Goal: Task Accomplishment & Management: Manage account settings

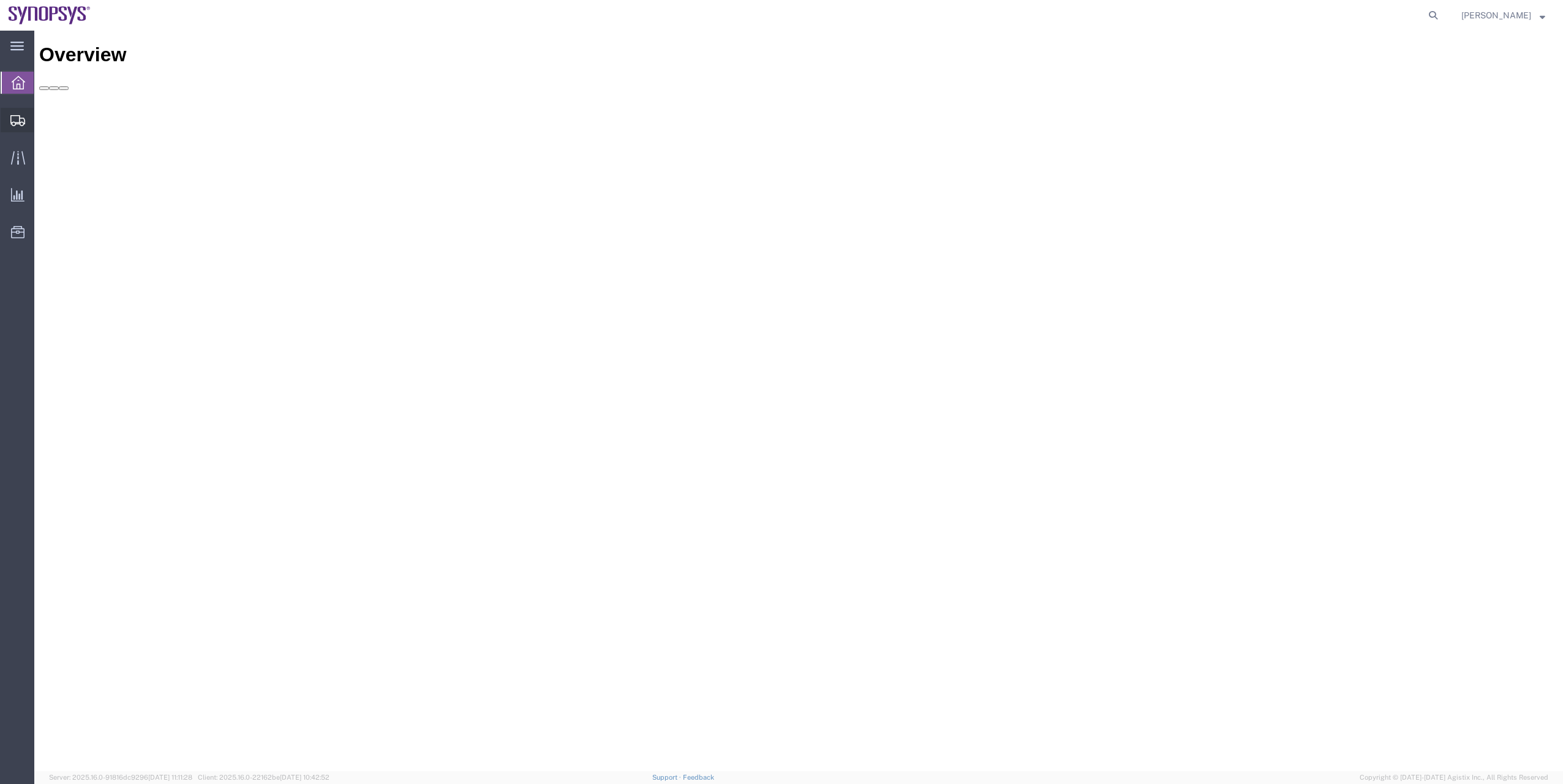
click at [0, 0] on span "Shipment Manager" at bounding box center [0, 0] width 0 height 0
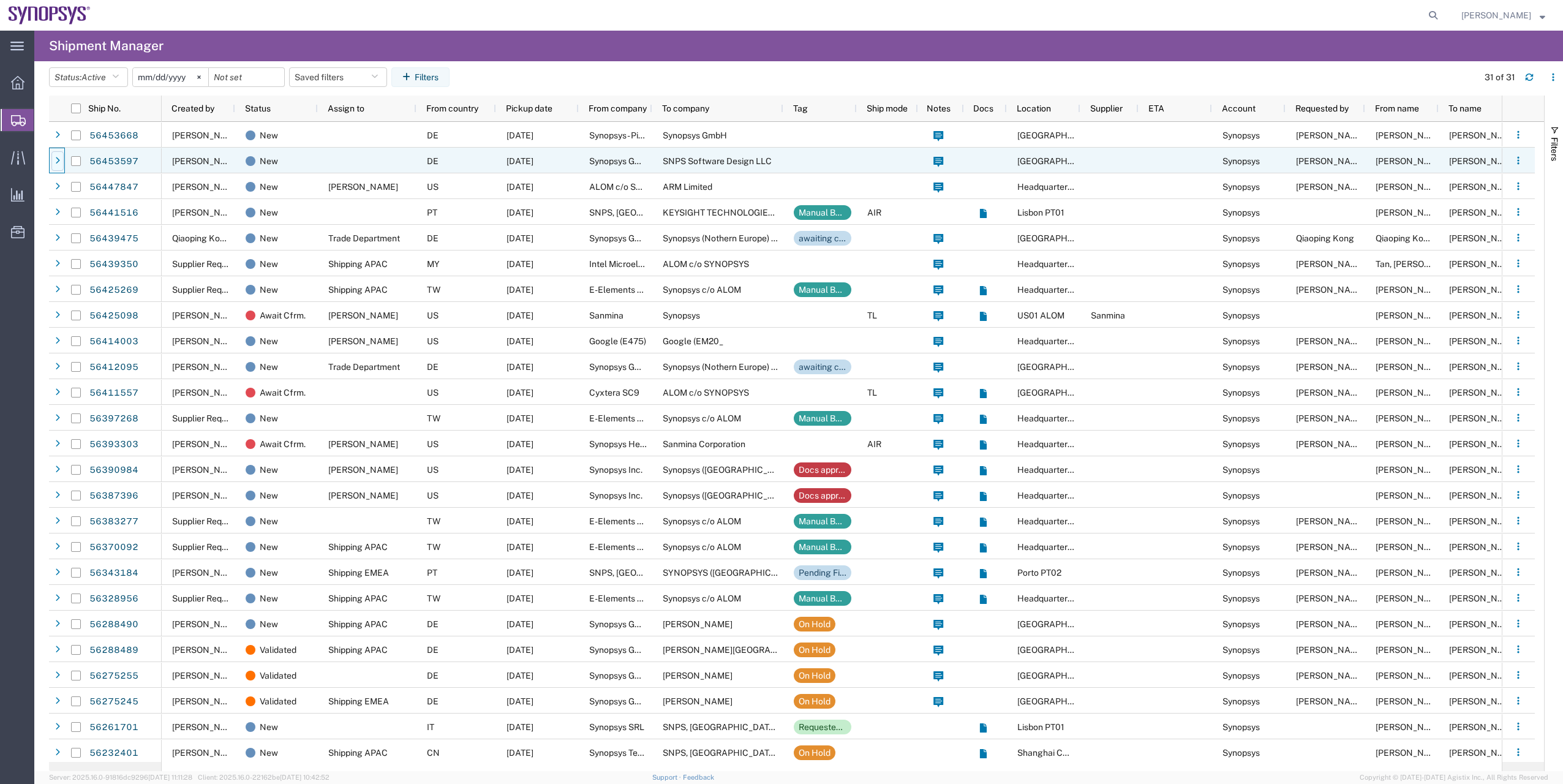
click at [60, 161] on div at bounding box center [57, 161] width 13 height 20
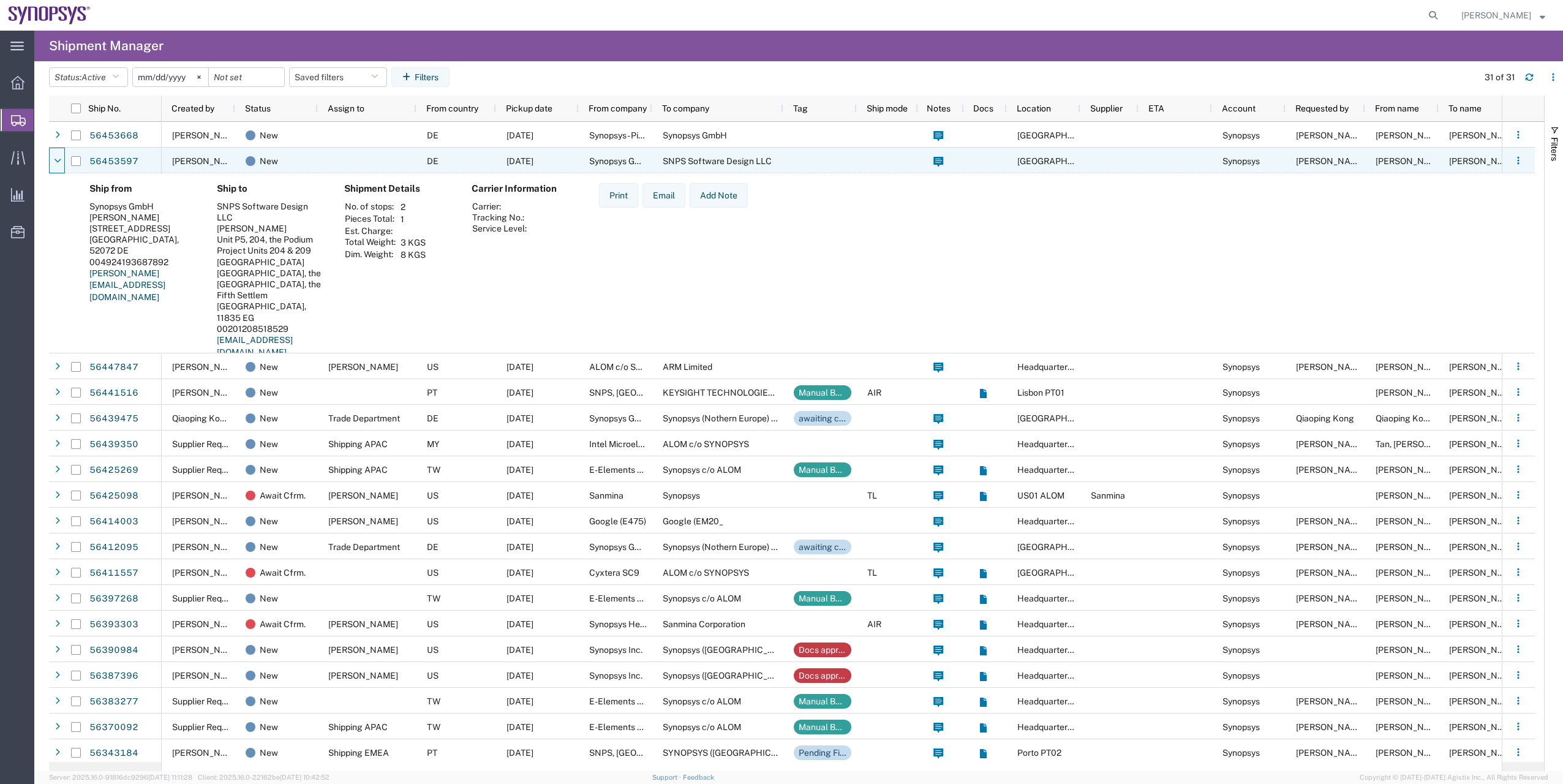
click at [60, 161] on icon at bounding box center [57, 161] width 7 height 9
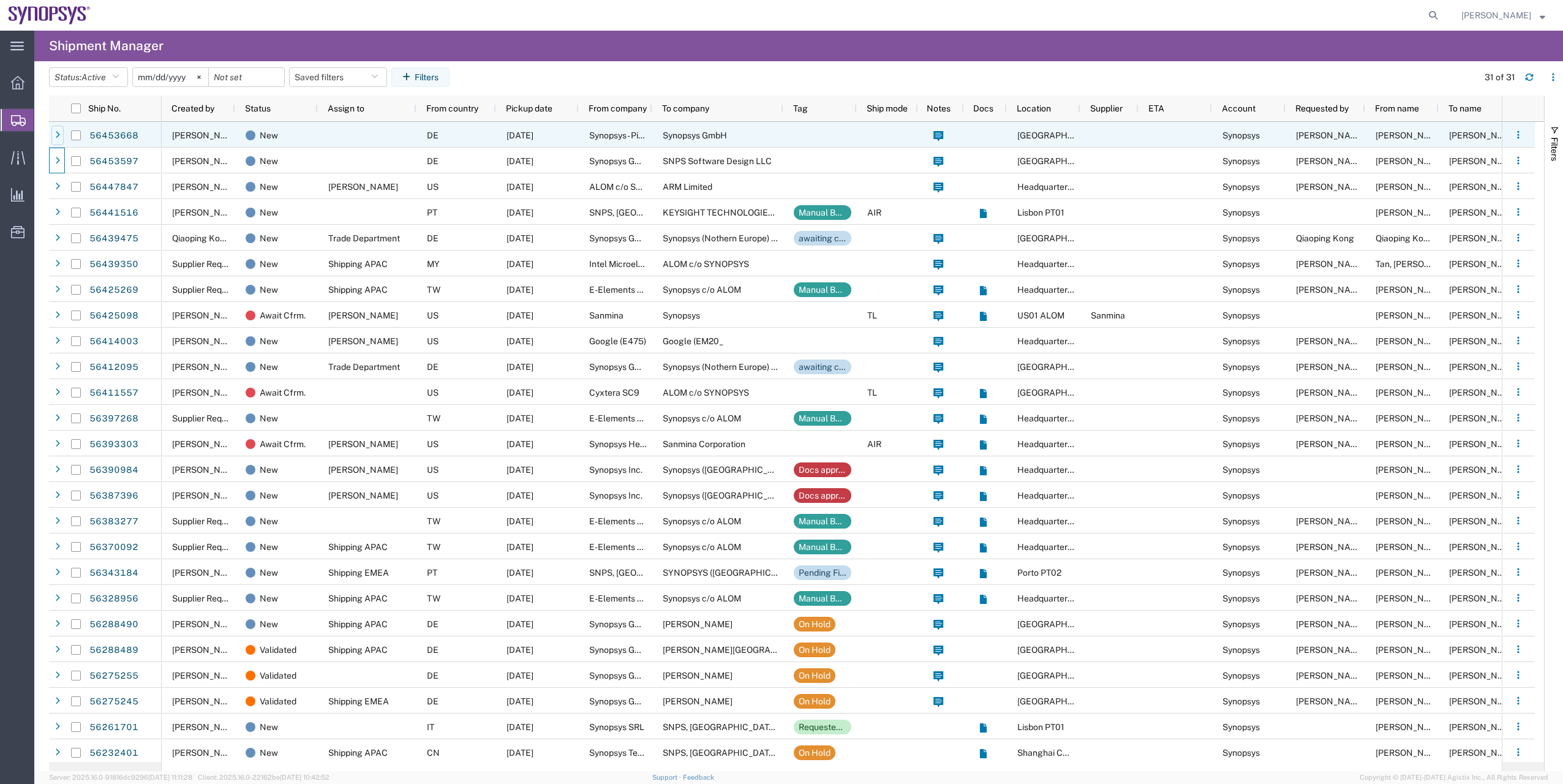
click at [58, 135] on icon at bounding box center [57, 136] width 5 height 9
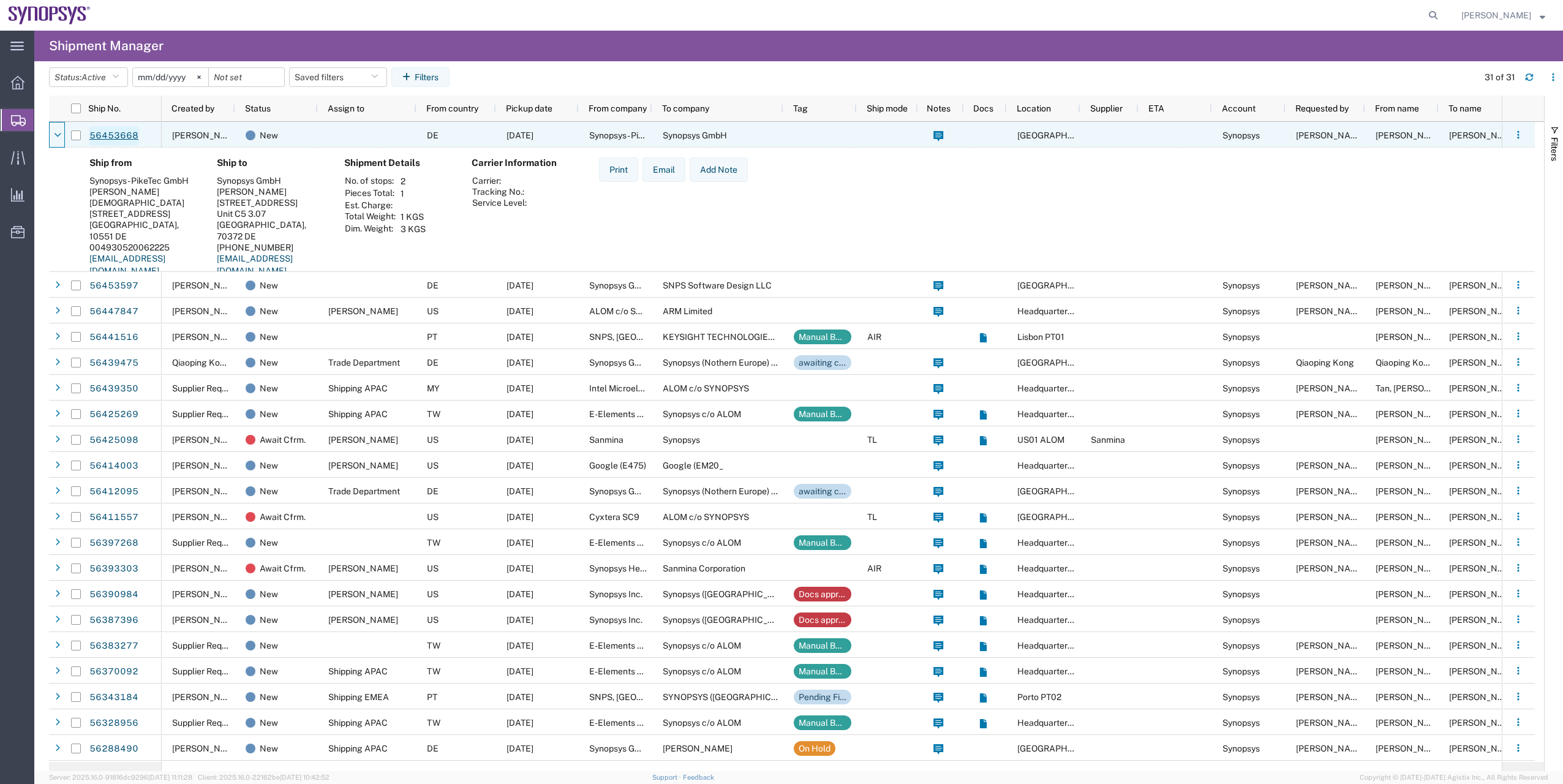
click at [108, 135] on link "56453668" at bounding box center [114, 136] width 50 height 20
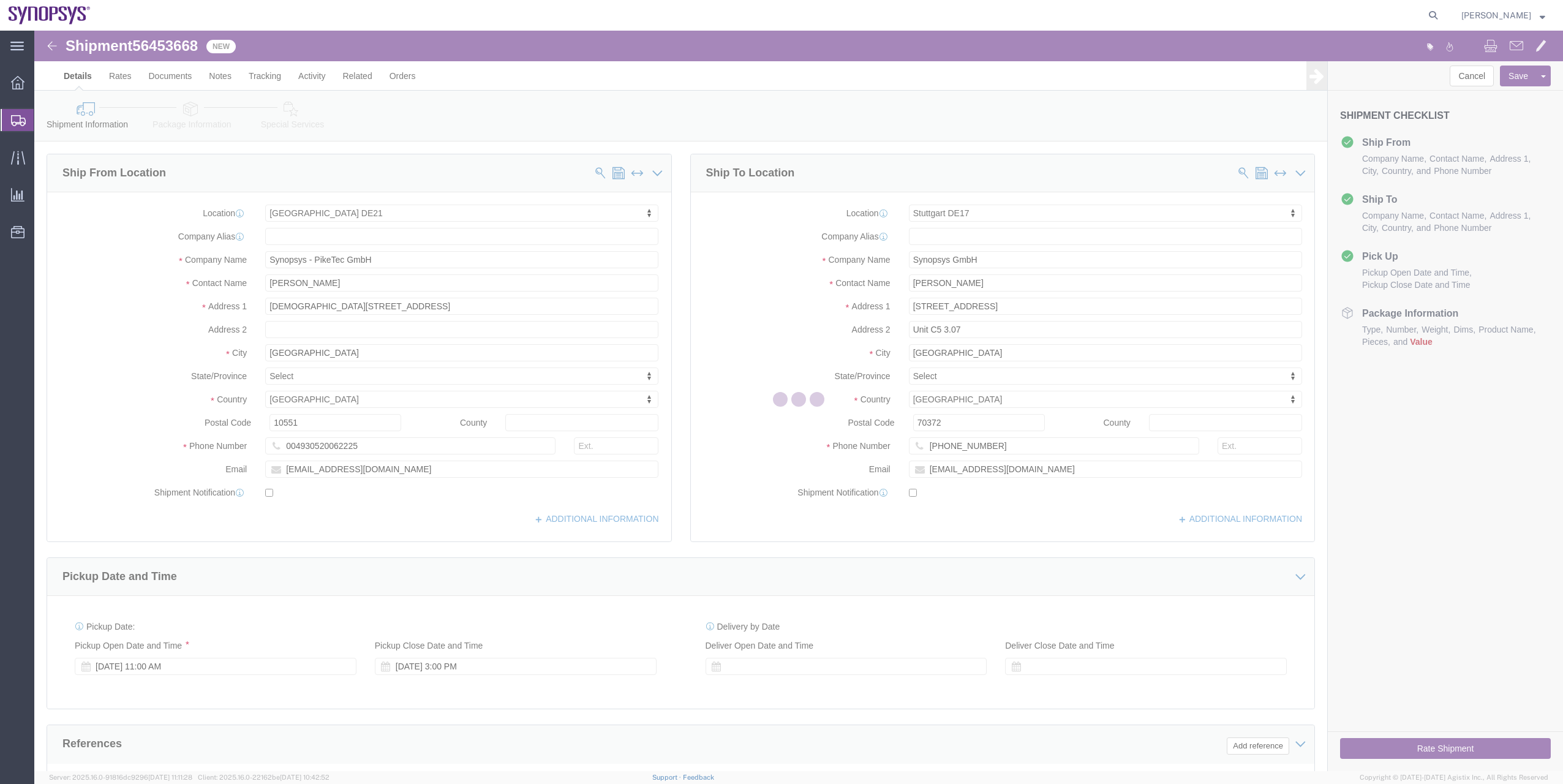
select select "65674"
select select "63101"
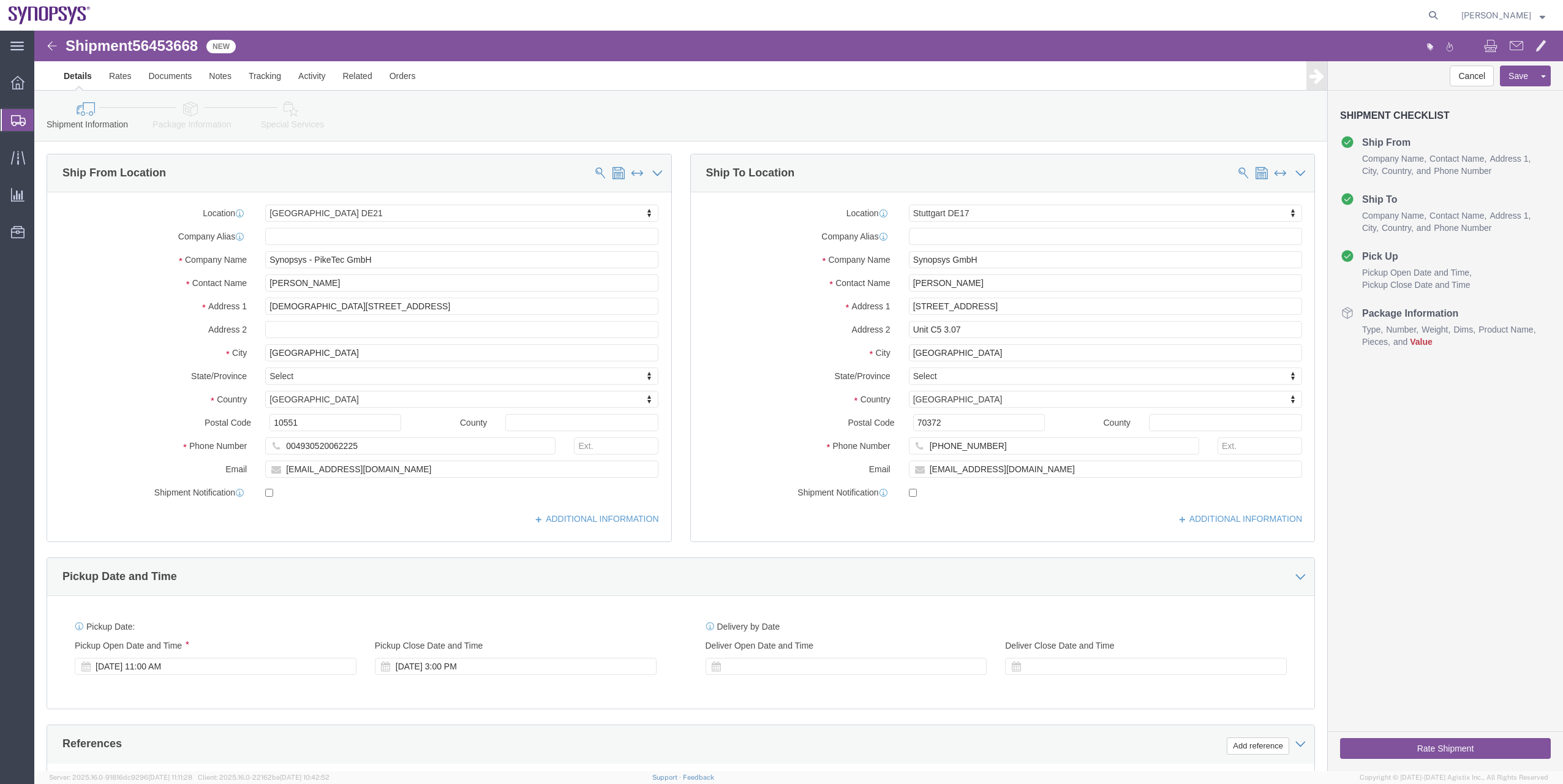
click link "Package Information"
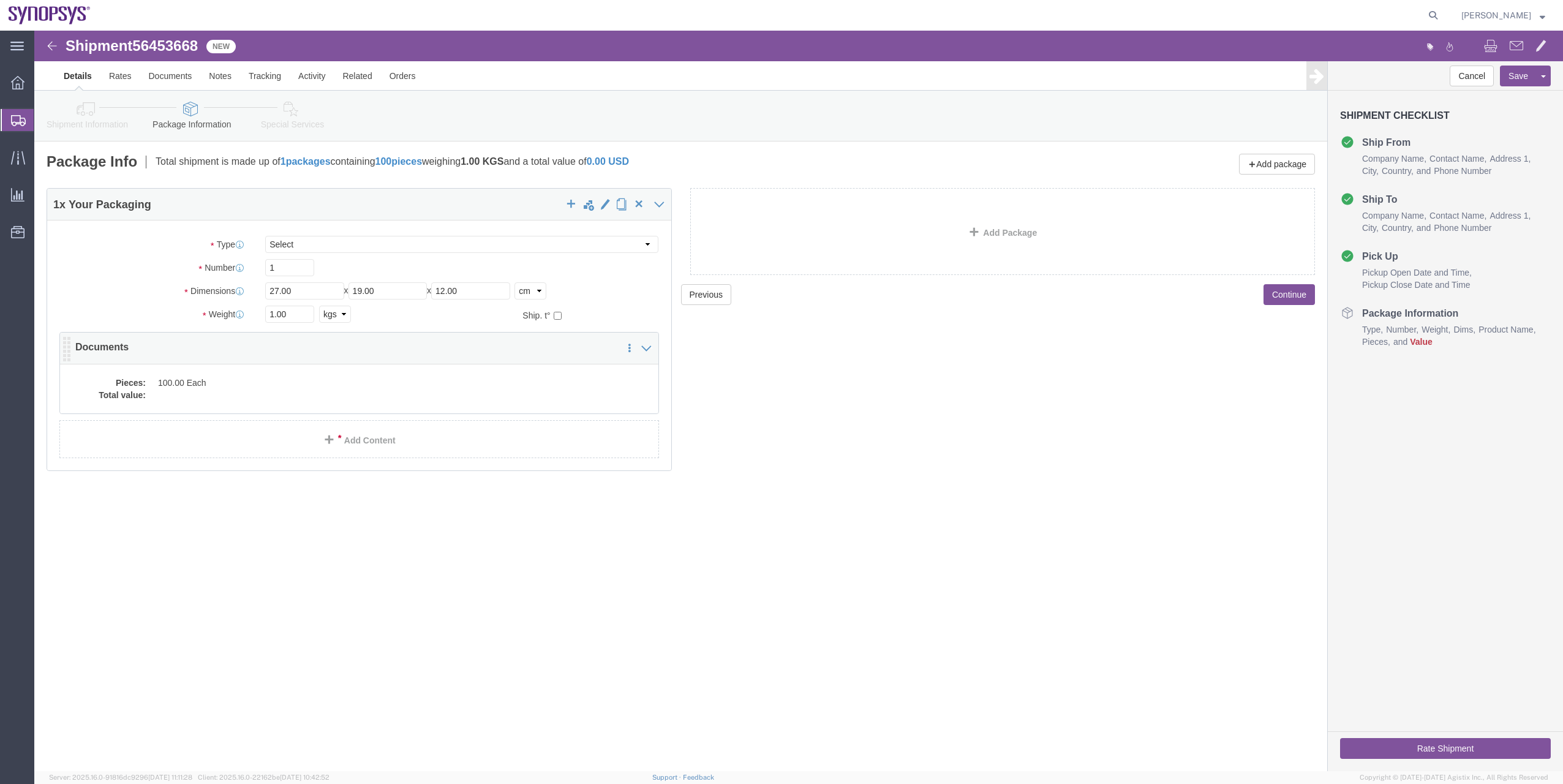
click dd "100.00 Each"
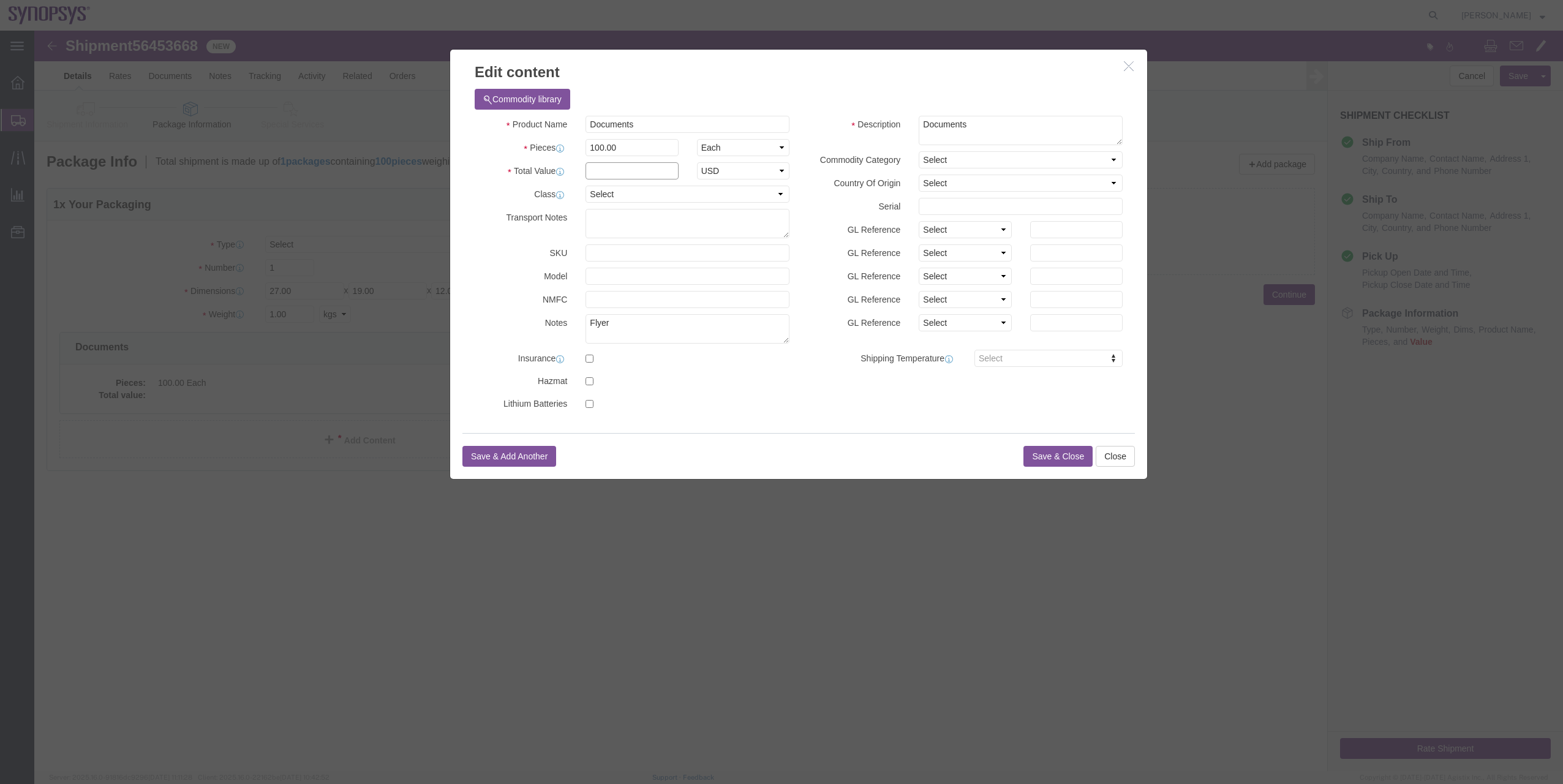
click input "text"
type input "1"
click div "Commodity library"
click button "Save & Close"
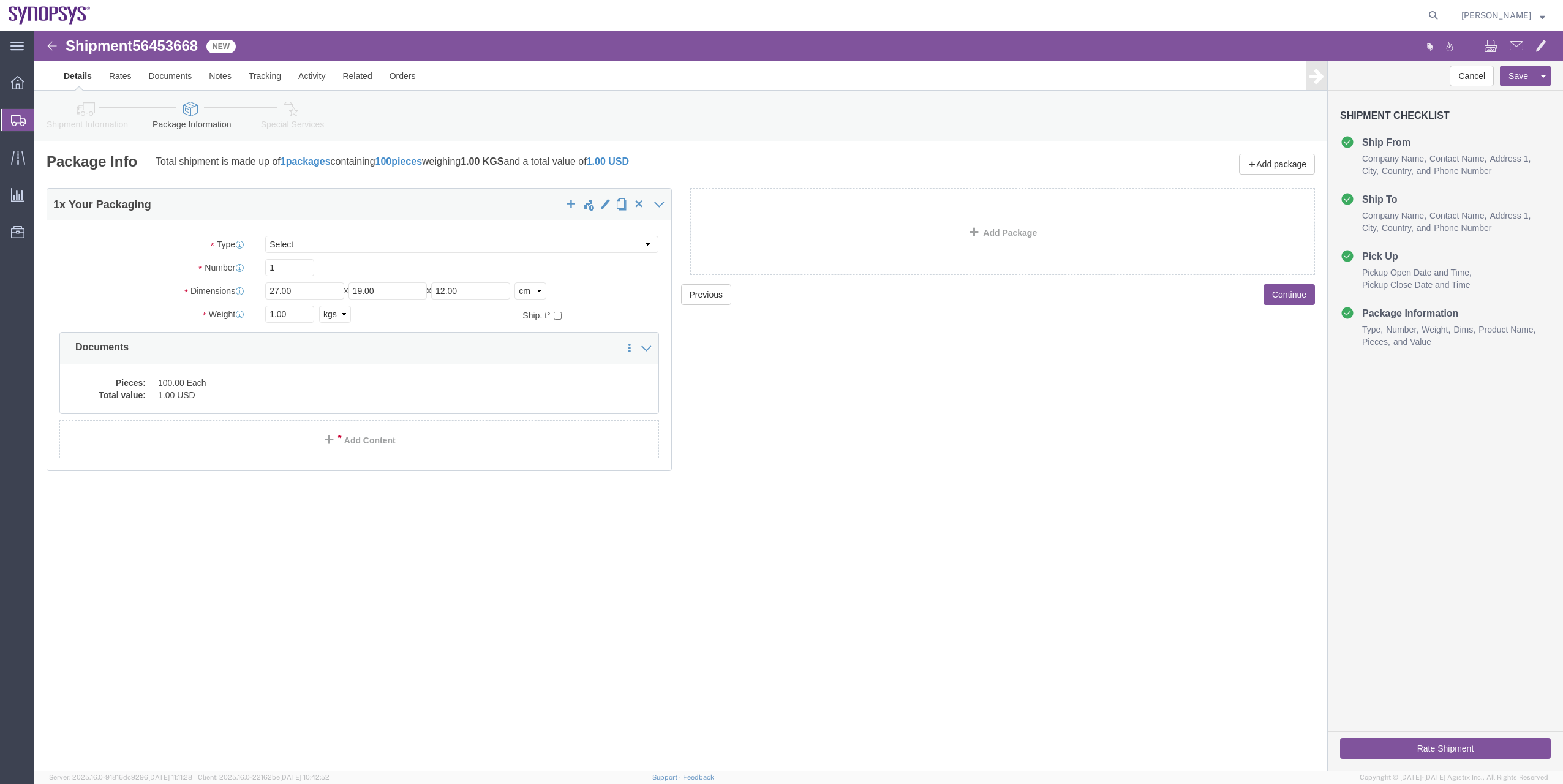
click link "Shipment Information"
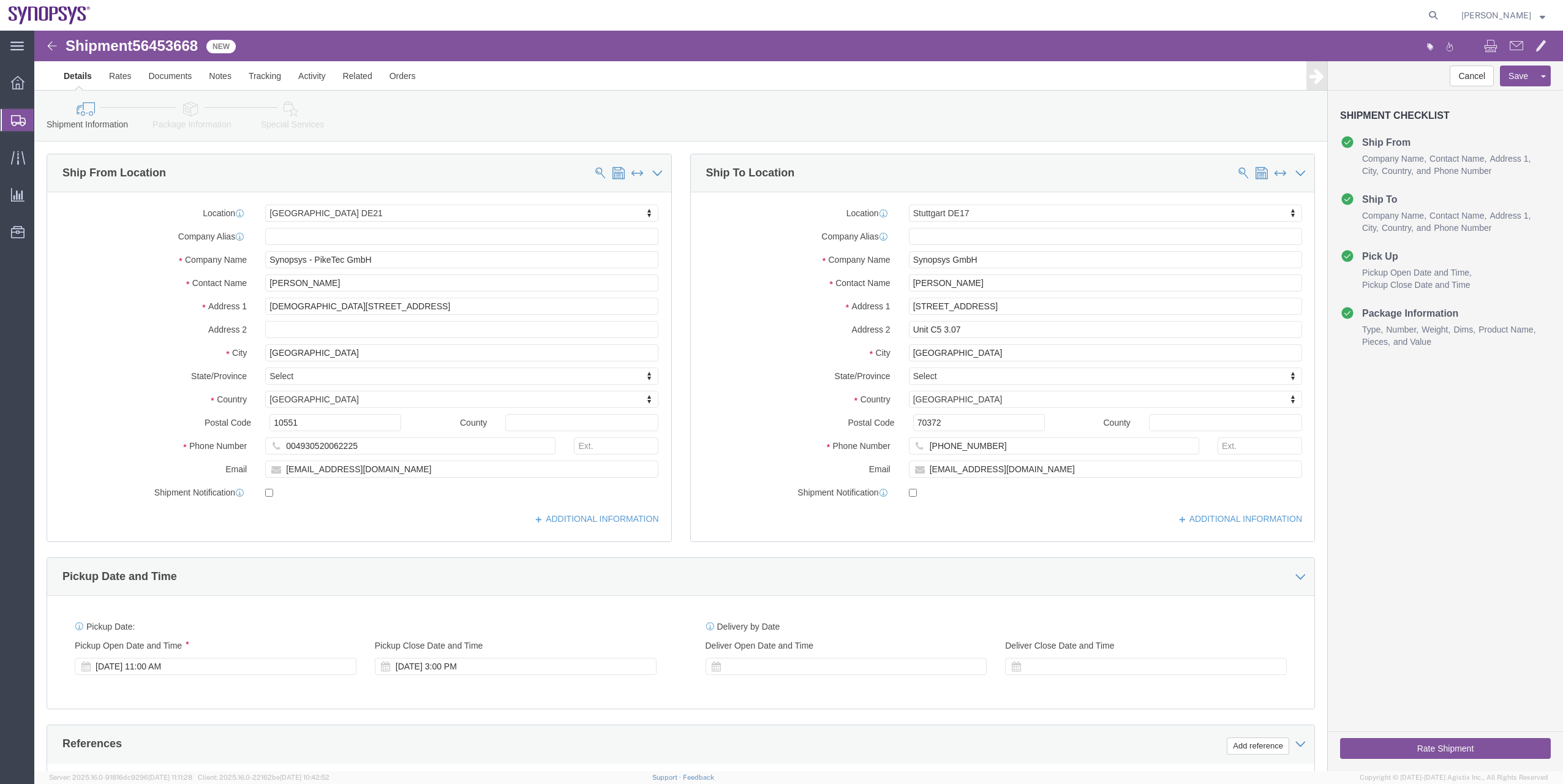
click link "Special Services"
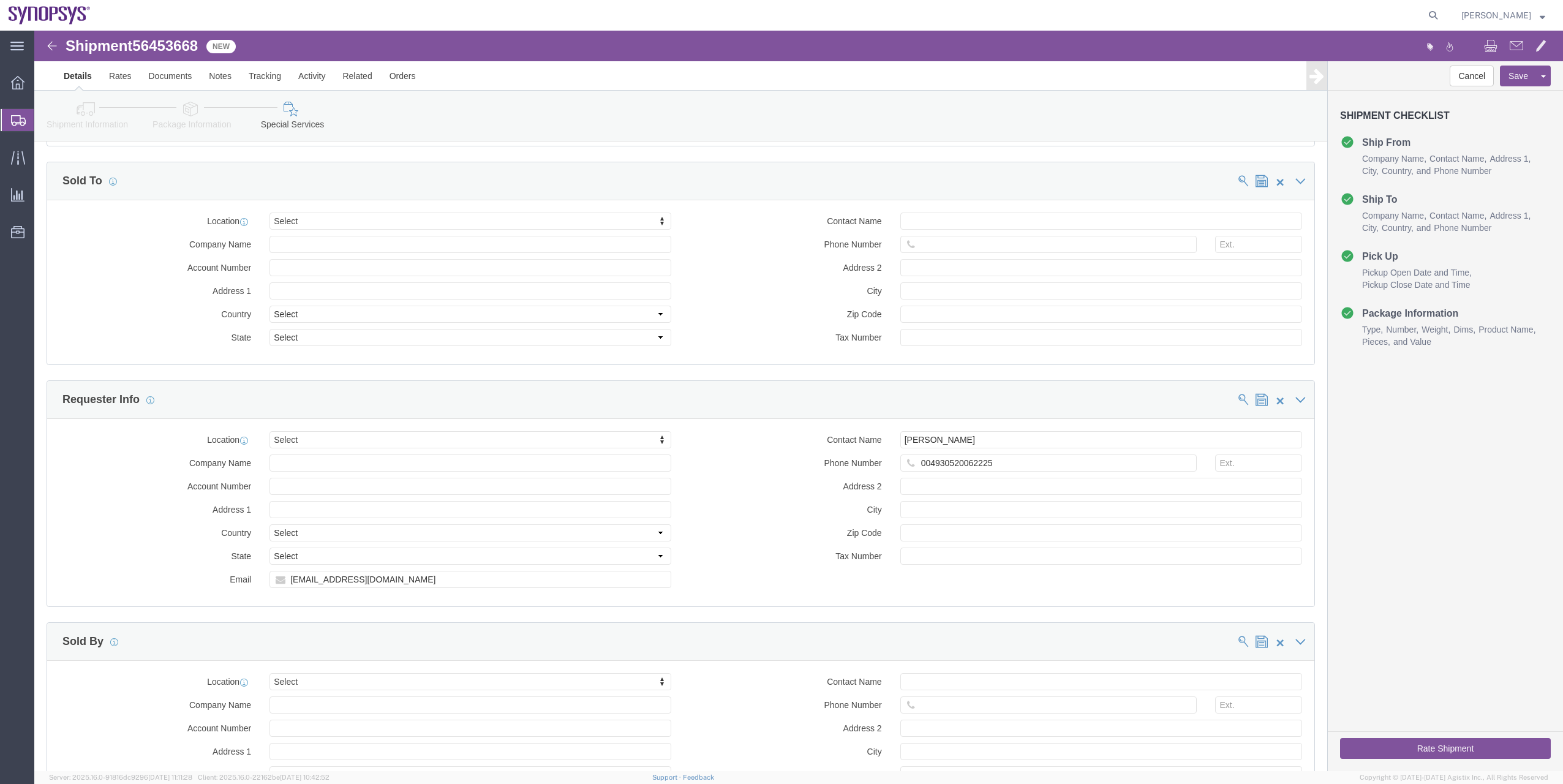
click link "Shipment Information"
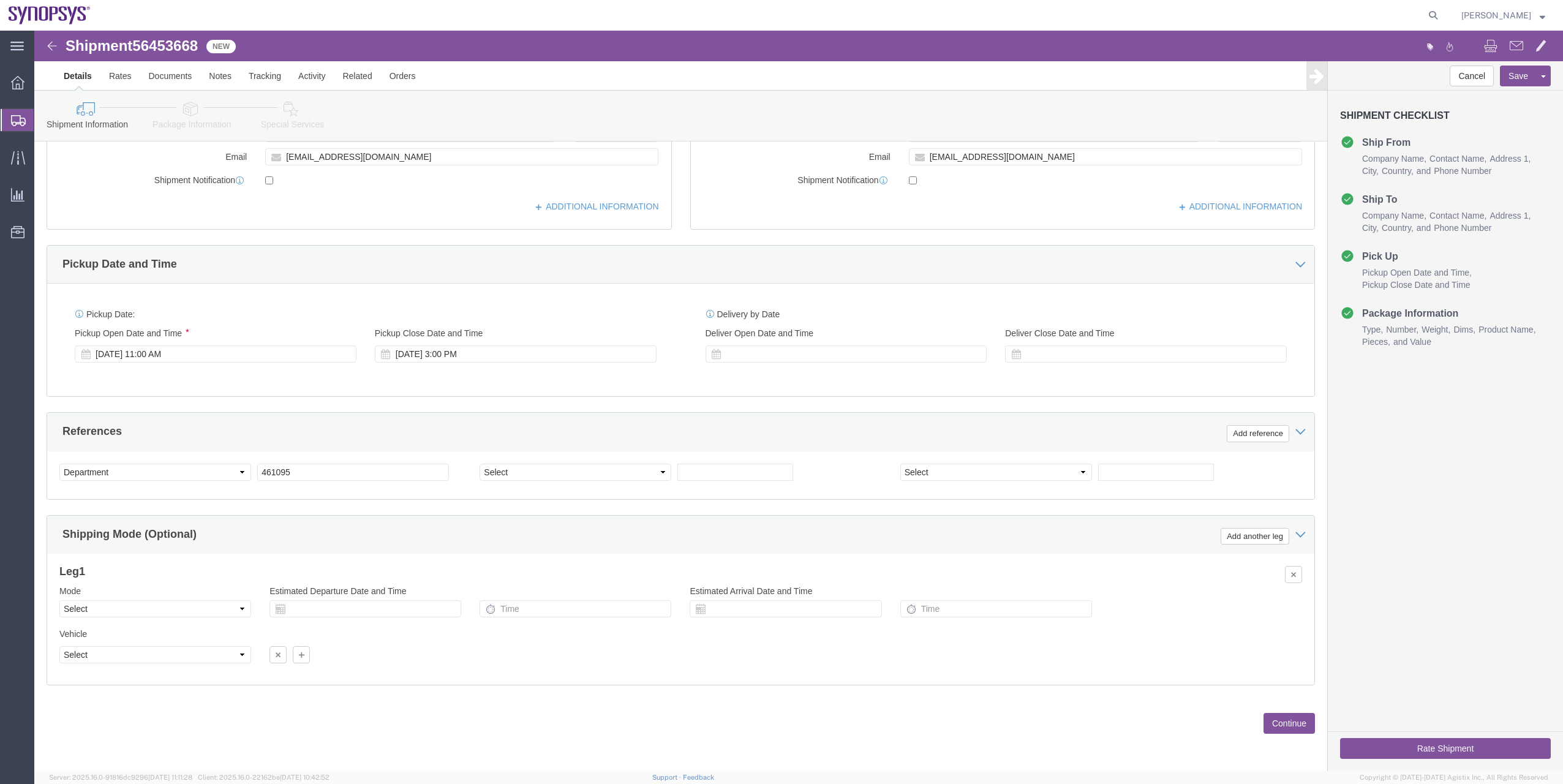
scroll to position [312, 0]
click button "Rate Shipment"
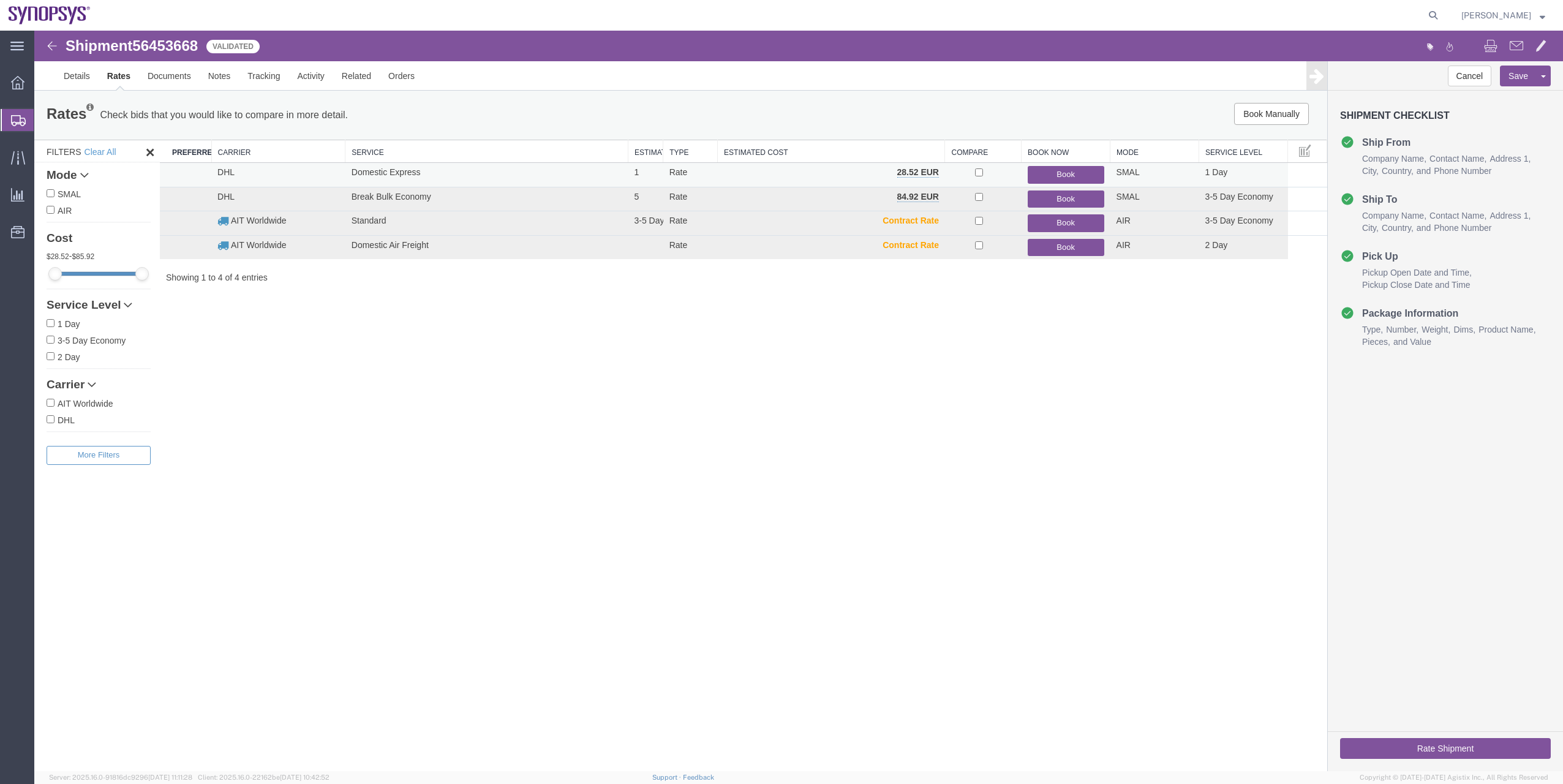
click at [1046, 178] on button "Book" at bounding box center [1066, 175] width 77 height 18
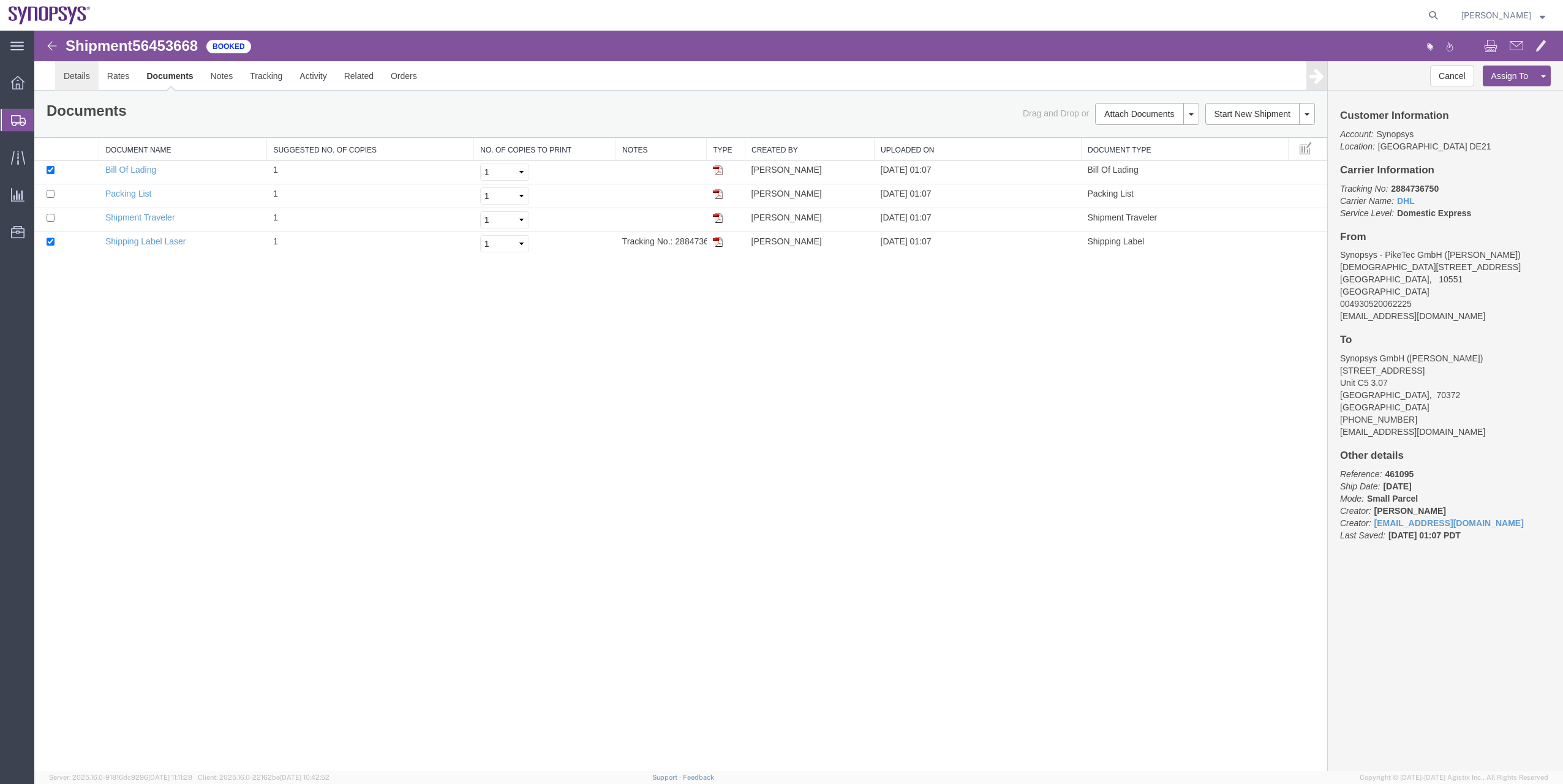
click at [63, 82] on link "Details" at bounding box center [77, 76] width 43 height 29
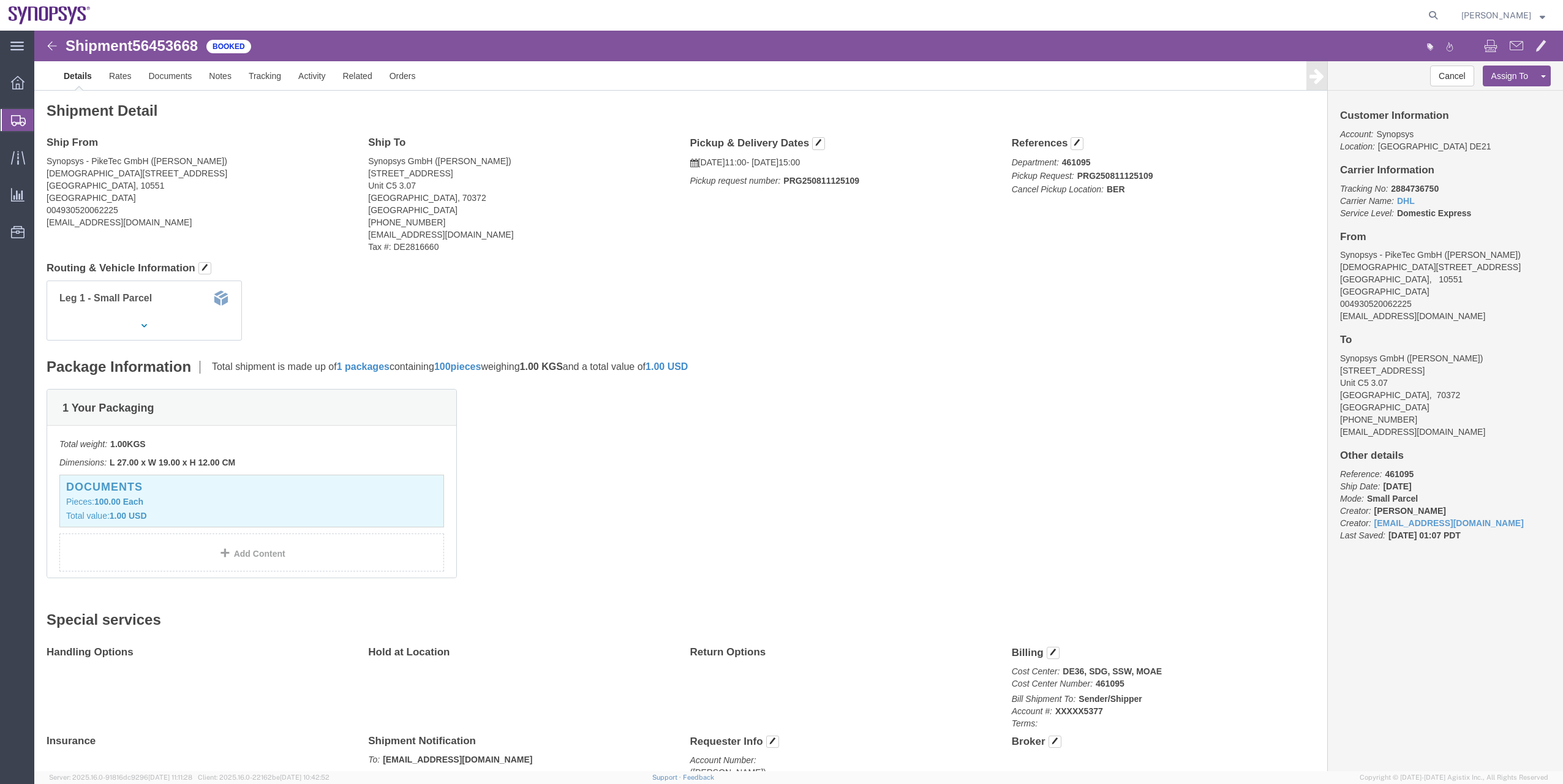
click at [0, 0] on span "Shipment Manager" at bounding box center [0, 0] width 0 height 0
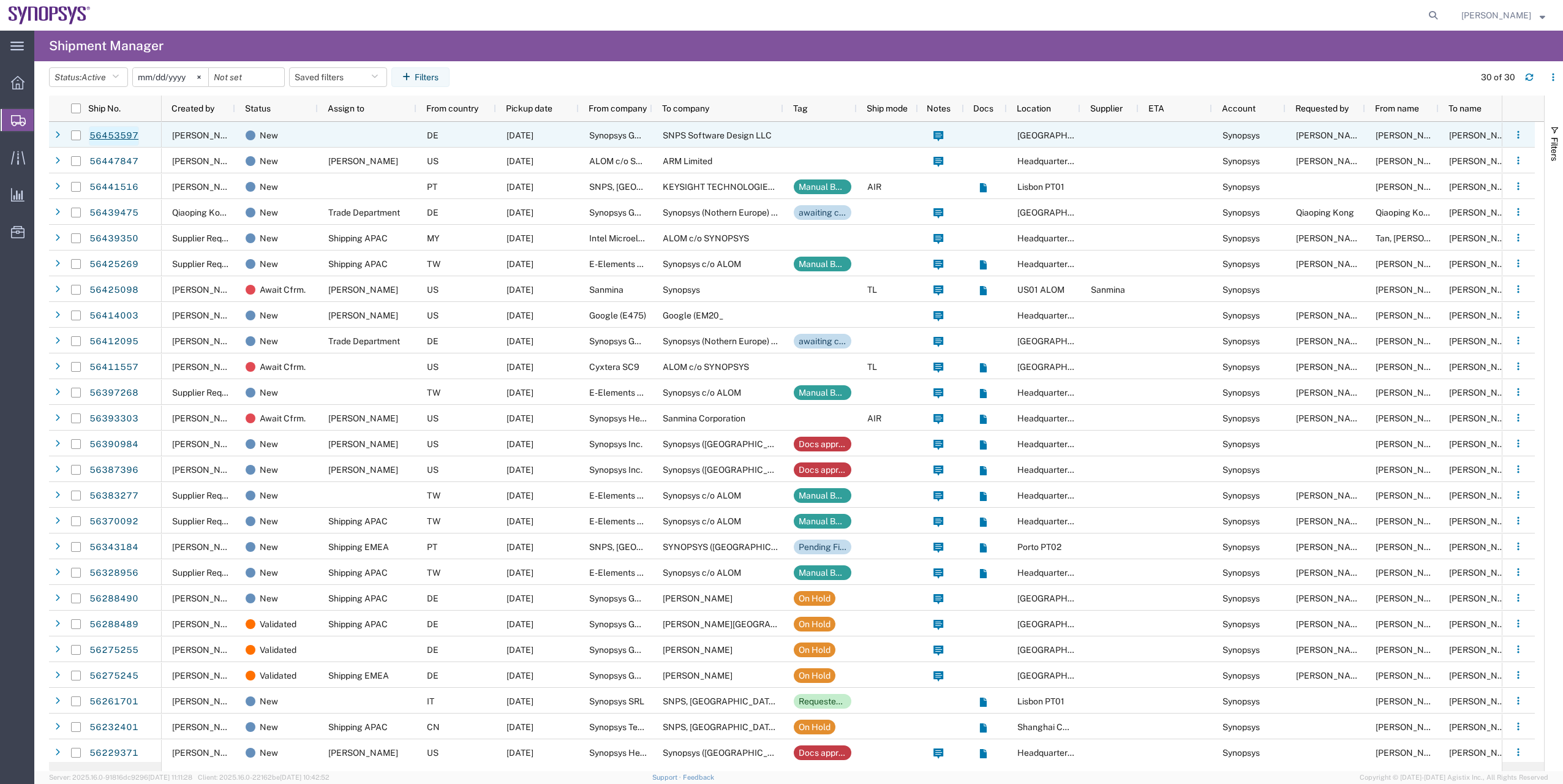
click at [99, 139] on link "56453597" at bounding box center [114, 136] width 50 height 20
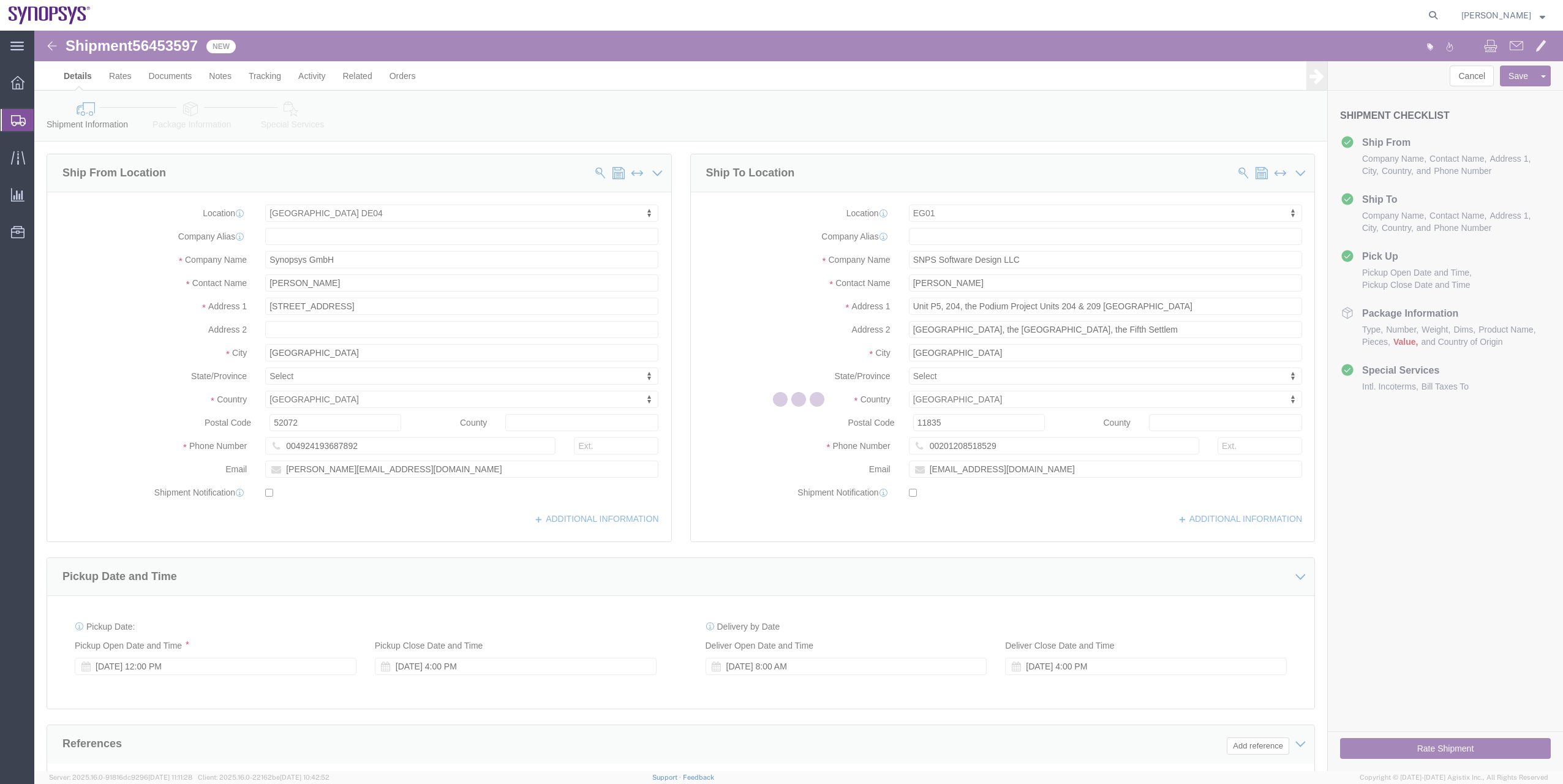
select select "63094"
select select "69231"
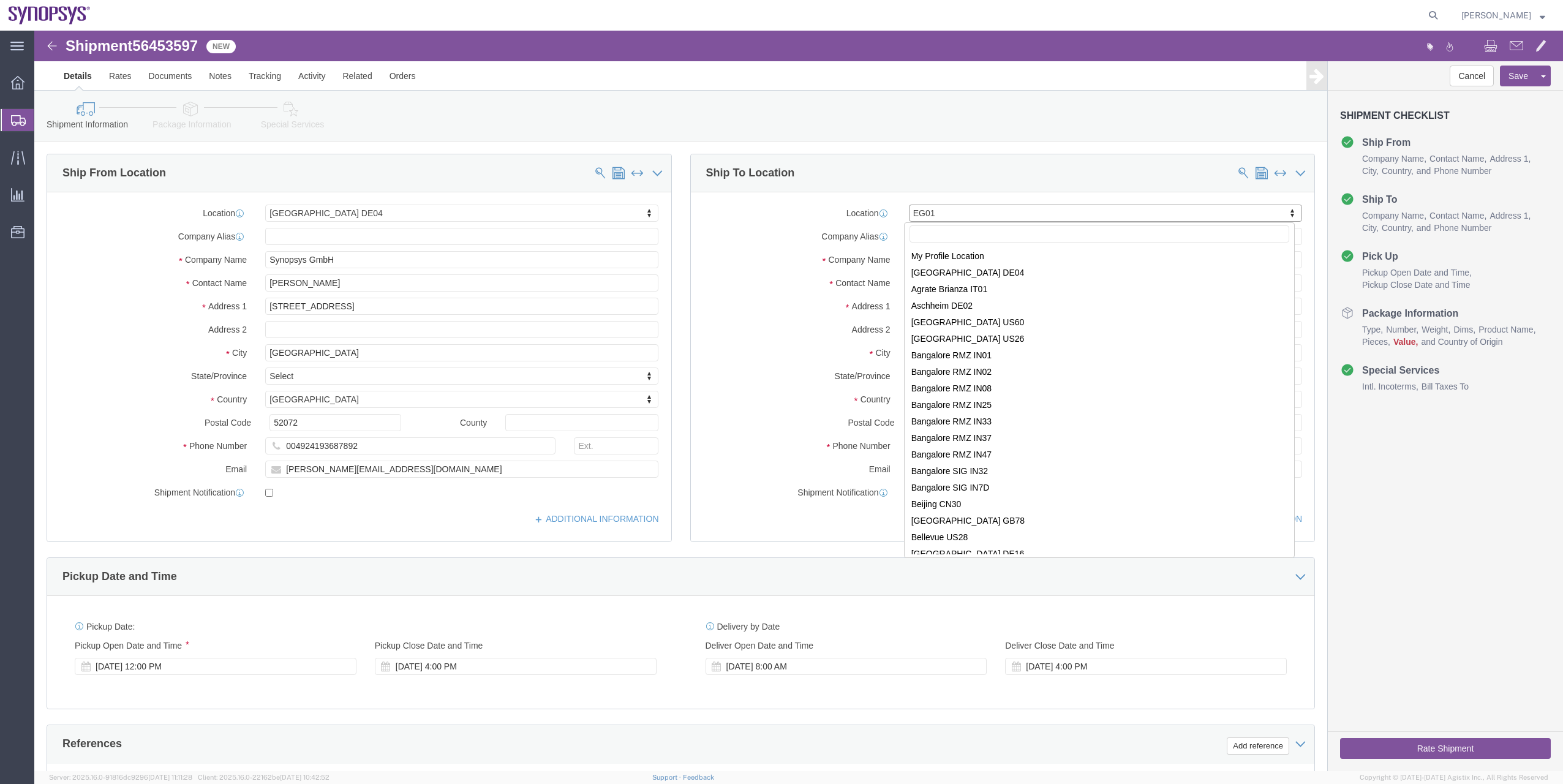
scroll to position [382, 0]
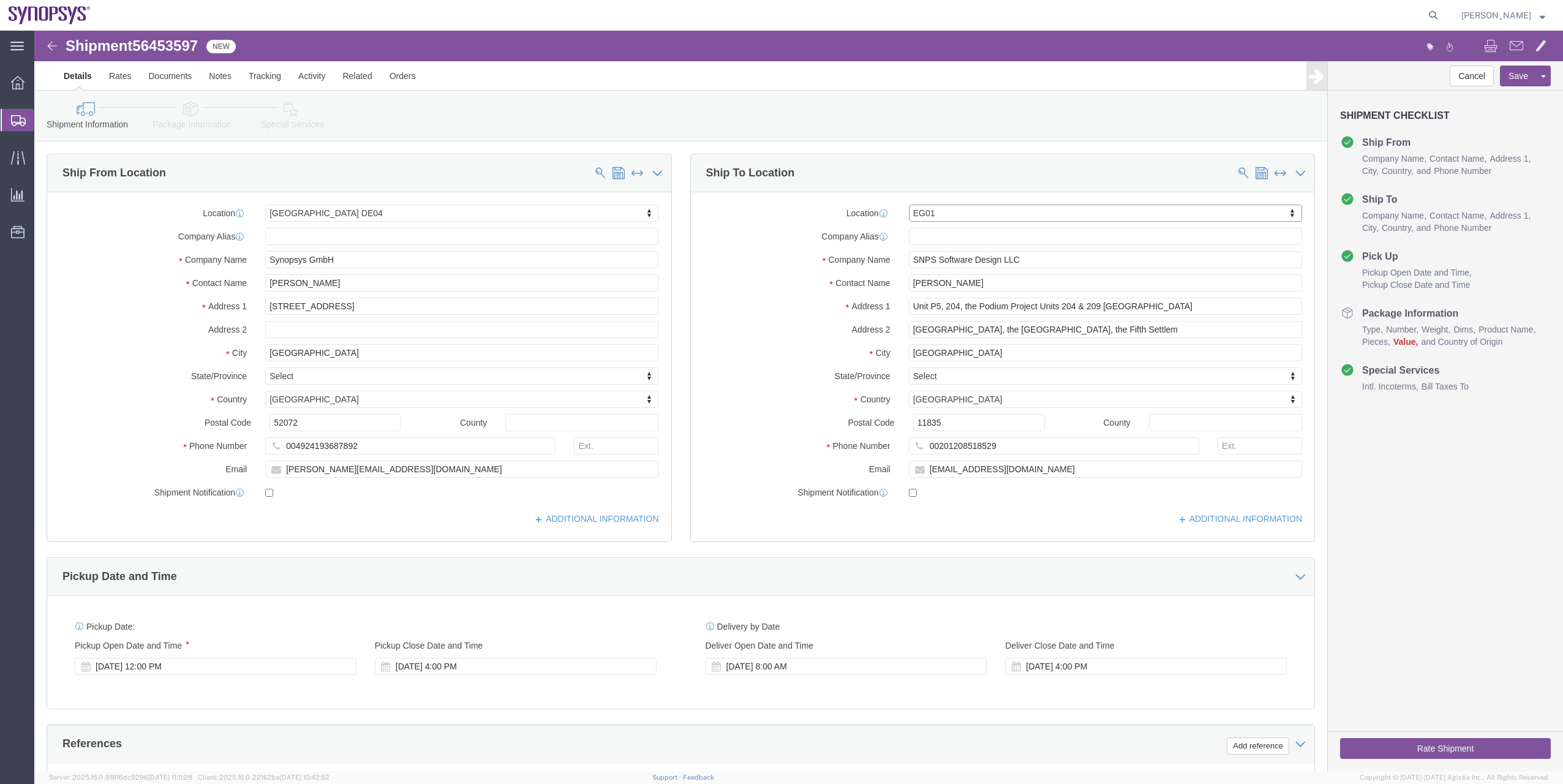
click icon
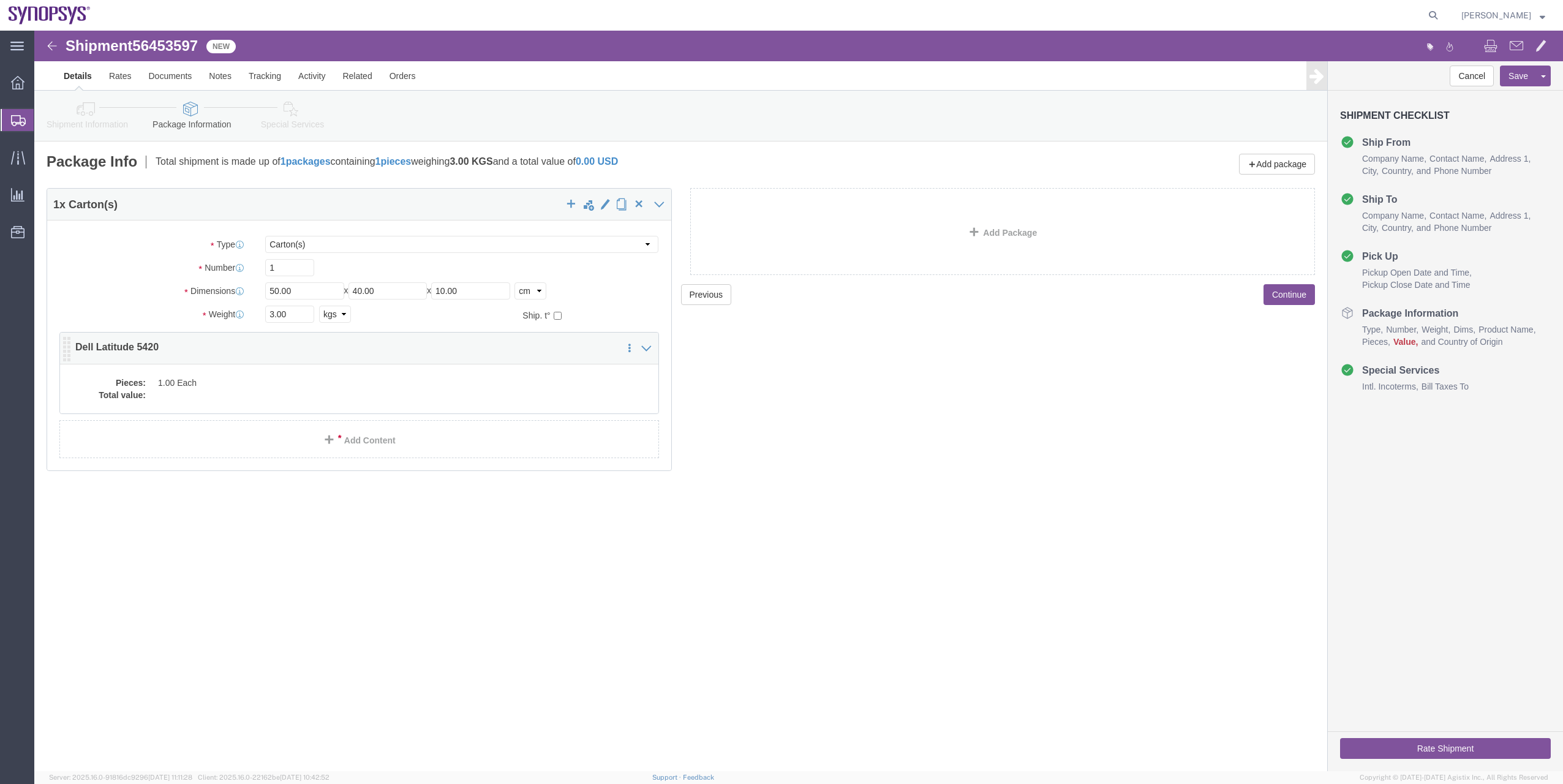
click dd
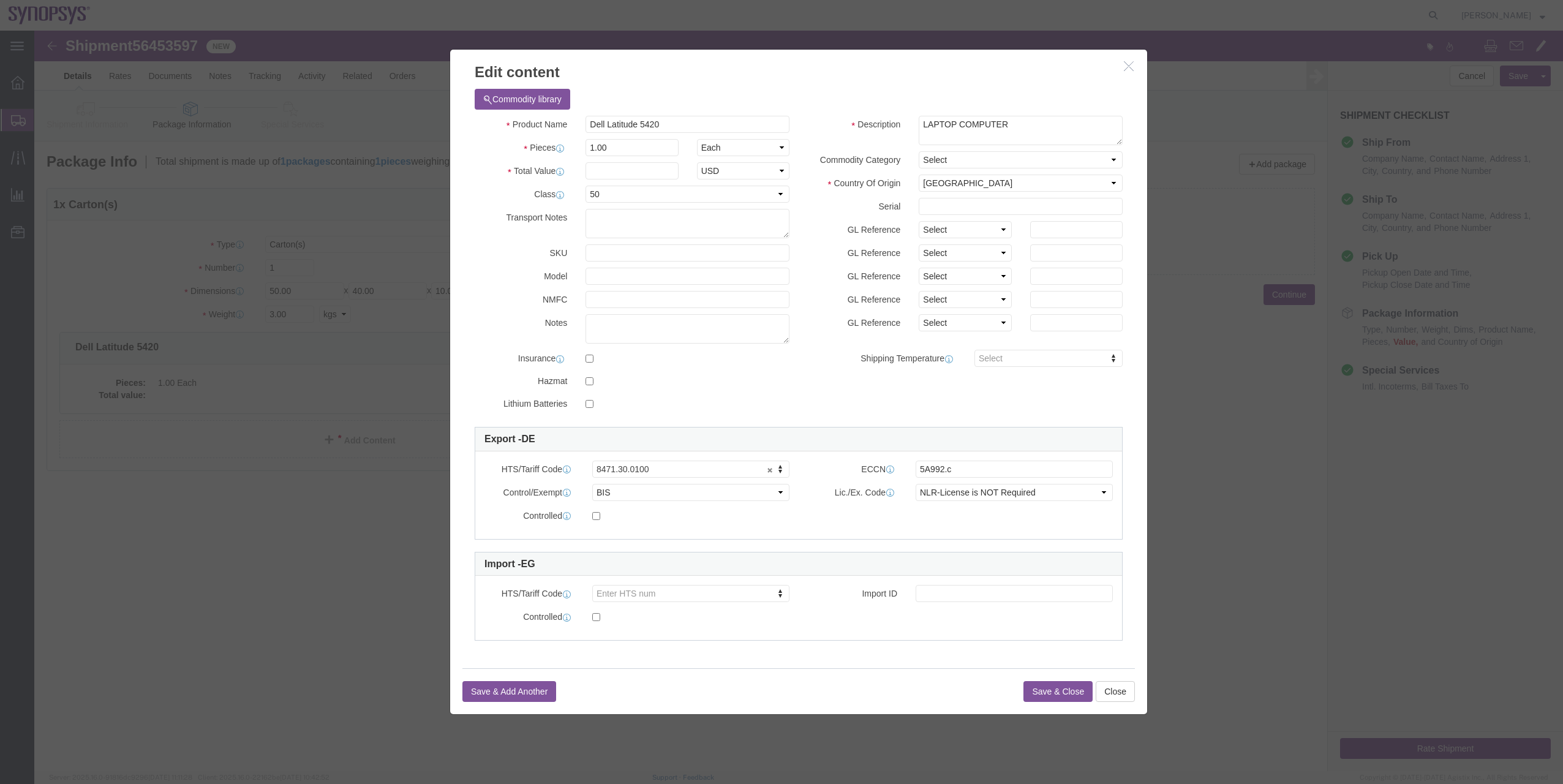
click icon "button"
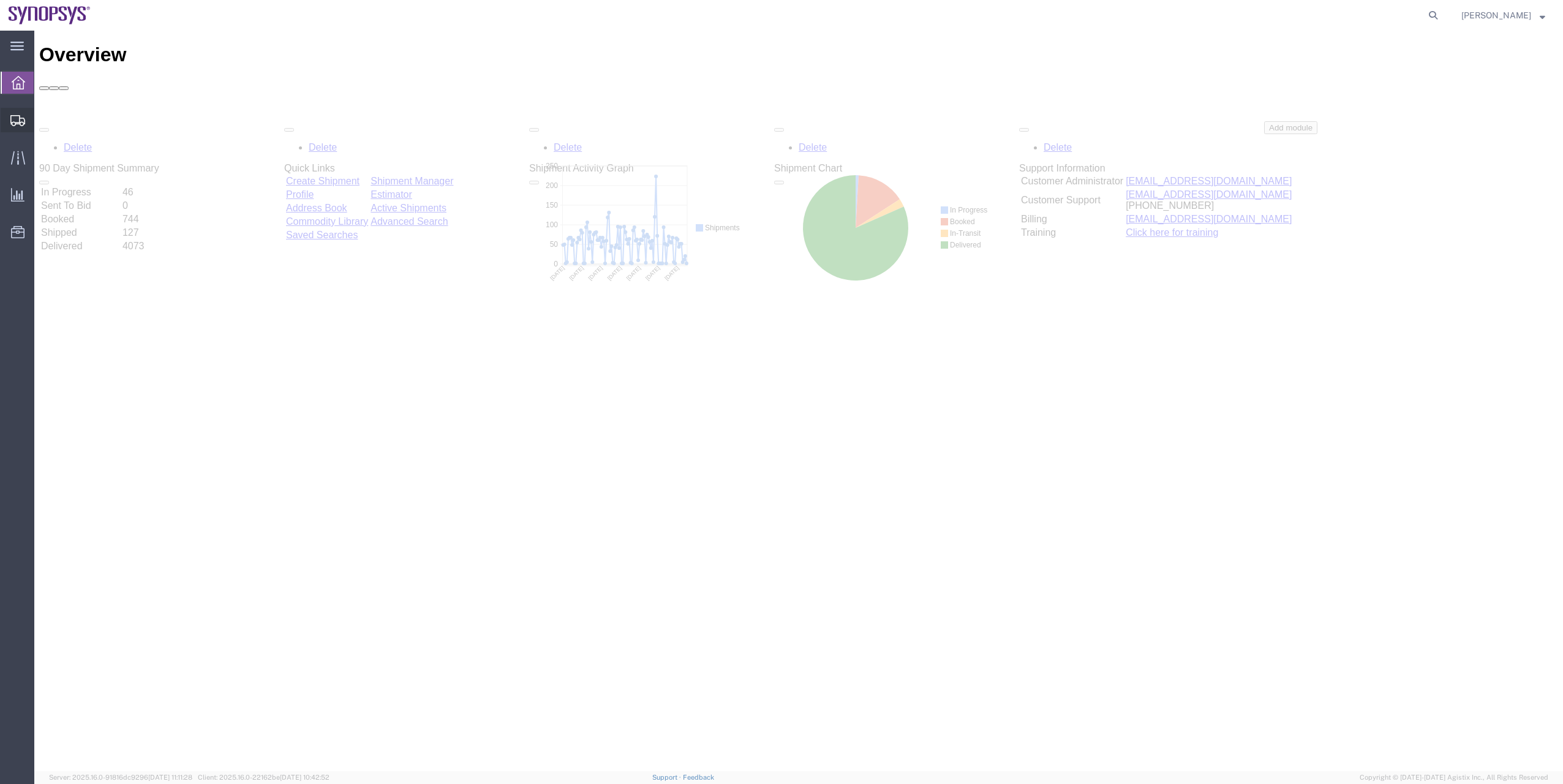
click at [0, 0] on span "Shipment Manager" at bounding box center [0, 0] width 0 height 0
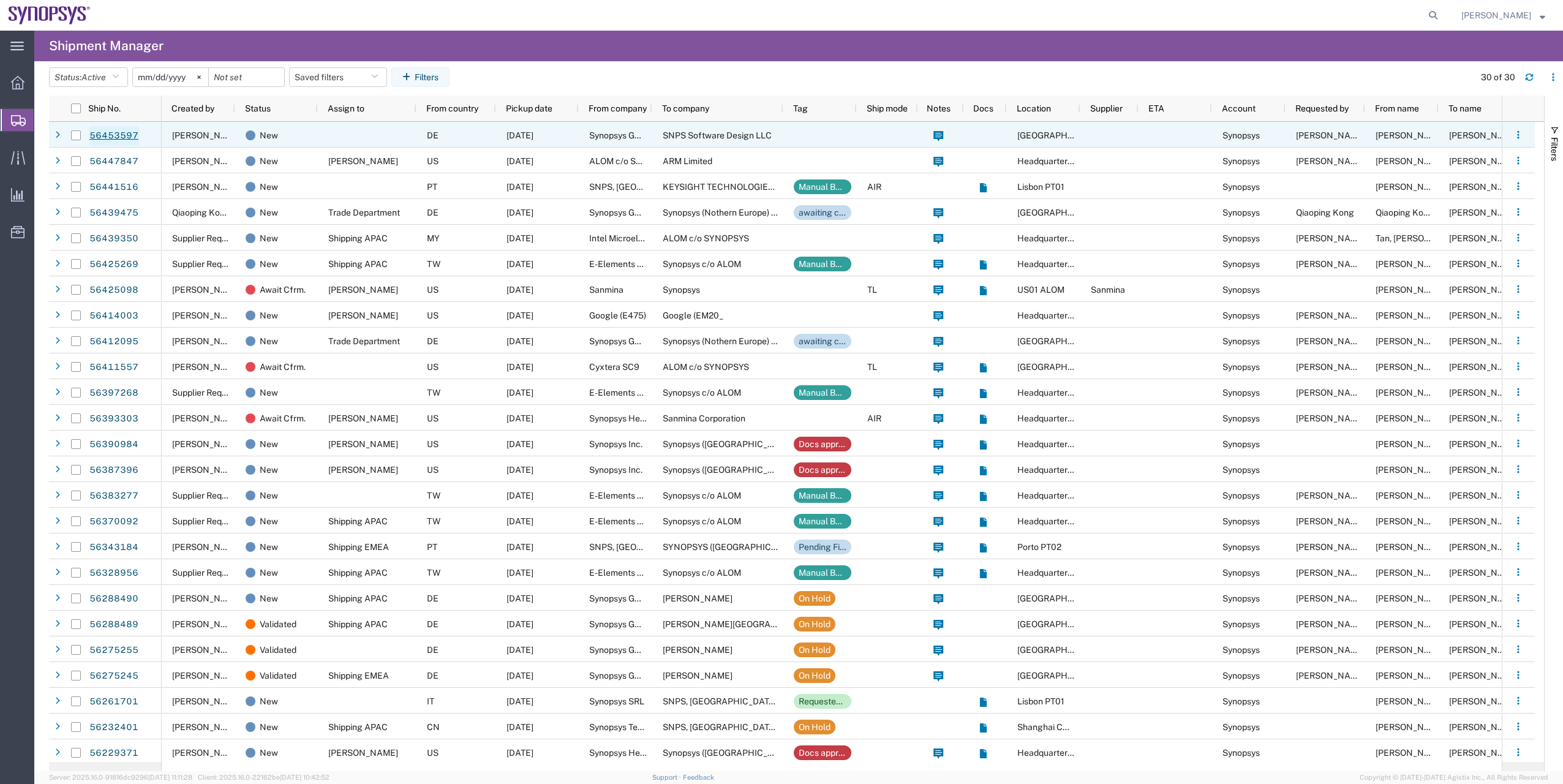
click at [122, 138] on link "56453597" at bounding box center [114, 136] width 50 height 20
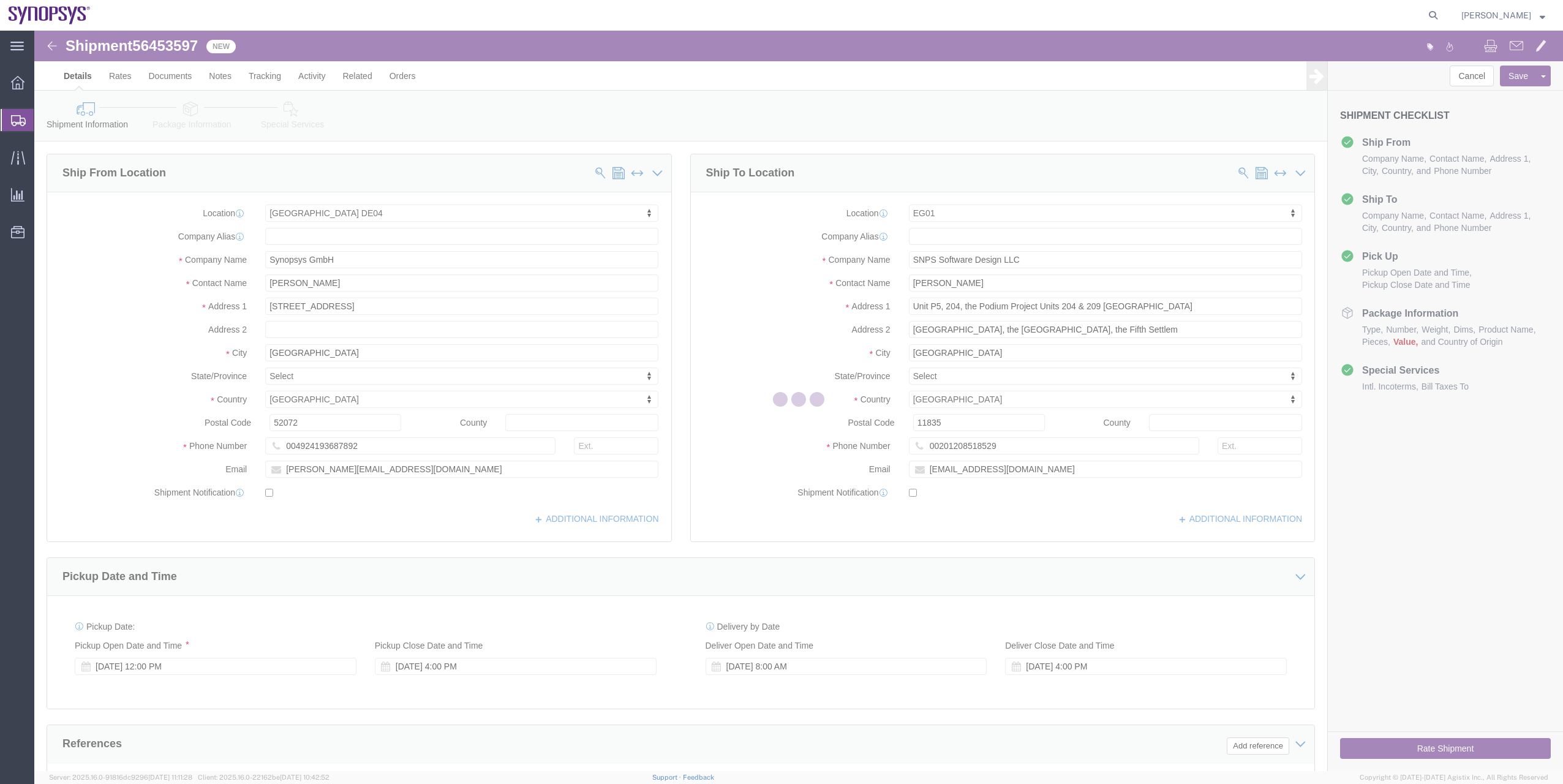
select select "63094"
select select "69231"
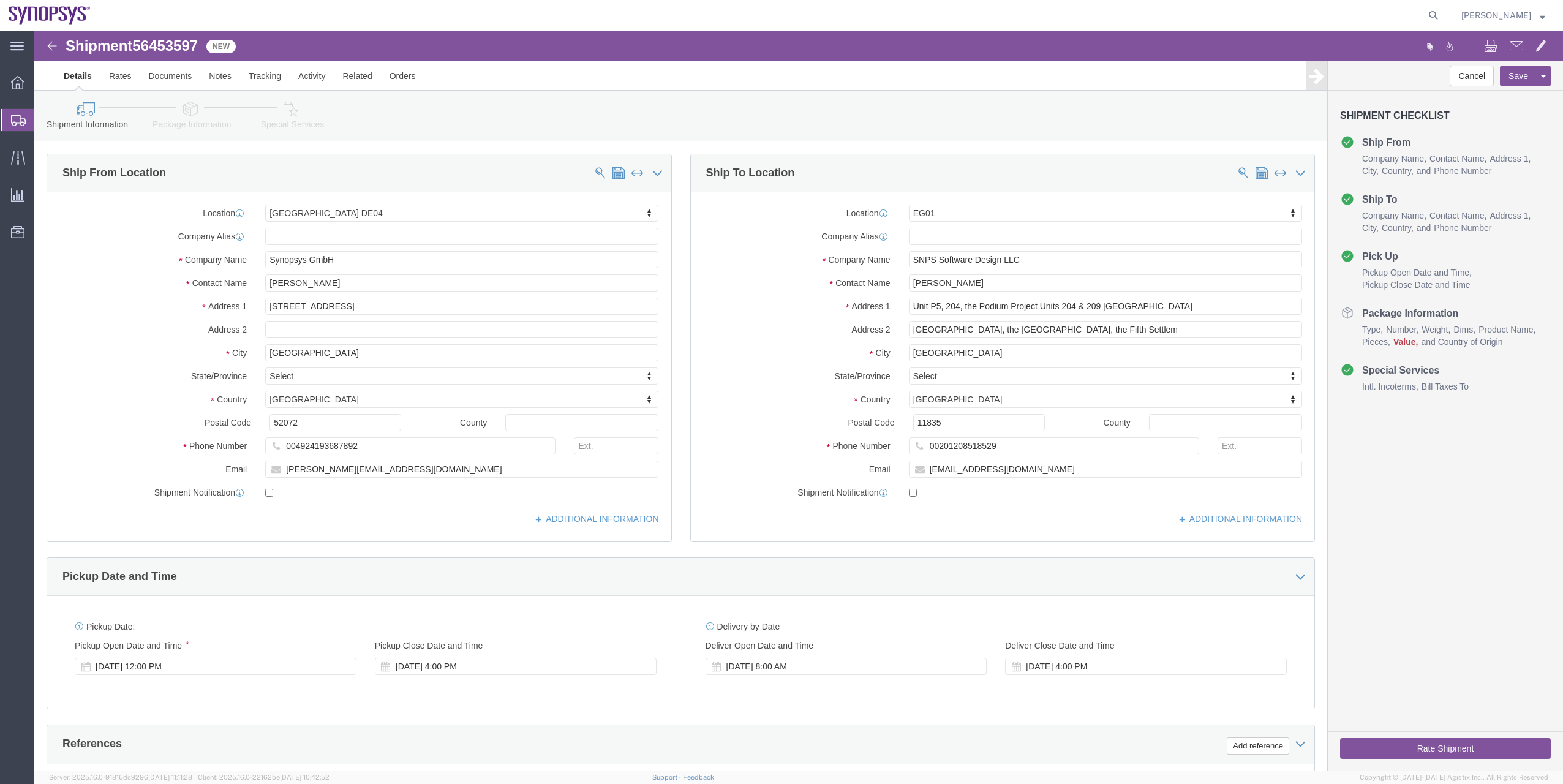
click icon
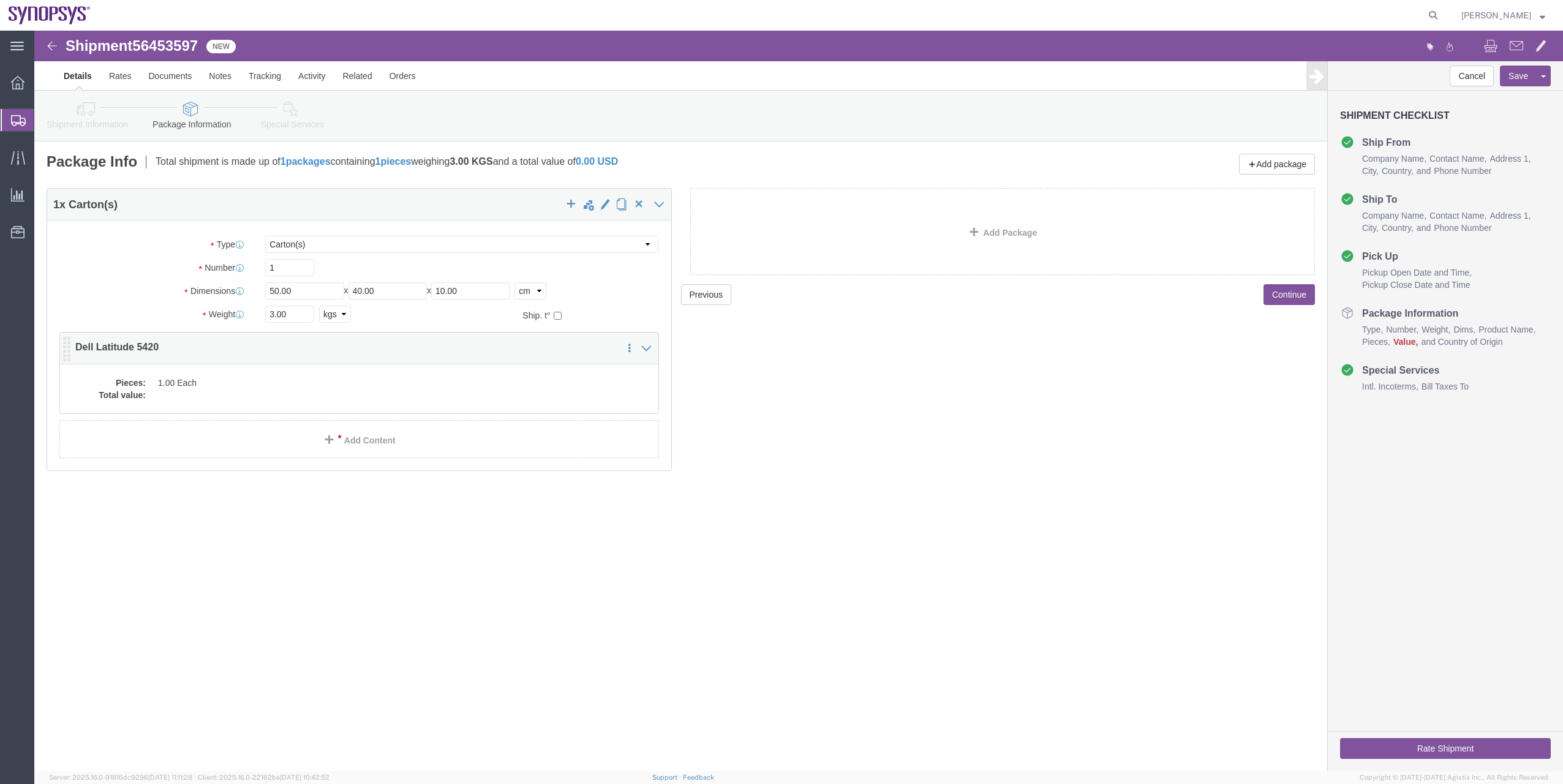
click div "Pieces: 1.00 Each Total value:"
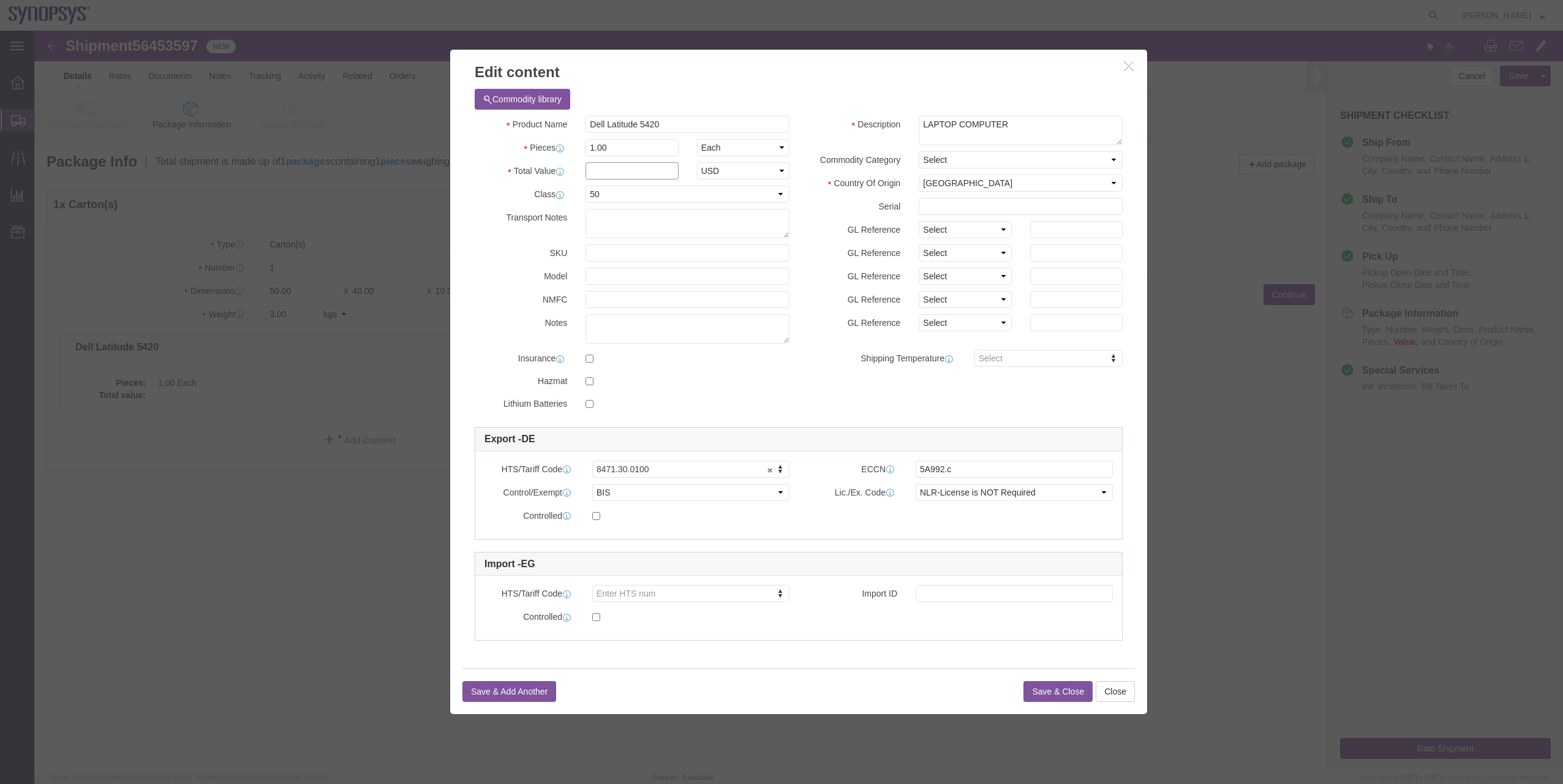
click input "text"
type input "149.99"
click button "Close"
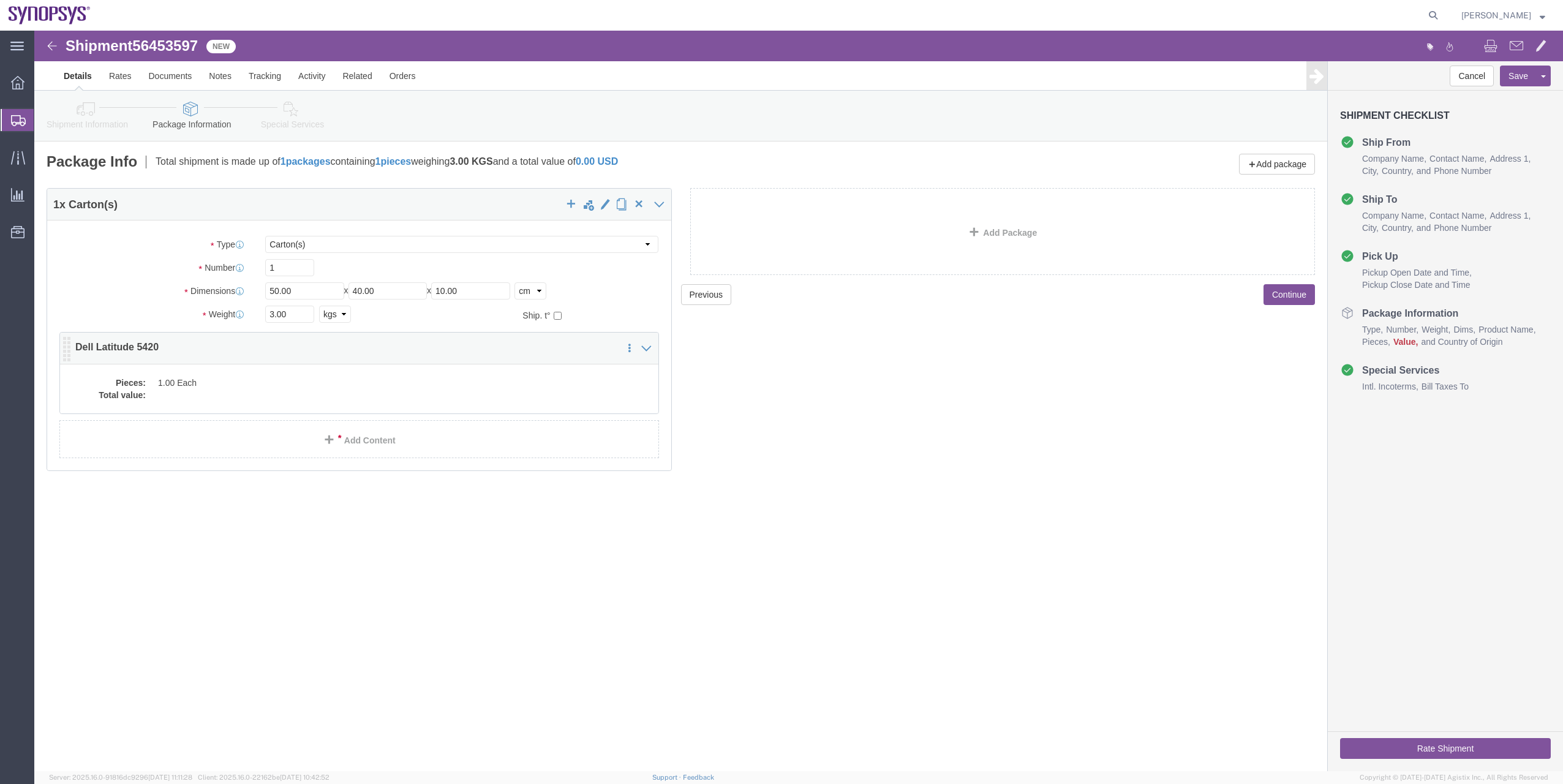
click dd "1.00 Each"
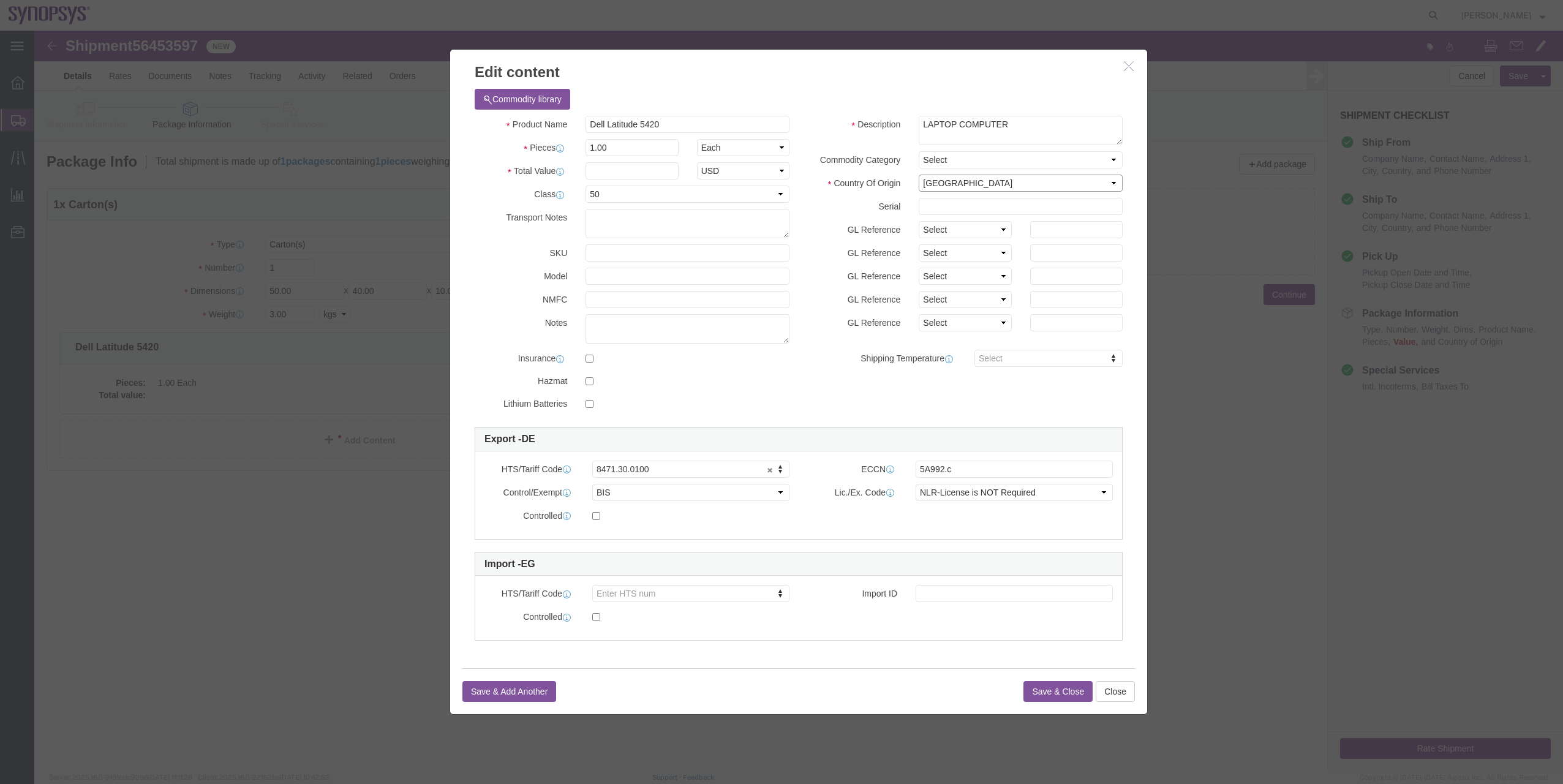
click select "Select [GEOGRAPHIC_DATA] [GEOGRAPHIC_DATA] [GEOGRAPHIC_DATA] [GEOGRAPHIC_DATA] …"
select select "CN"
click select "Select [GEOGRAPHIC_DATA] [GEOGRAPHIC_DATA] [GEOGRAPHIC_DATA] [GEOGRAPHIC_DATA] …"
click input "text"
type input "149.99"
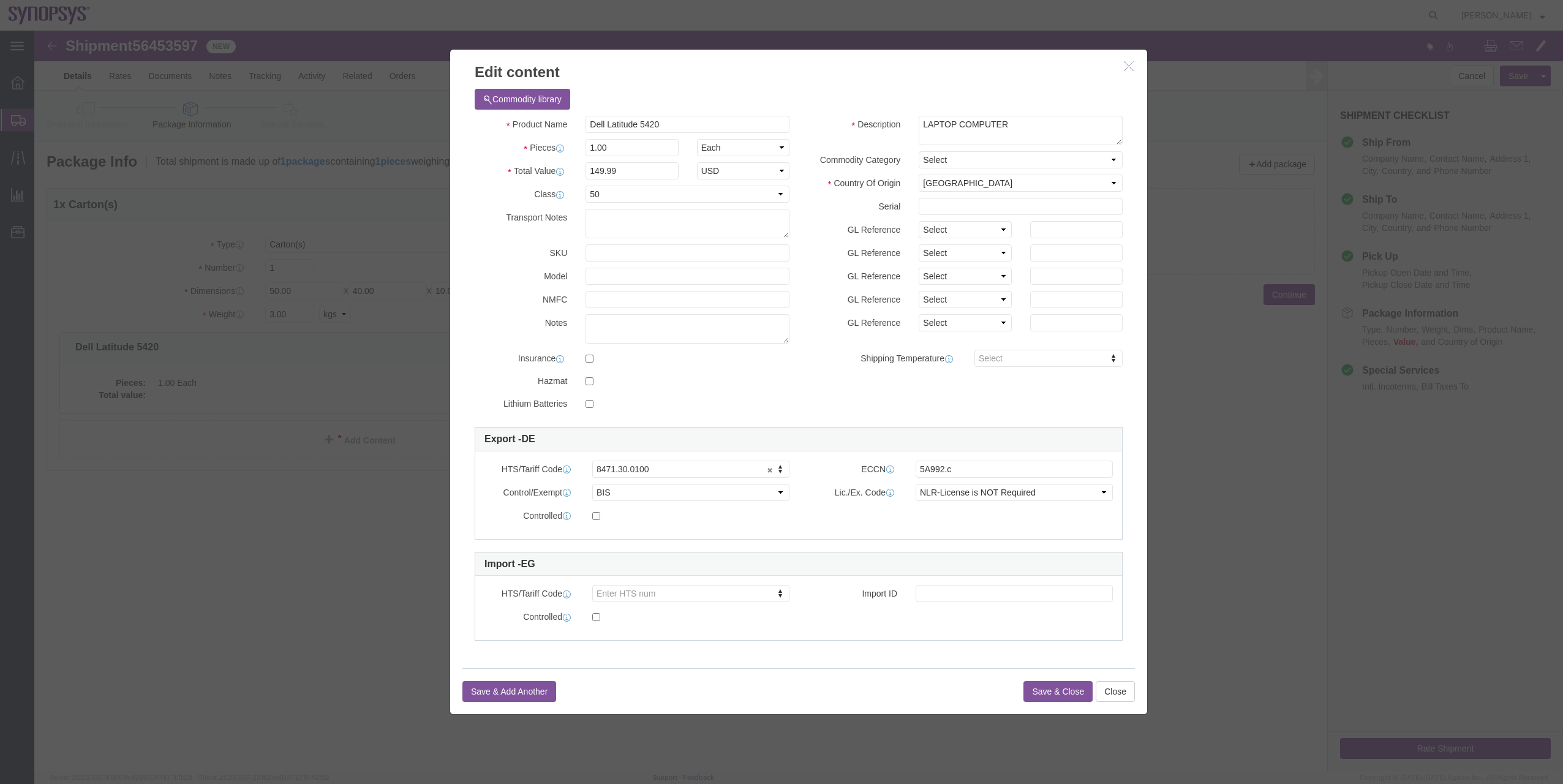
click button "Save & Close"
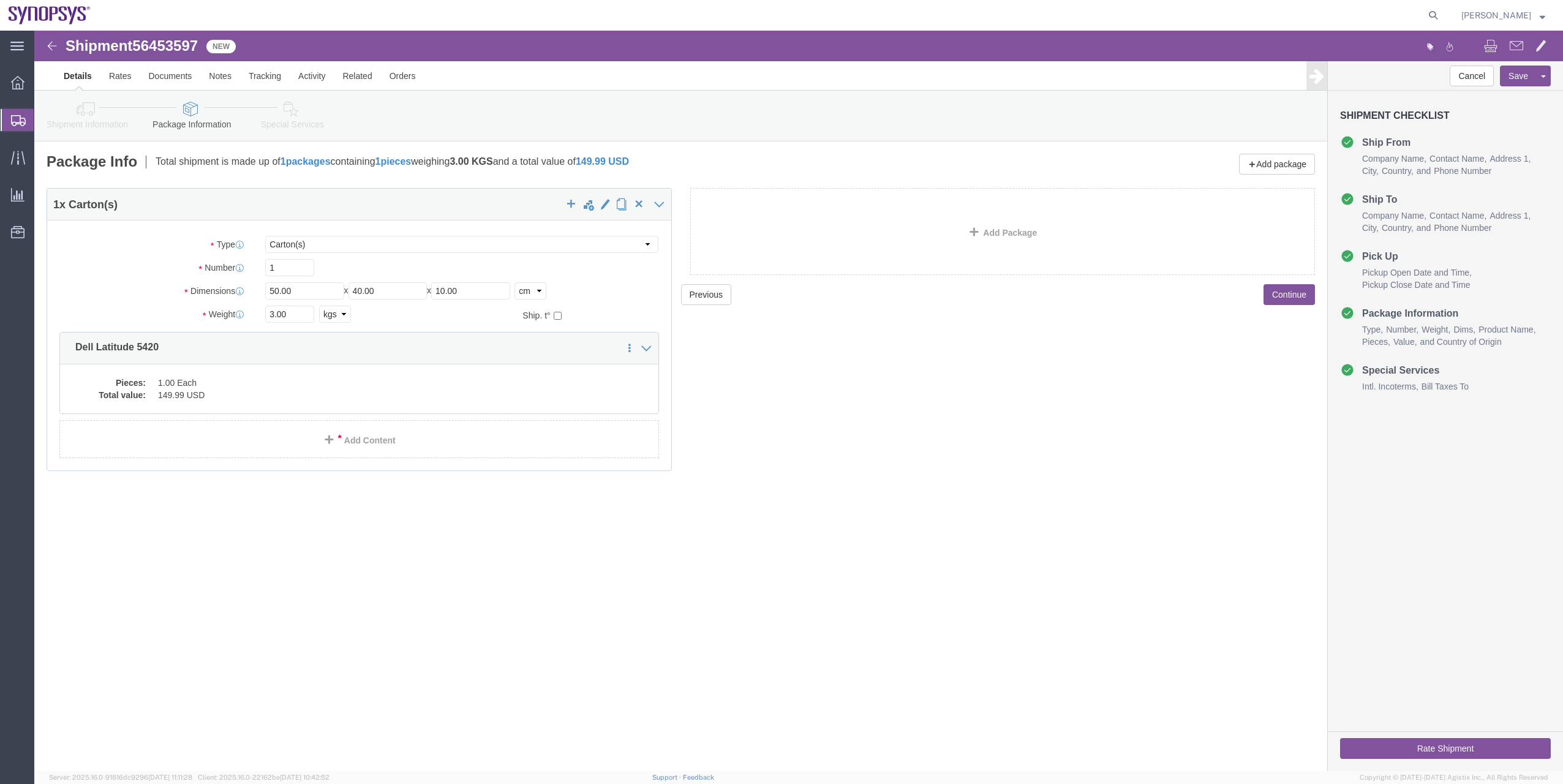
click link "Shipment Information"
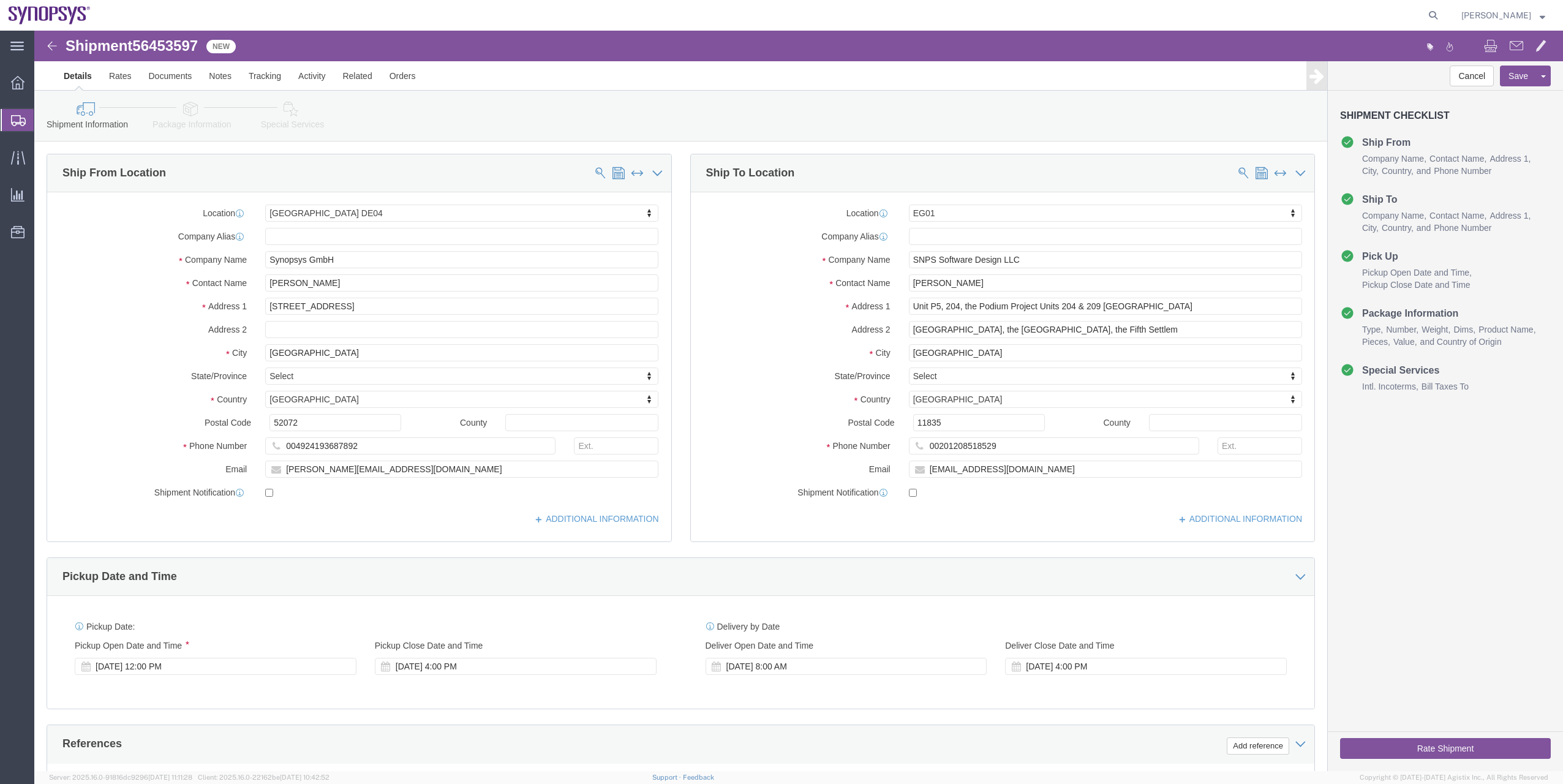
click link "Package Information"
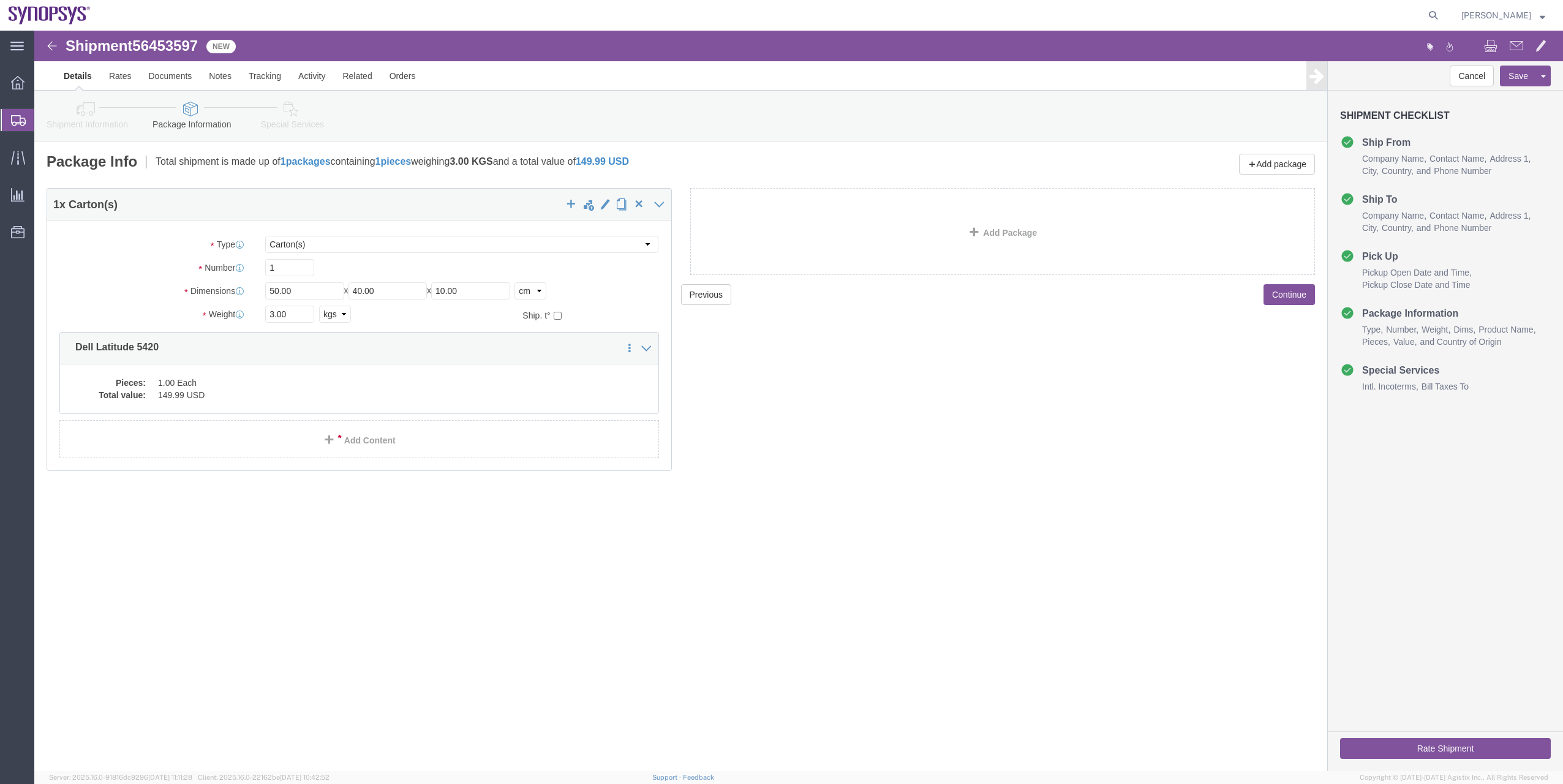
click icon
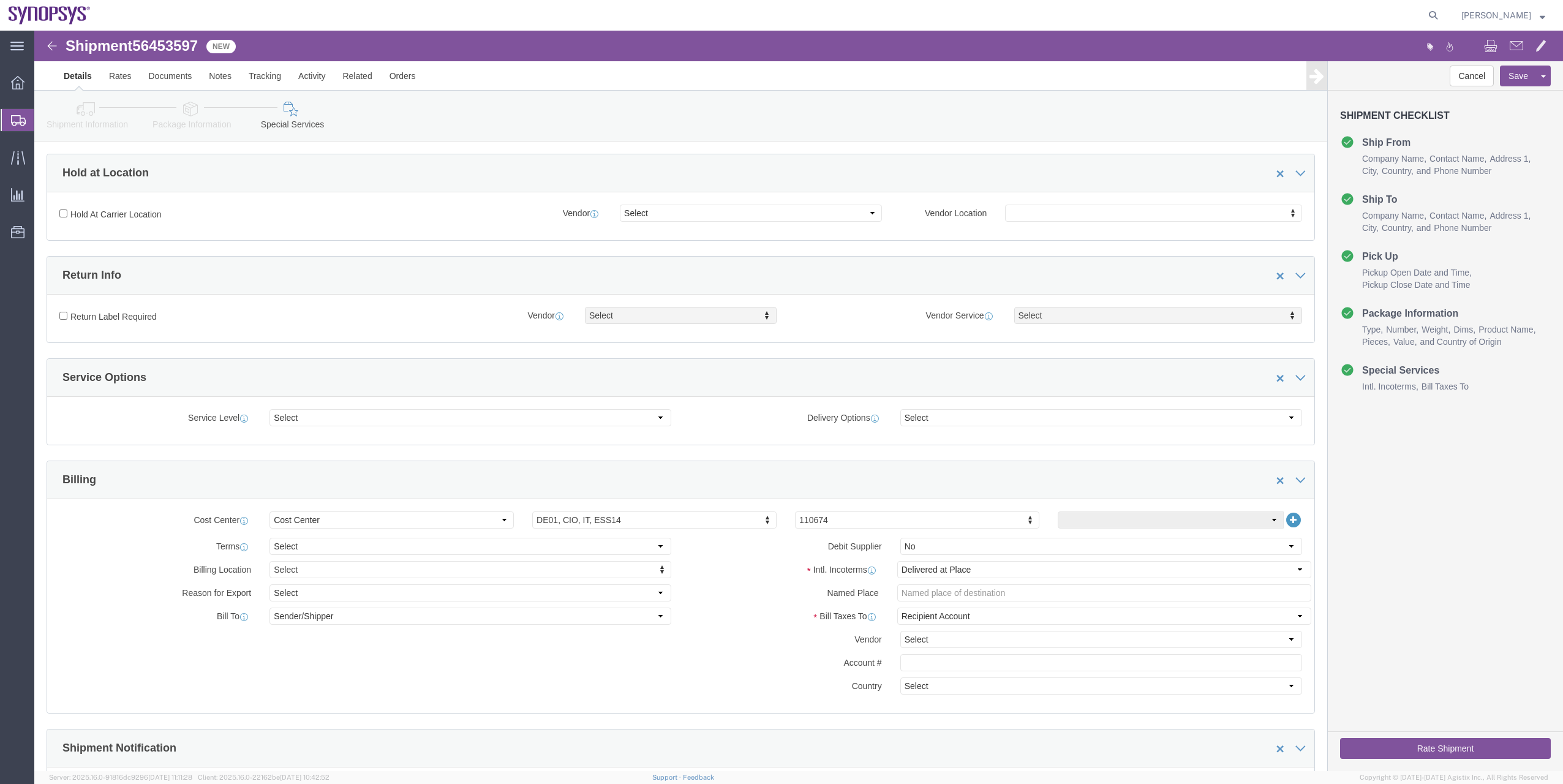
scroll to position [245, 0]
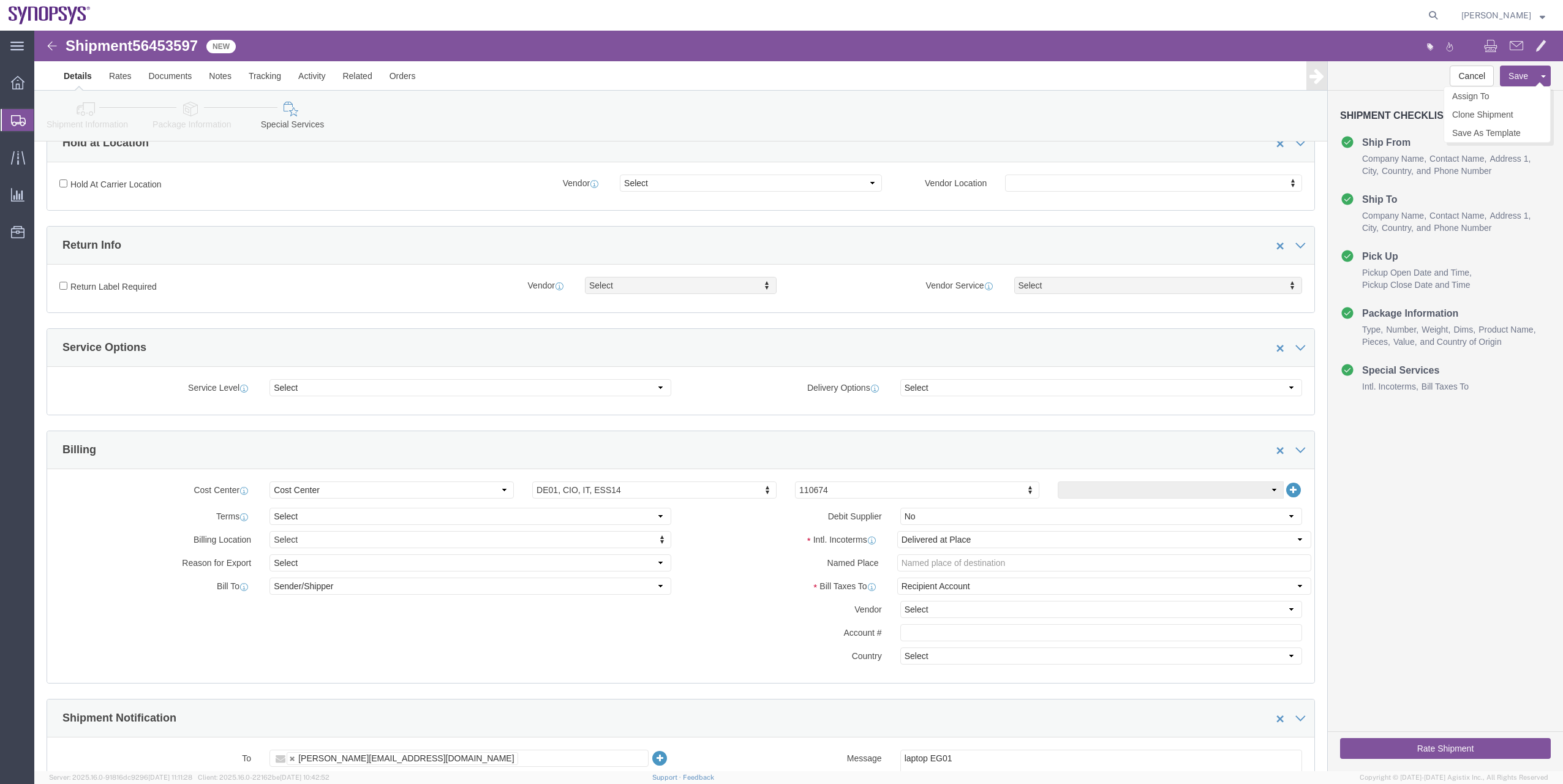
click button "Save"
click at [0, 0] on span "Shipment Manager" at bounding box center [0, 0] width 0 height 0
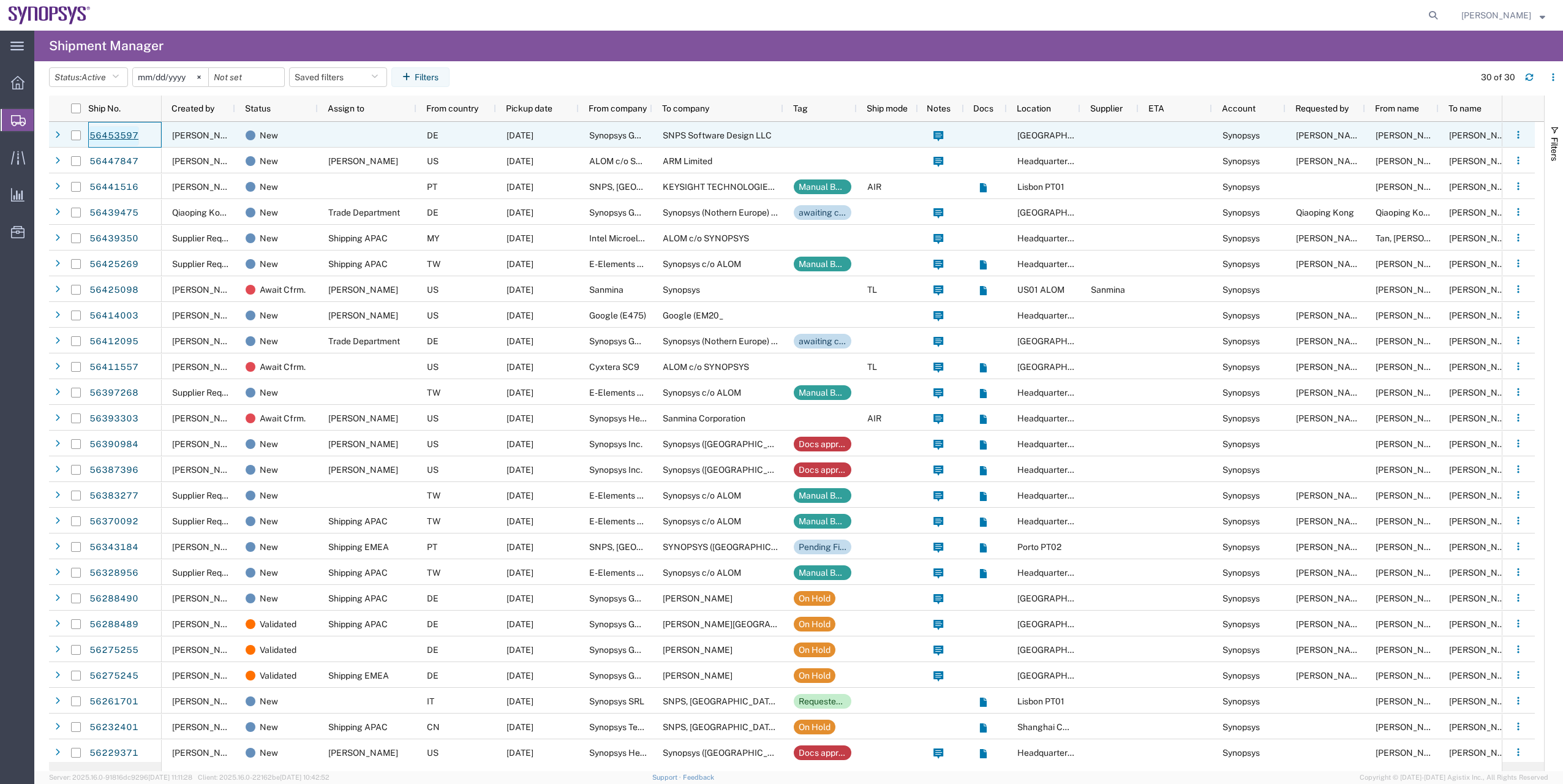
click at [125, 133] on link "56453597" at bounding box center [114, 136] width 50 height 20
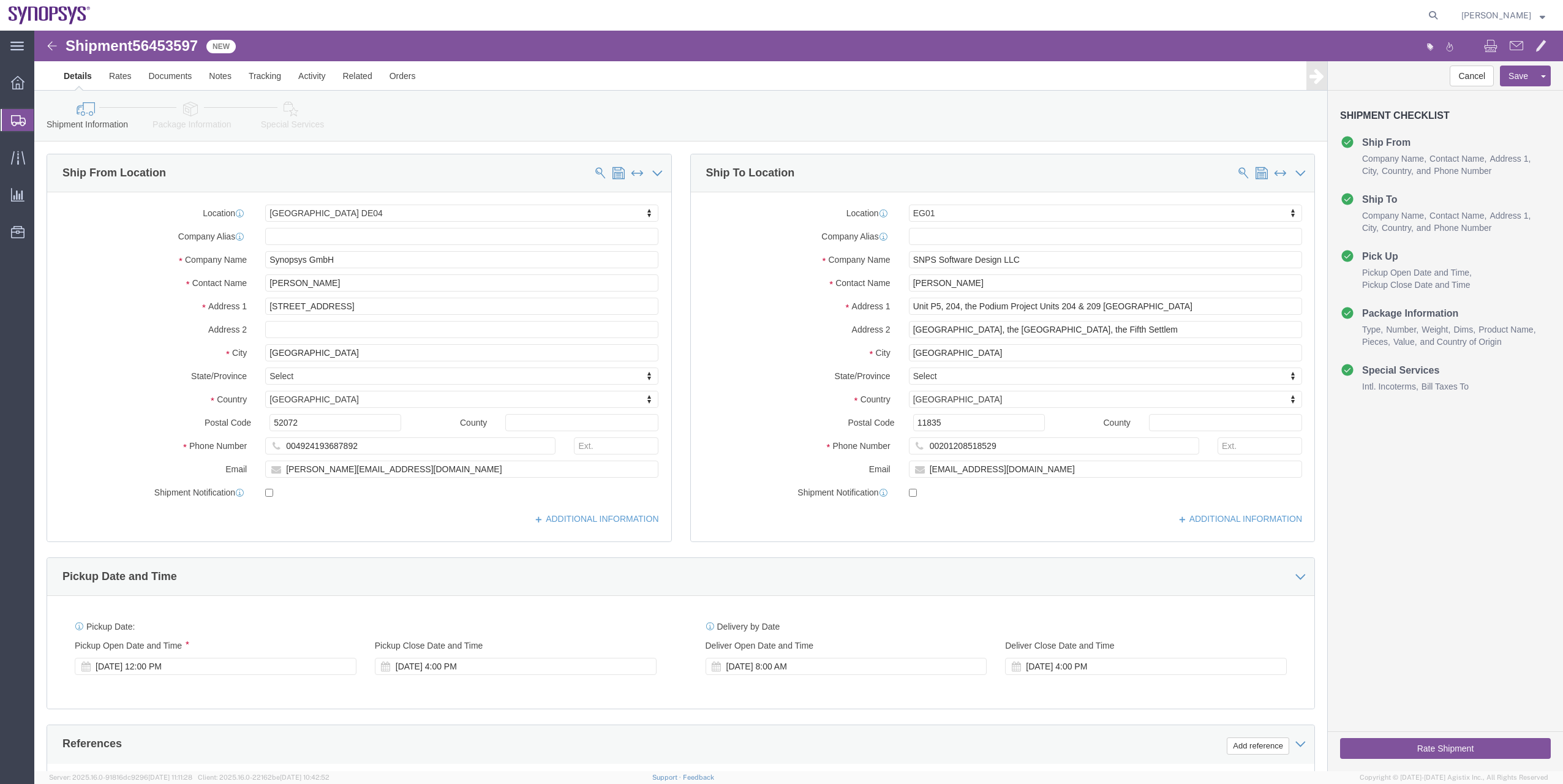
select select "63094"
select select "69231"
click link "Package Information"
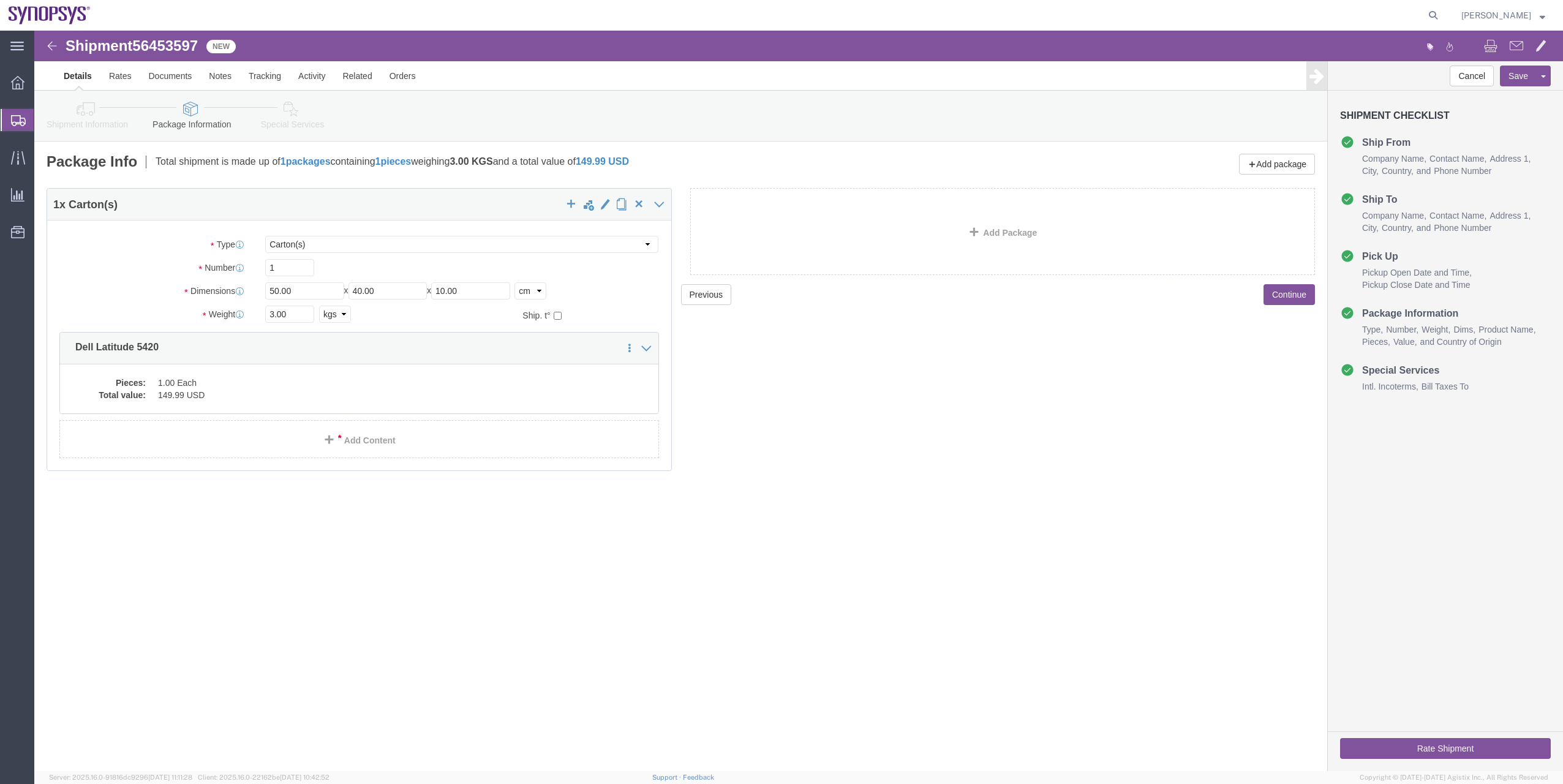
click link "Special Services"
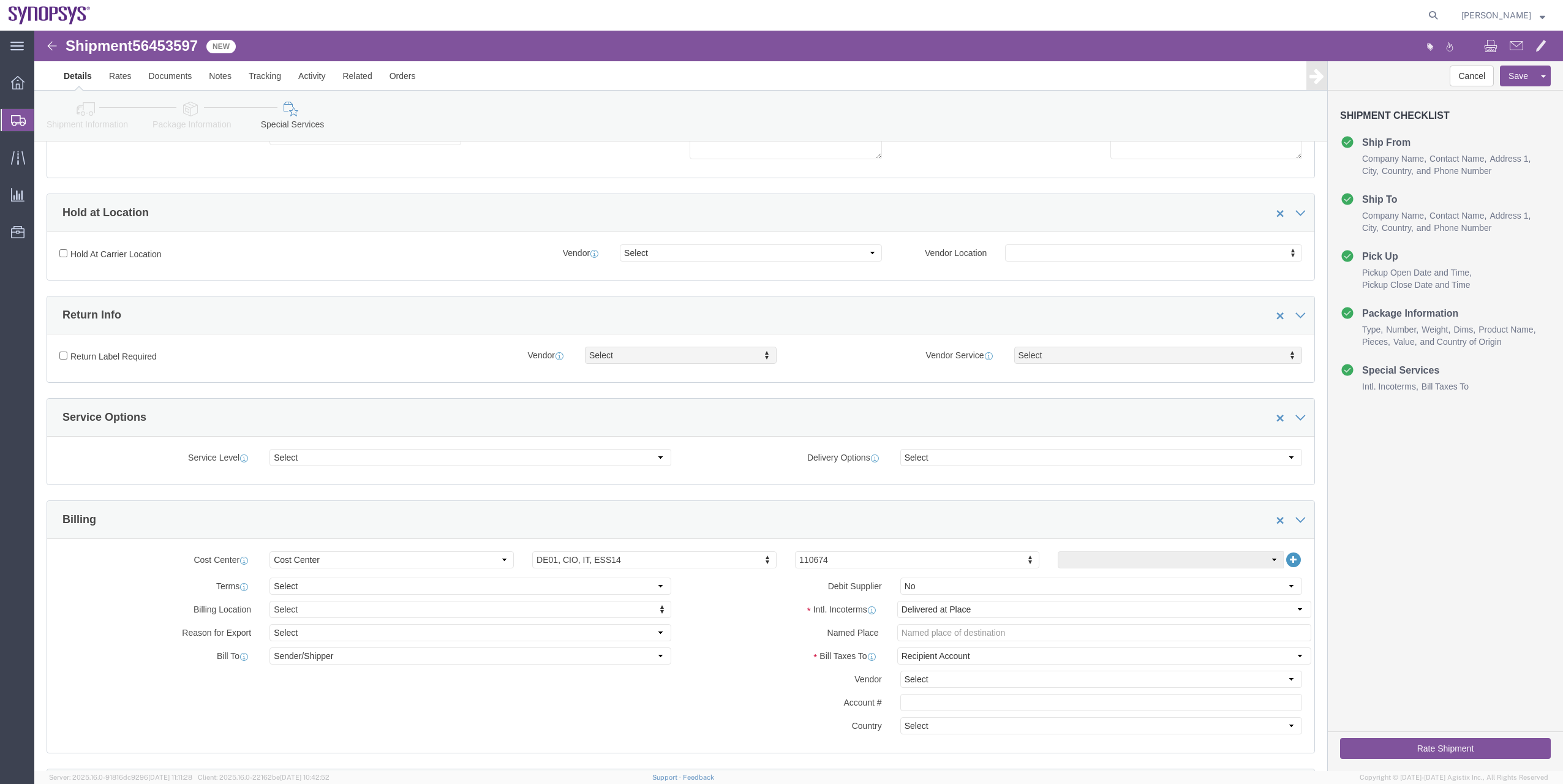
scroll to position [122, 0]
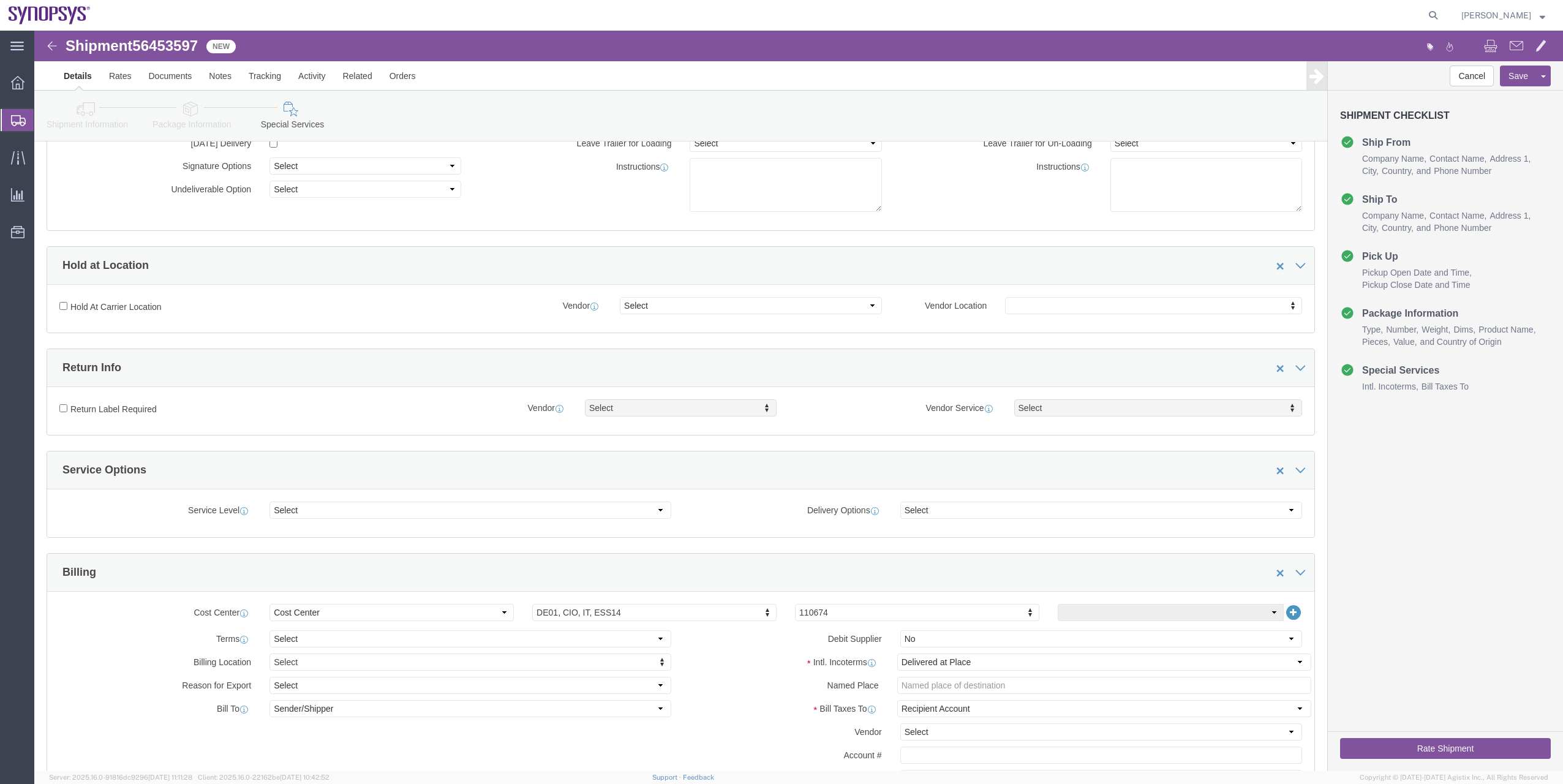
click icon
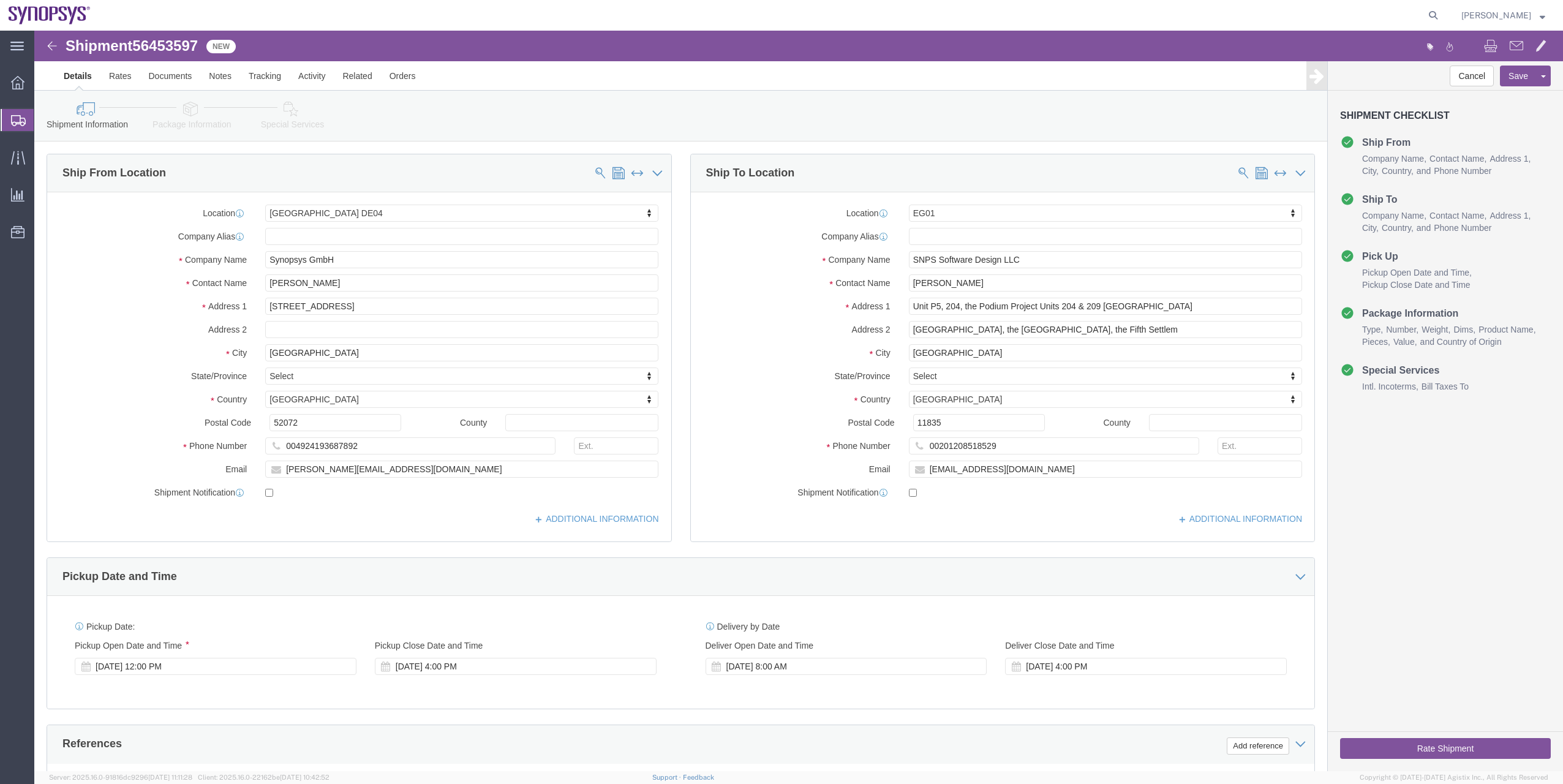
click div "Shipment Information Package Information Special Services"
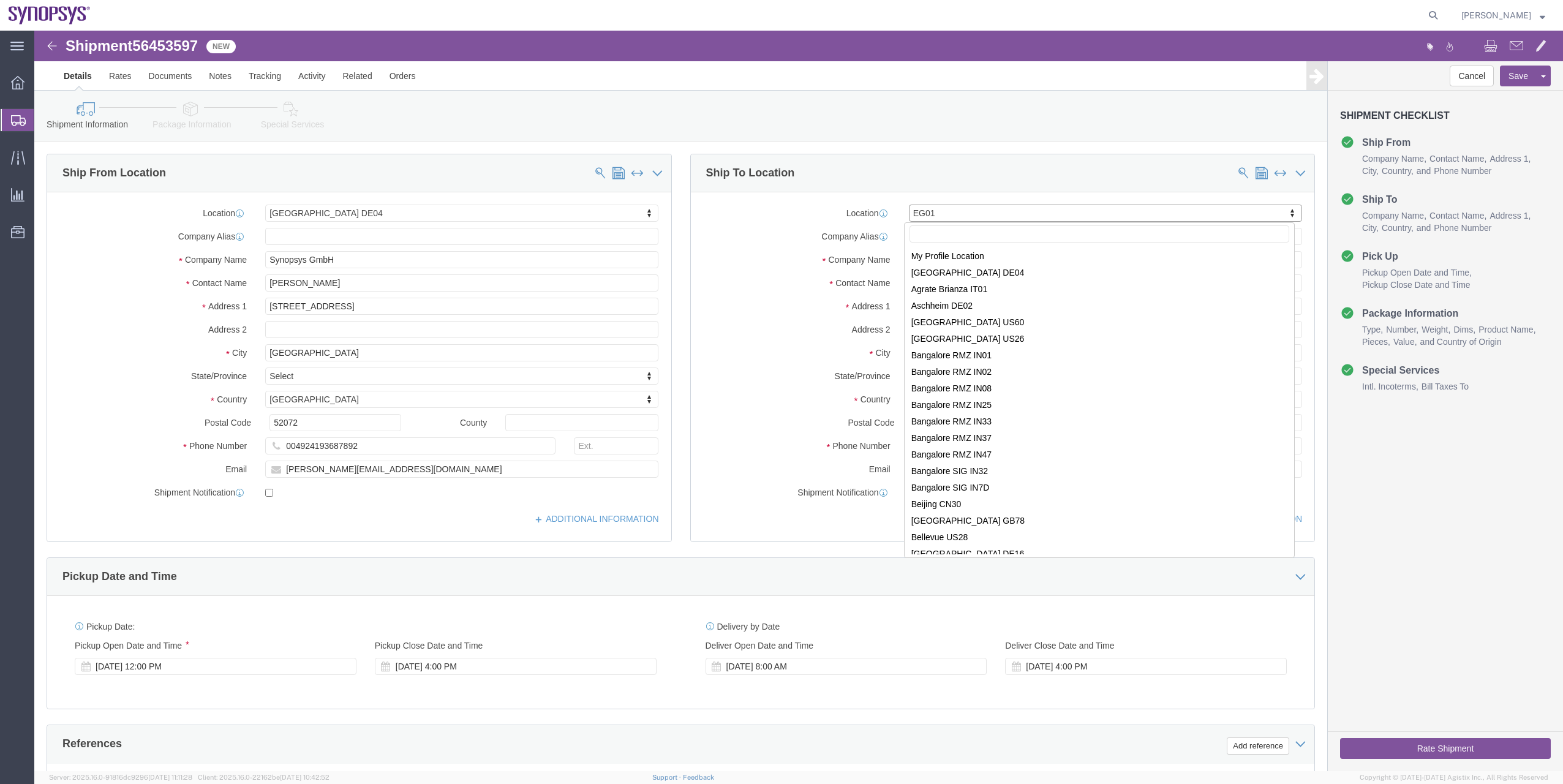
scroll to position [382, 0]
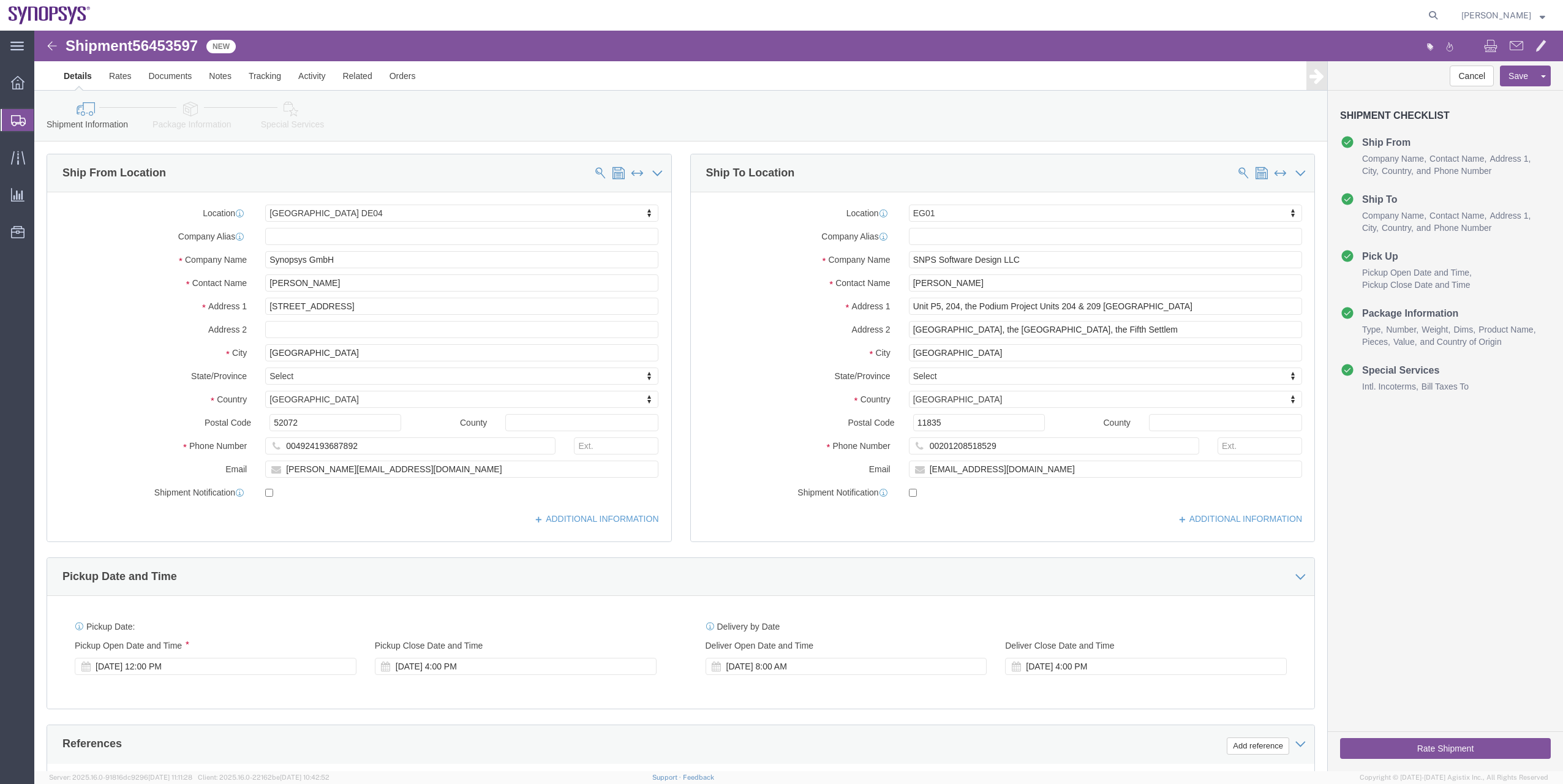
click link "Package Information"
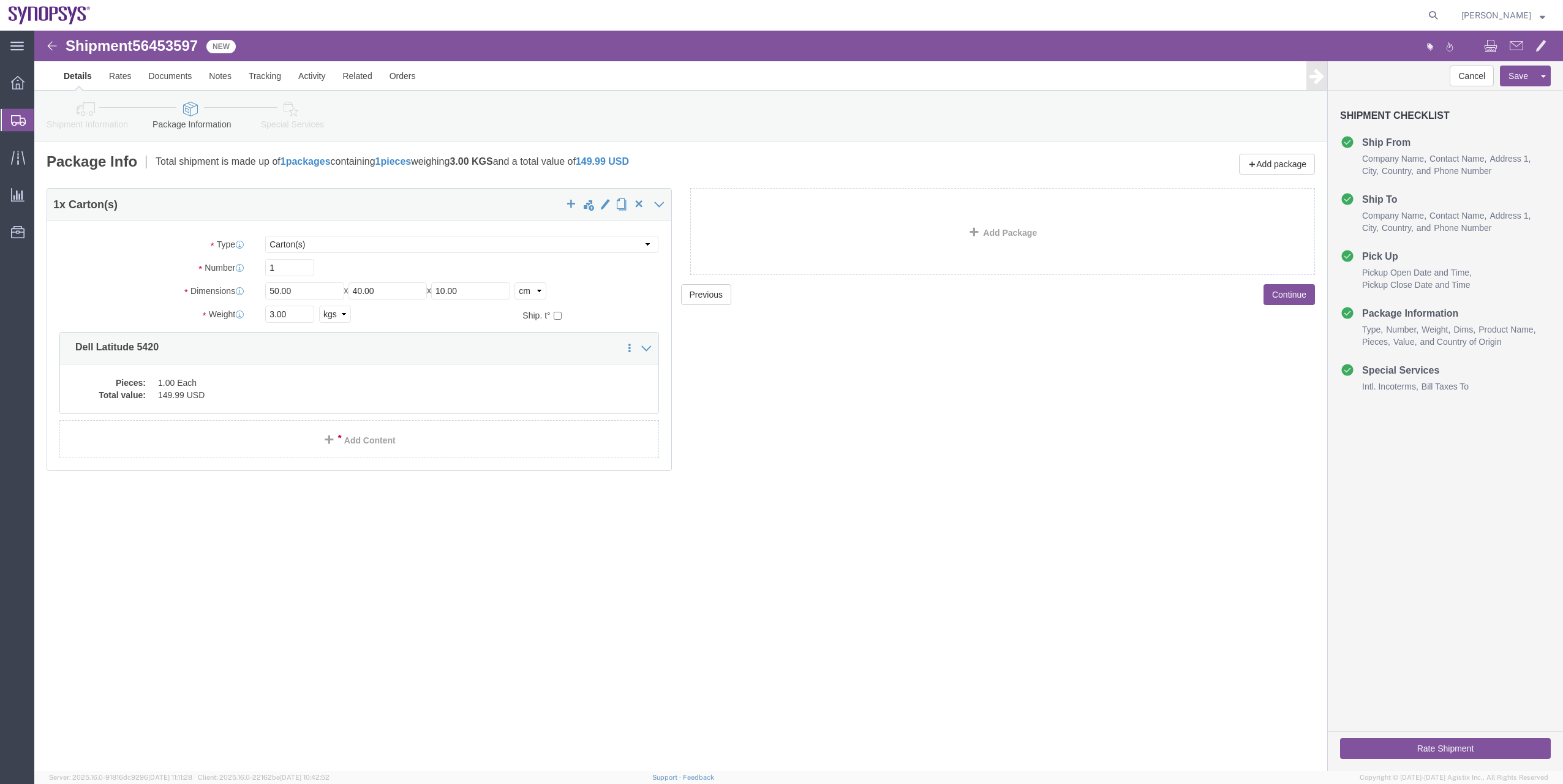
click icon
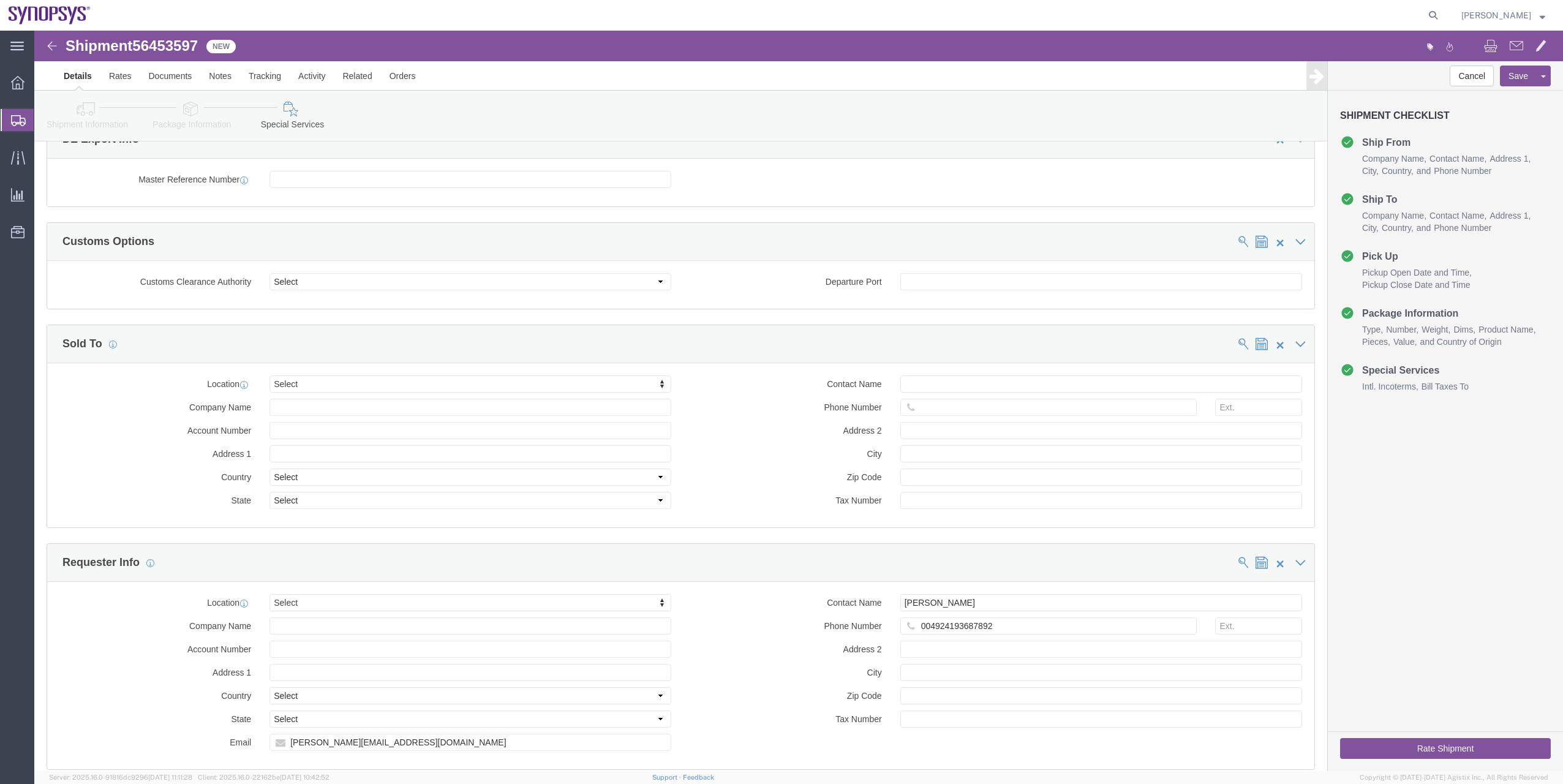
scroll to position [1102, 0]
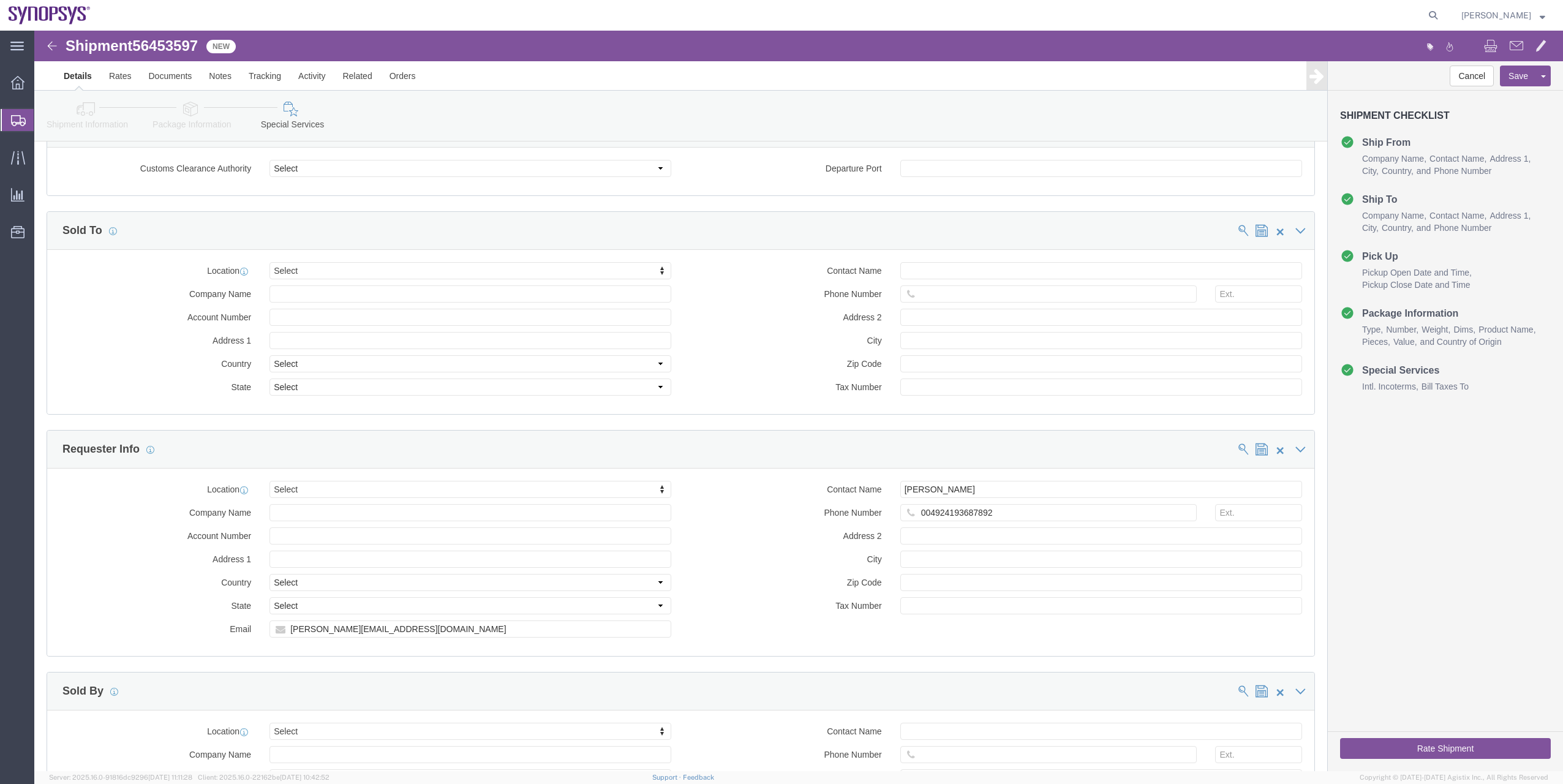
click button "Rate Shipment"
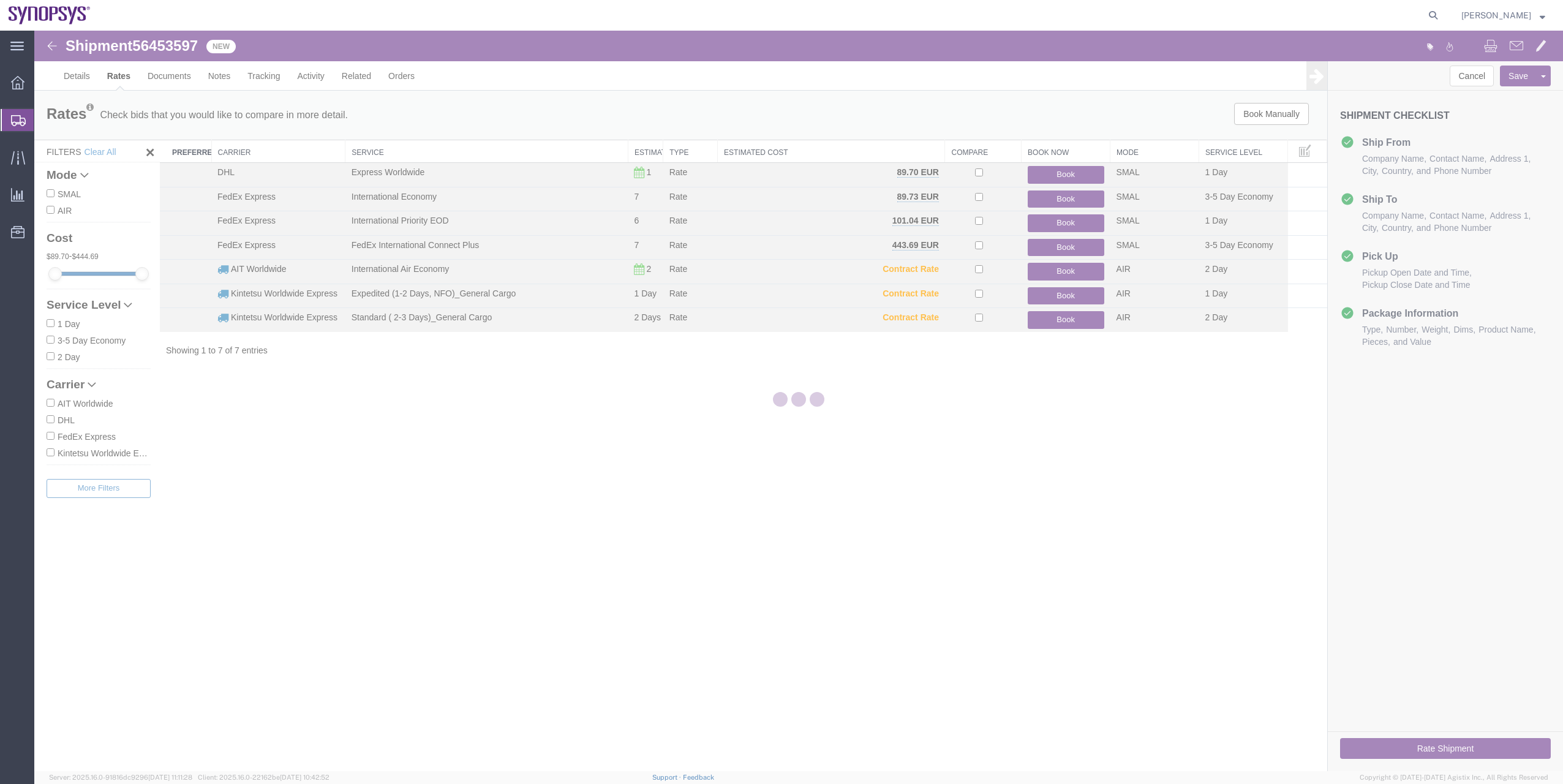
scroll to position [0, 0]
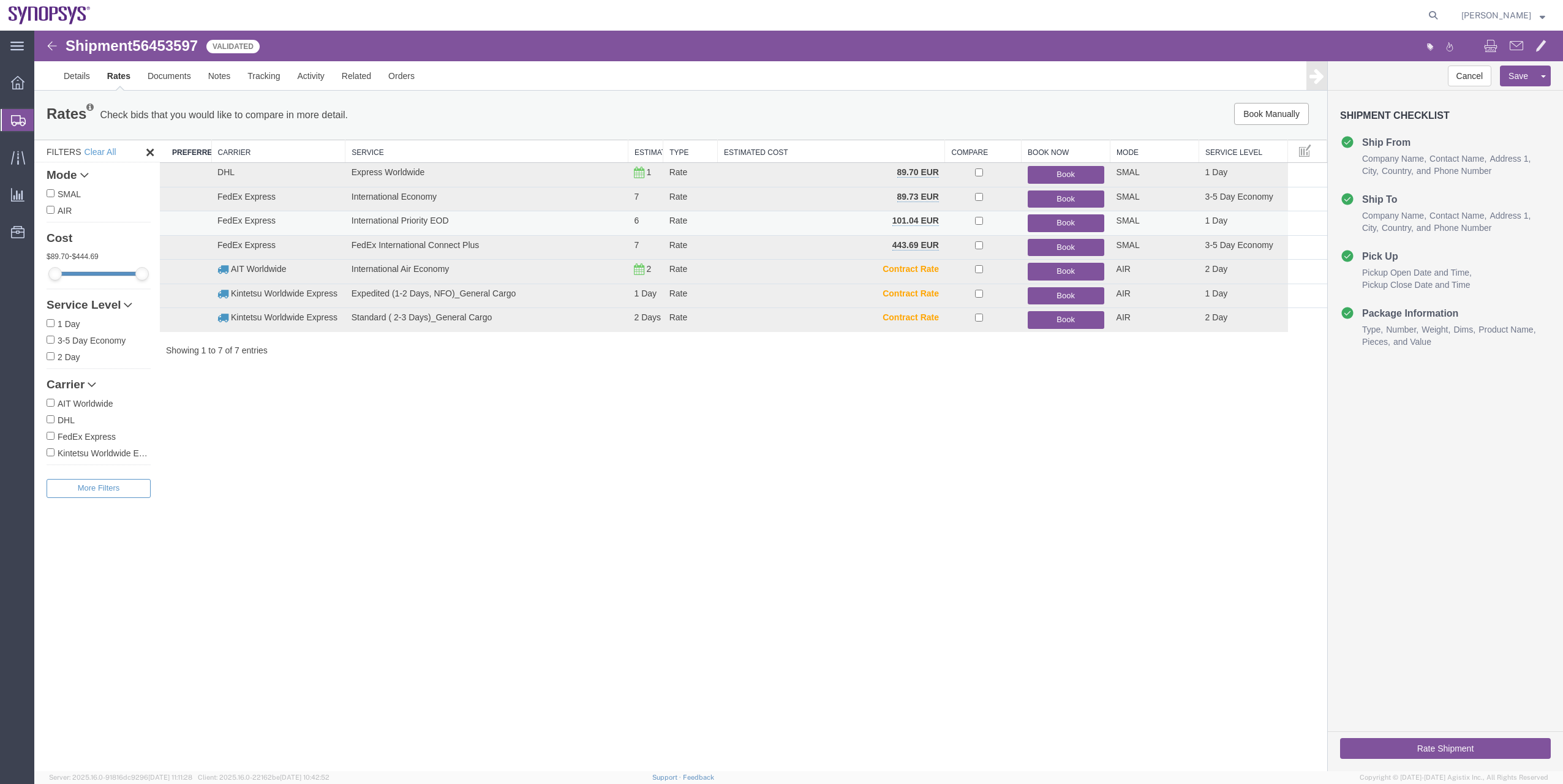
click at [1054, 222] on button "Book" at bounding box center [1066, 223] width 77 height 18
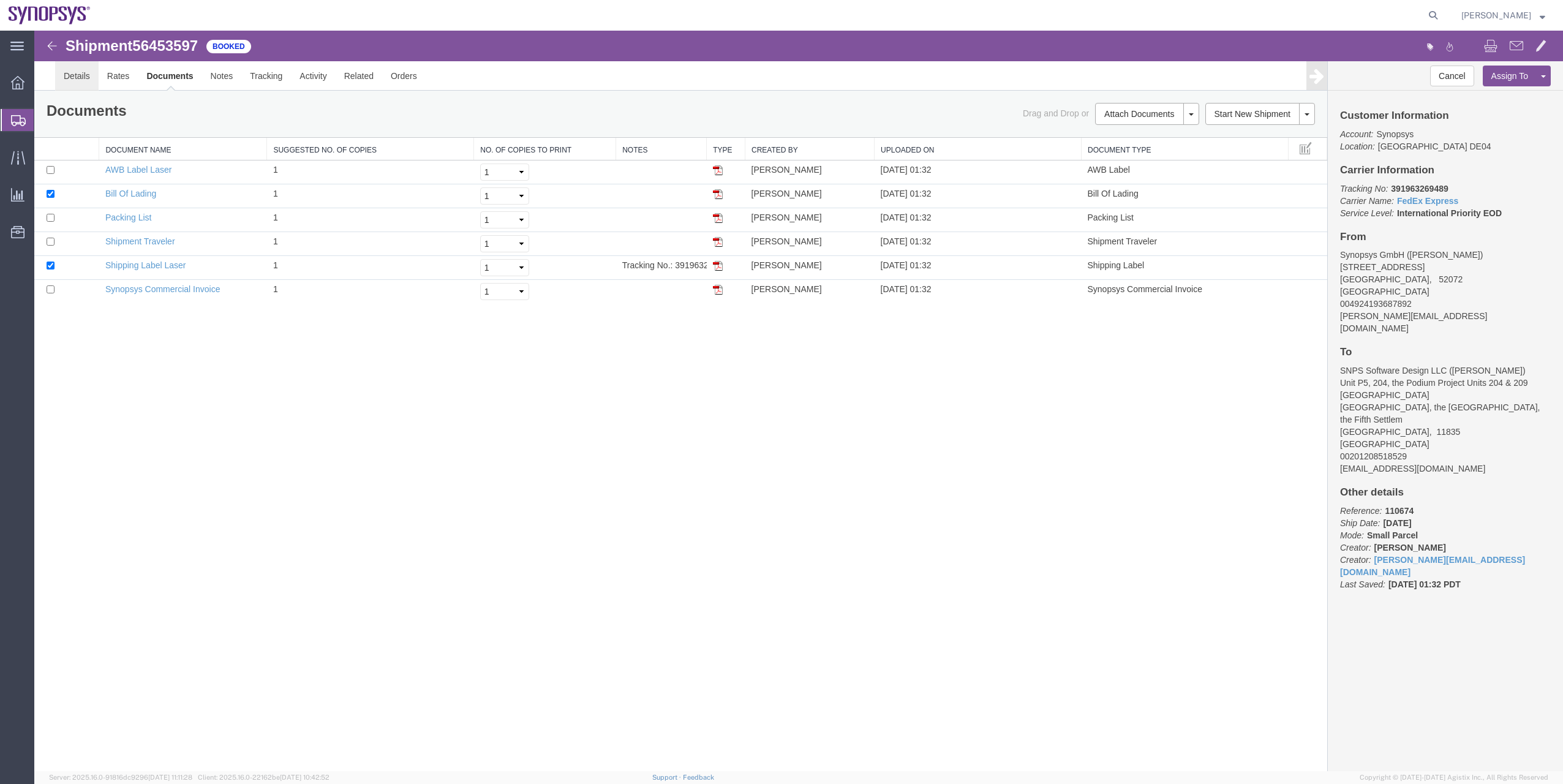
click at [75, 83] on link "Details" at bounding box center [77, 76] width 43 height 29
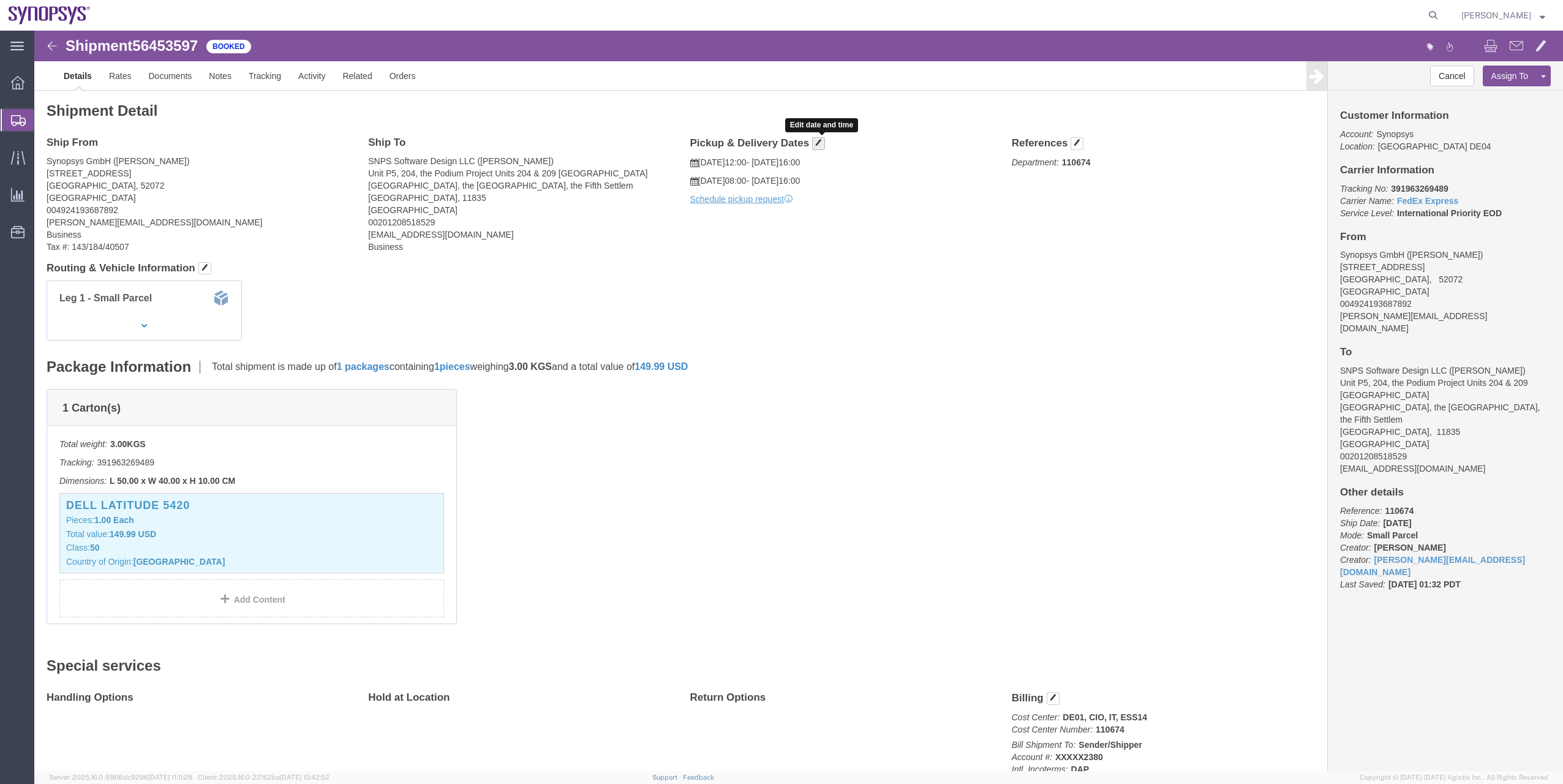
click button "button"
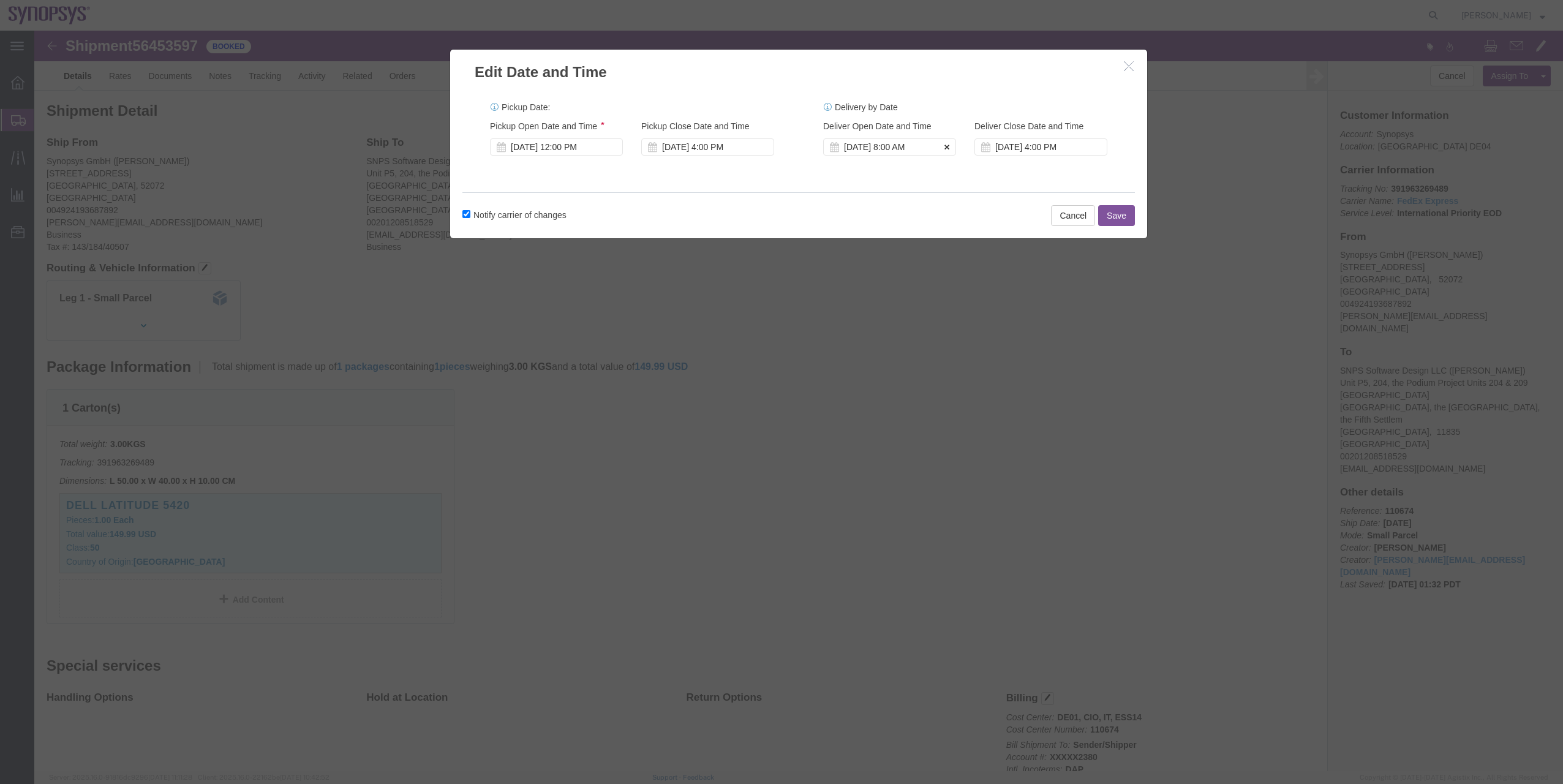
click icon
click button "Save"
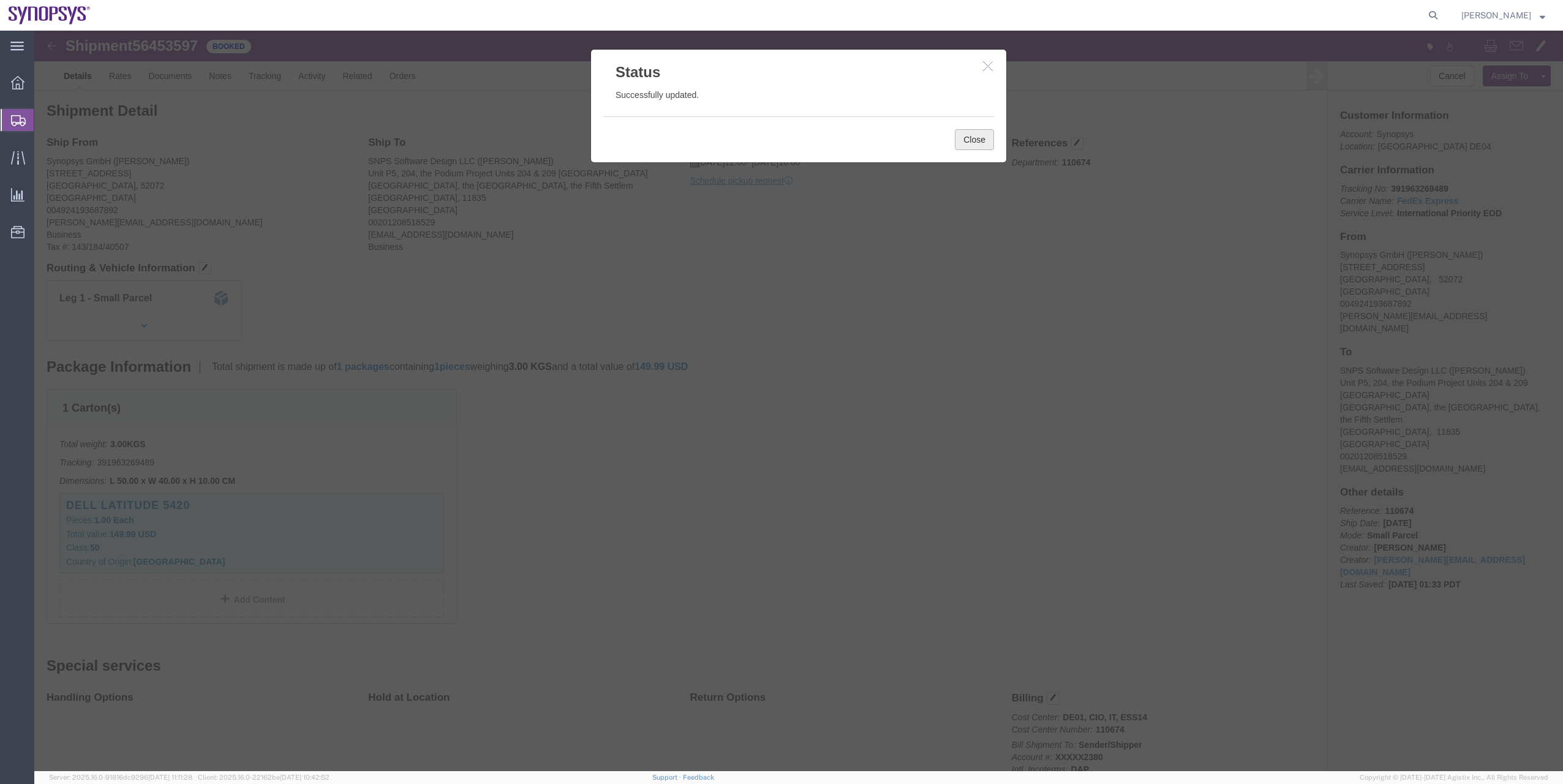
click button "Close"
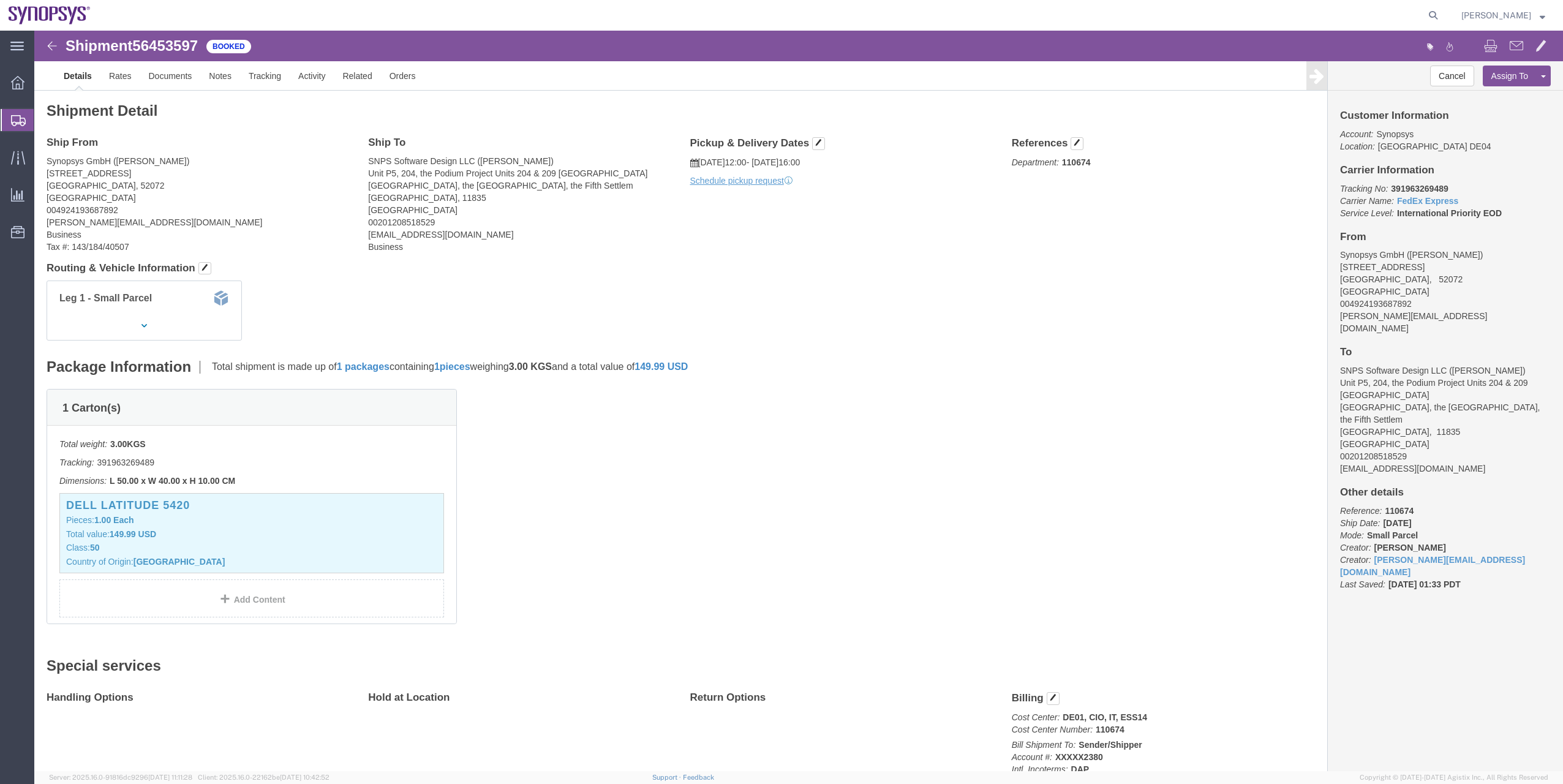
click at [0, 0] on span "Shipment Manager" at bounding box center [0, 0] width 0 height 0
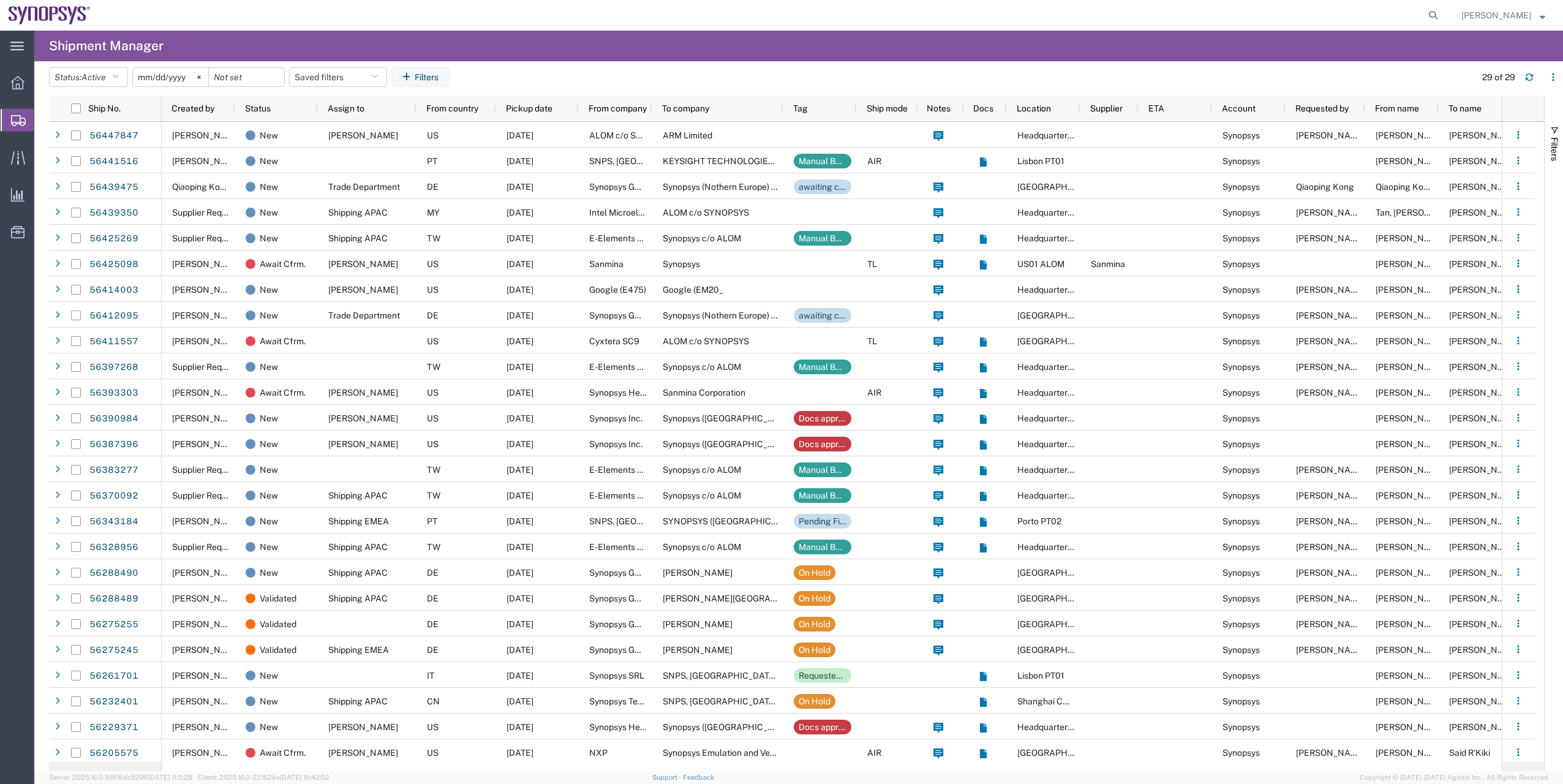
click at [576, 57] on agx-page-header "Shipment Manager" at bounding box center [799, 46] width 1529 height 31
click at [112, 71] on button "Status: Active" at bounding box center [88, 77] width 79 height 20
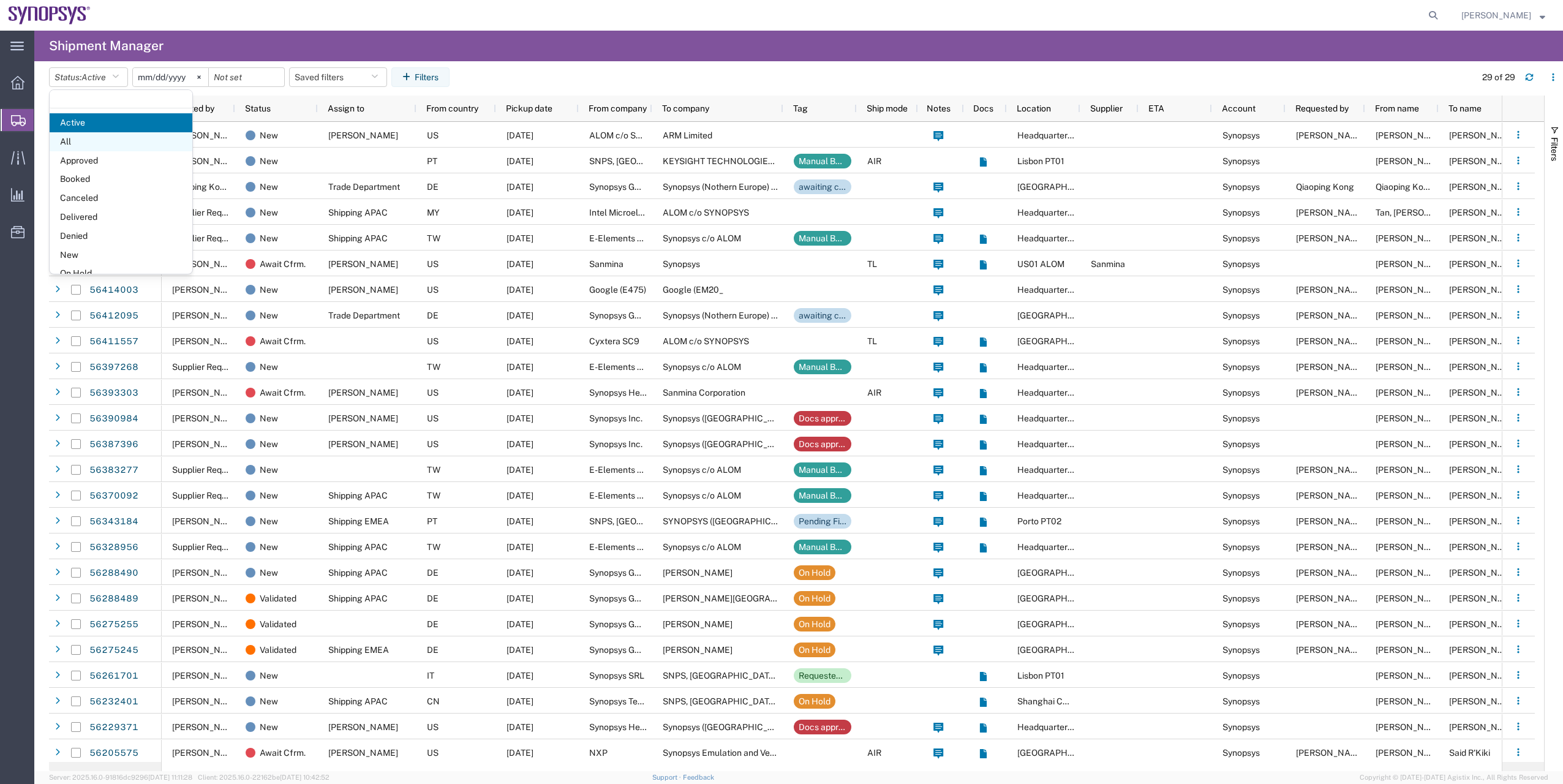
click at [108, 140] on span "All" at bounding box center [121, 142] width 143 height 19
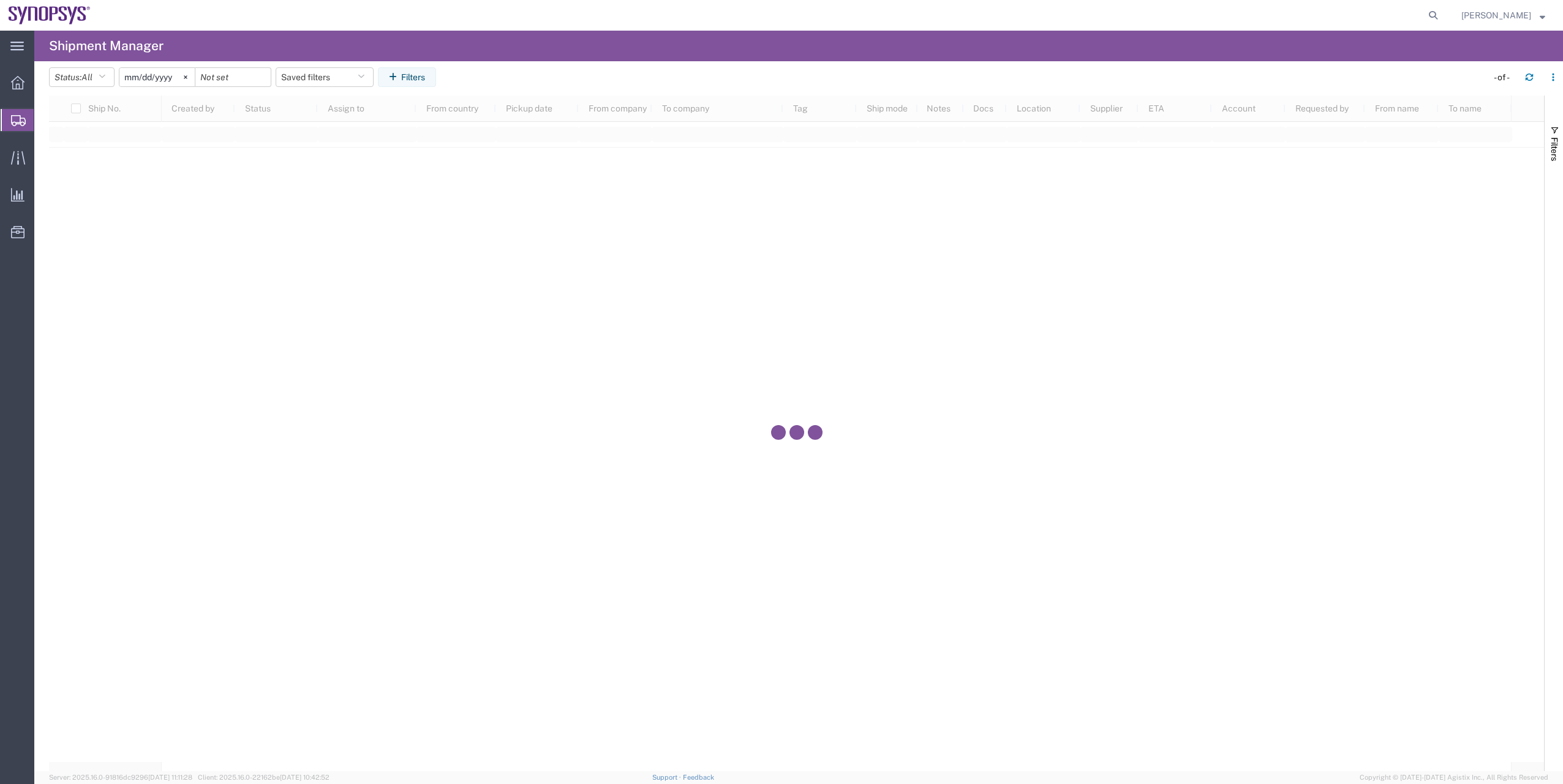
drag, startPoint x: 194, startPoint y: 71, endPoint x: 245, endPoint y: 85, distance: 52.9
click at [194, 74] on svg-icon at bounding box center [185, 77] width 18 height 18
drag, startPoint x: 397, startPoint y: 73, endPoint x: 438, endPoint y: 74, distance: 41.0
click at [398, 73] on icon "button" at bounding box center [395, 77] width 13 height 9
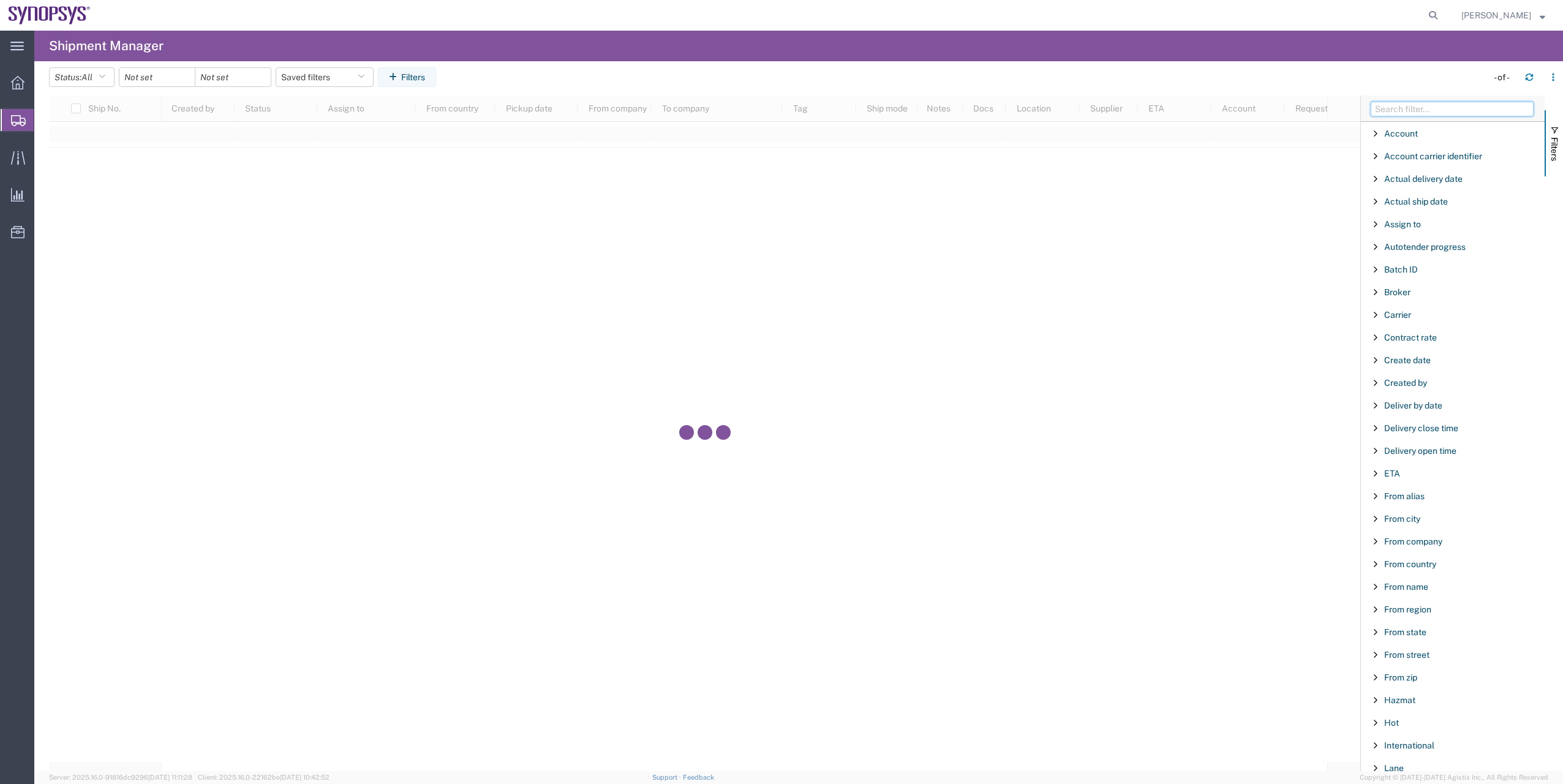
click at [1380, 112] on input "Filter Columns Input" at bounding box center [1452, 109] width 163 height 15
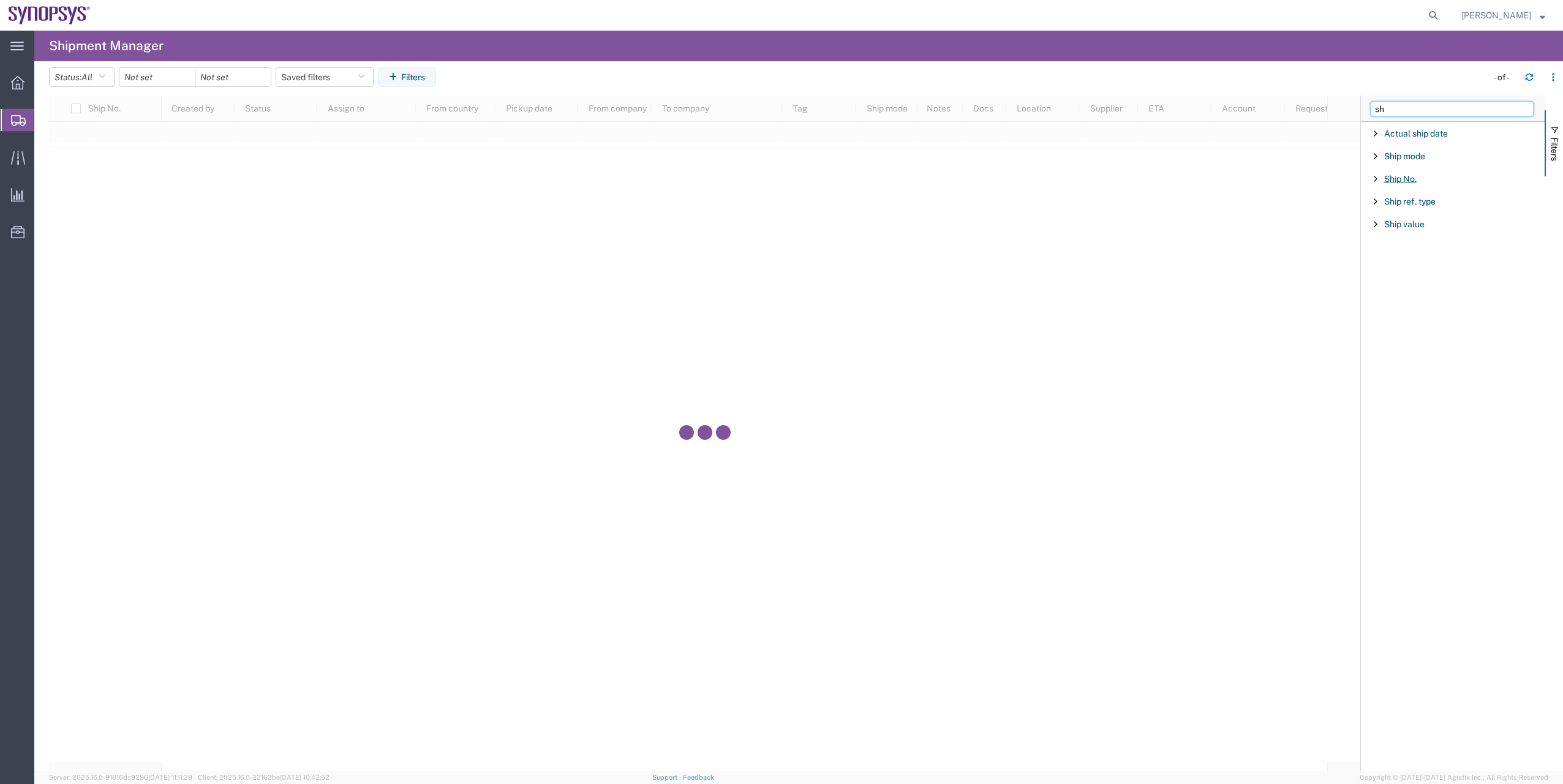
type input "sh"
click at [1410, 175] on span "Ship No." at bounding box center [1401, 178] width 32 height 10
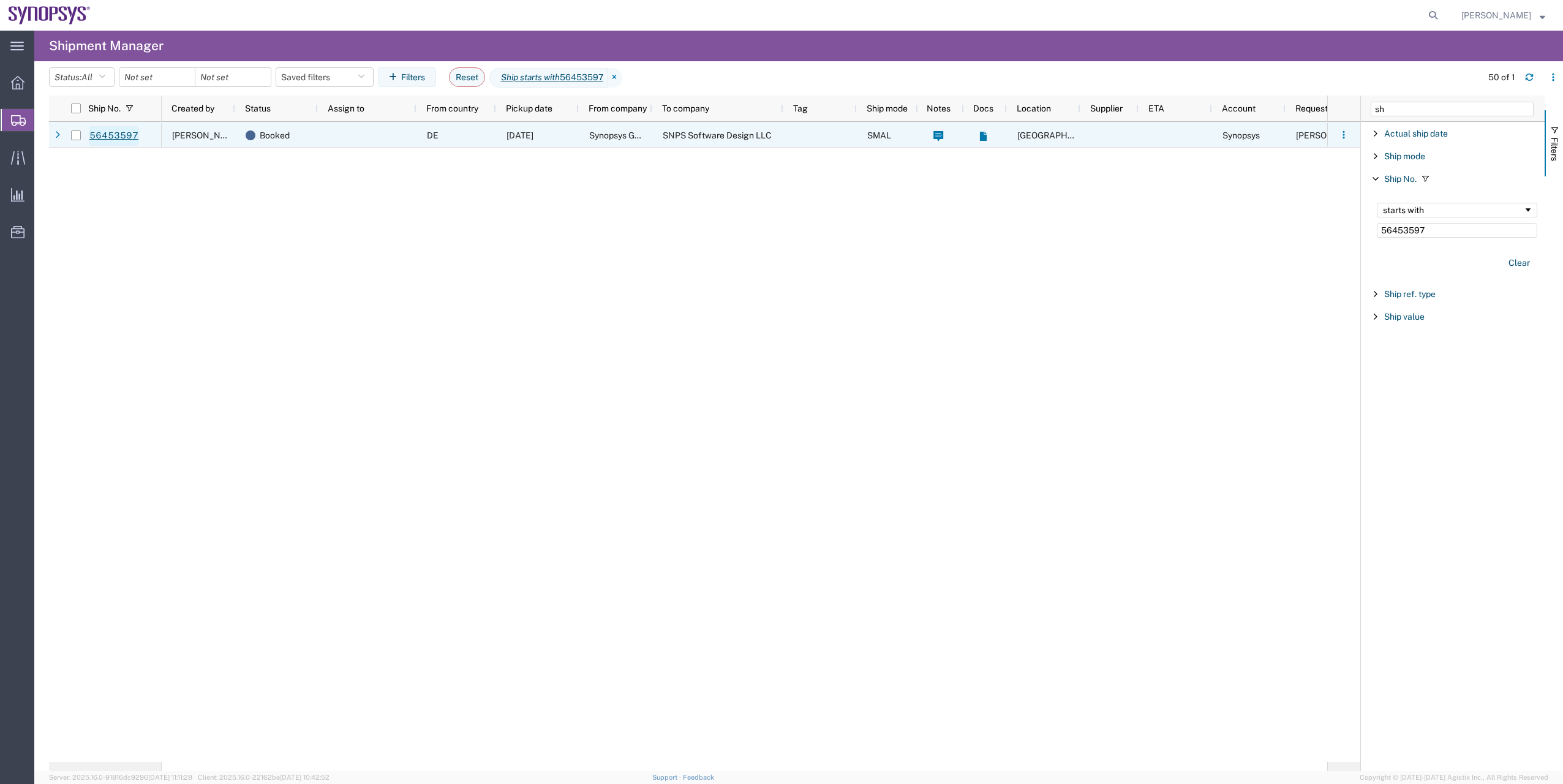
type input "56453597"
click at [126, 134] on link "56453597" at bounding box center [114, 136] width 50 height 20
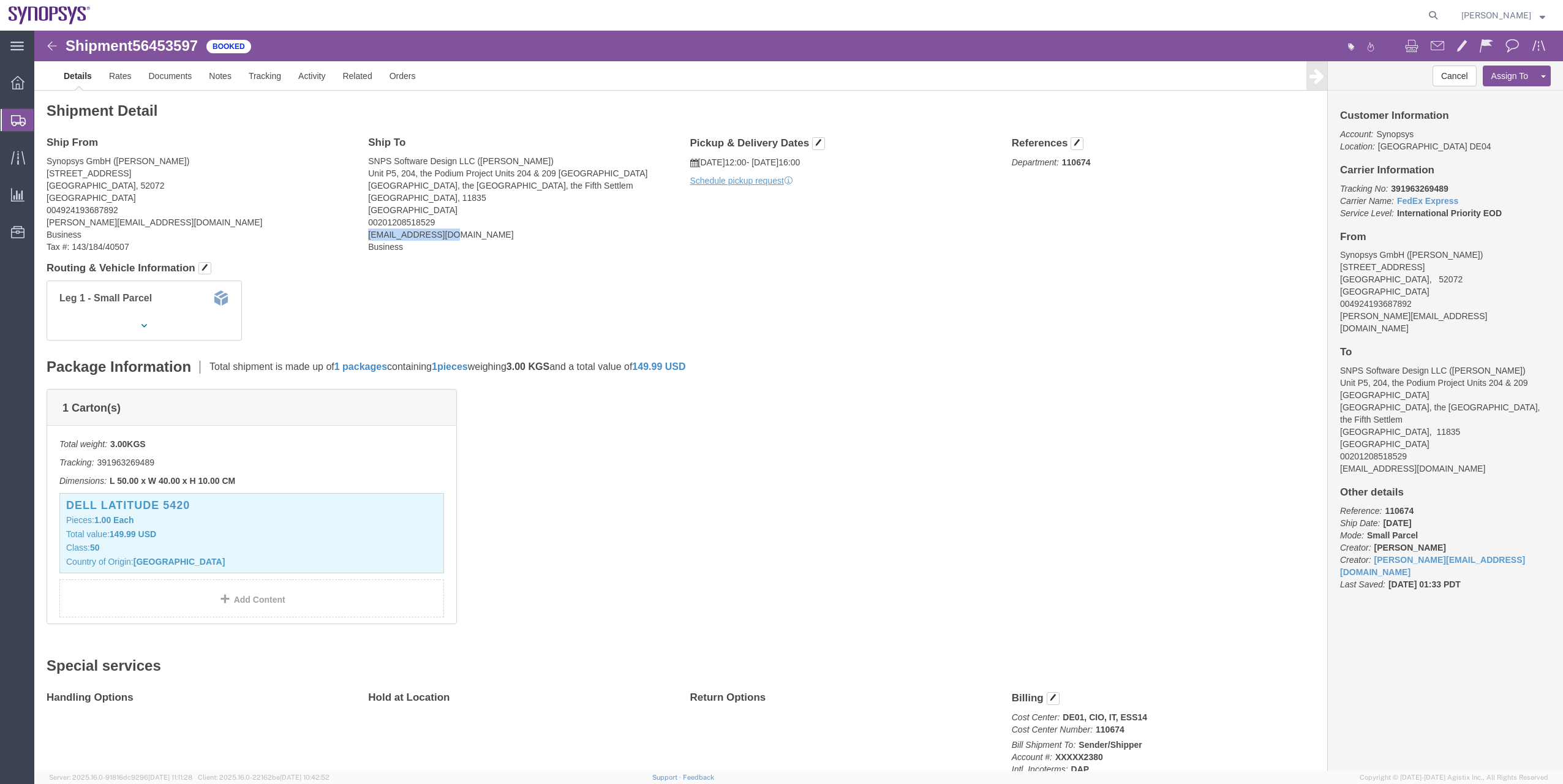
drag, startPoint x: 328, startPoint y: 206, endPoint x: 419, endPoint y: 208, distance: 91.0
click div "Ship To SNPS Software Design LLC ([PERSON_NAME]) Unit P5, 204, the Podium Proje…"
copy address "[EMAIL_ADDRESS][DOMAIN_NAME]"
